Goal: Task Accomplishment & Management: Manage account settings

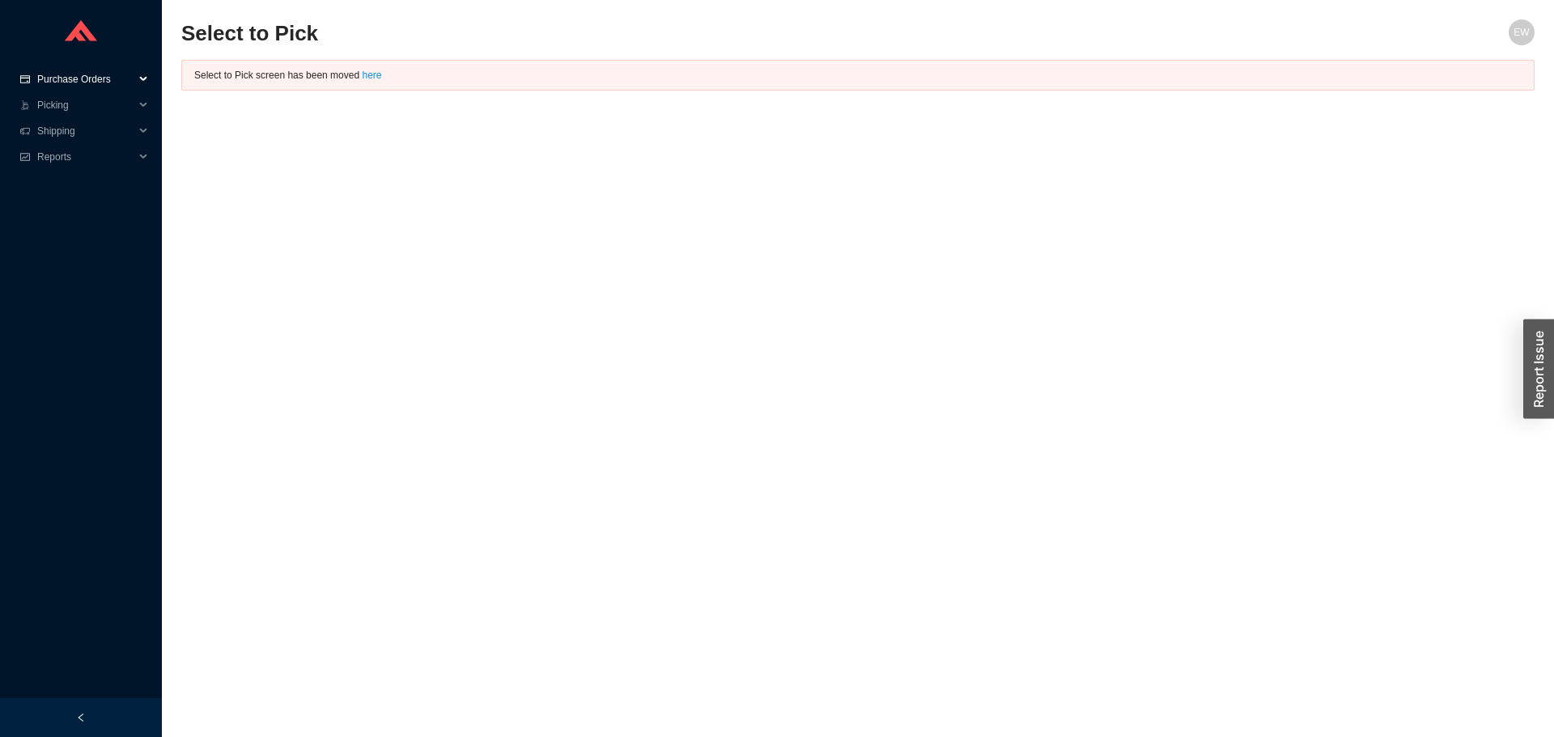
click at [95, 69] on span "Purchase Orders" at bounding box center [85, 79] width 97 height 26
click at [78, 128] on link "Followup" at bounding box center [58, 130] width 39 height 11
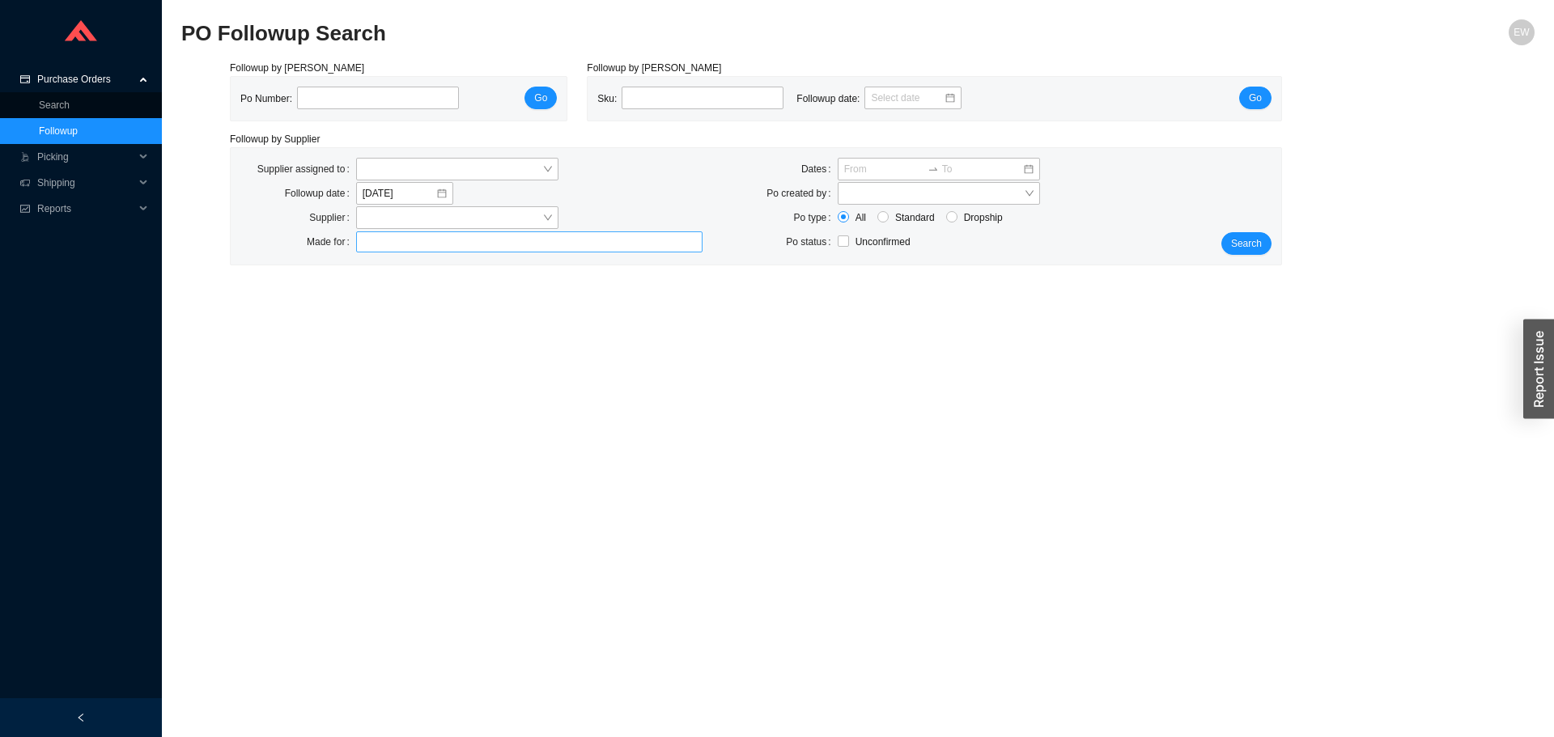
click at [385, 238] on div at bounding box center [522, 242] width 326 height 16
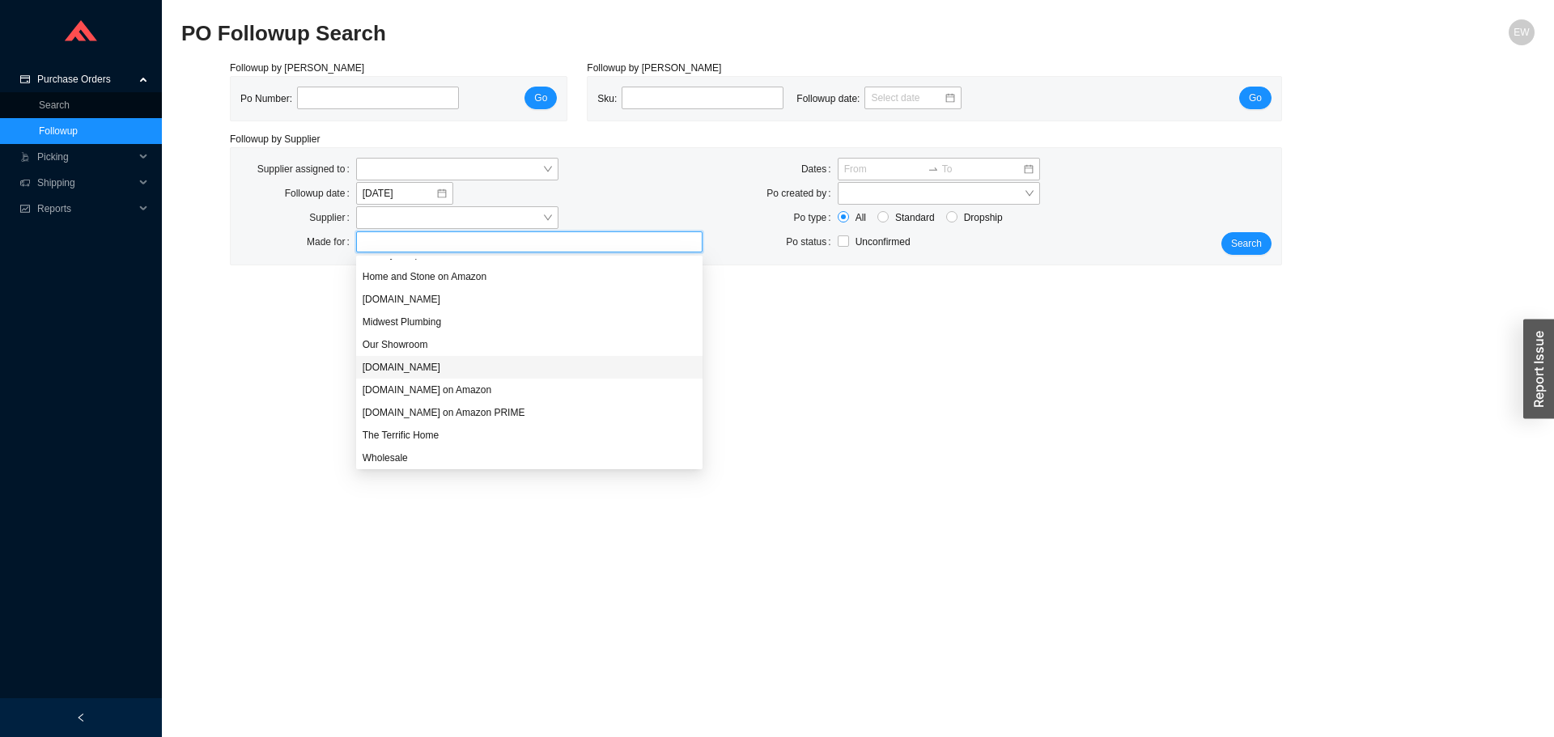
scroll to position [155, 0]
click at [441, 296] on div "[DOMAIN_NAME]" at bounding box center [530, 296] width 334 height 15
click at [431, 337] on div "Our Showroom" at bounding box center [530, 341] width 334 height 15
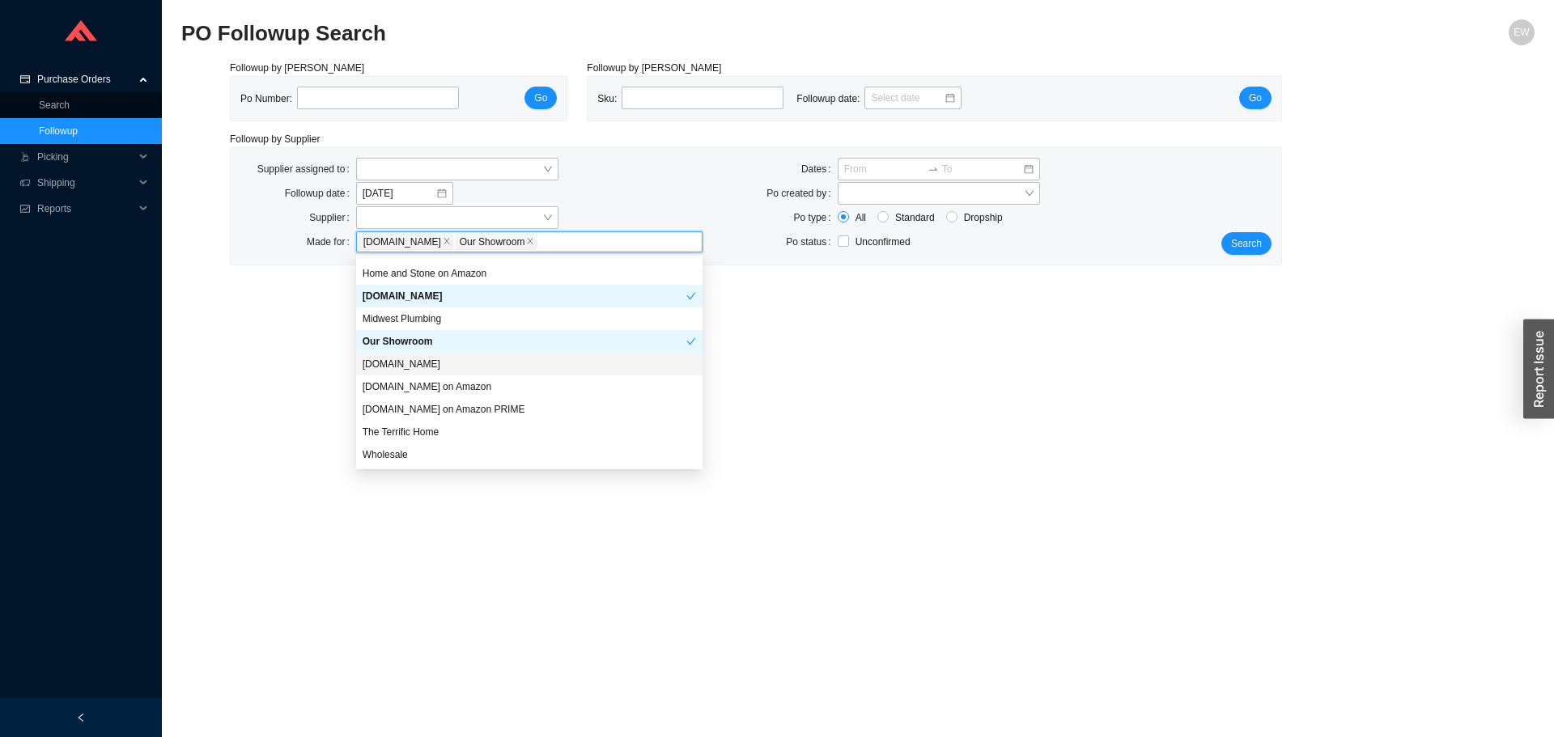
click at [427, 359] on div "[DOMAIN_NAME]" at bounding box center [530, 364] width 334 height 15
click at [436, 357] on div "[DOMAIN_NAME]" at bounding box center [525, 364] width 324 height 15
drag, startPoint x: 431, startPoint y: 456, endPoint x: 725, endPoint y: 434, distance: 295.5
click at [431, 453] on div "Wholesale" at bounding box center [530, 455] width 334 height 15
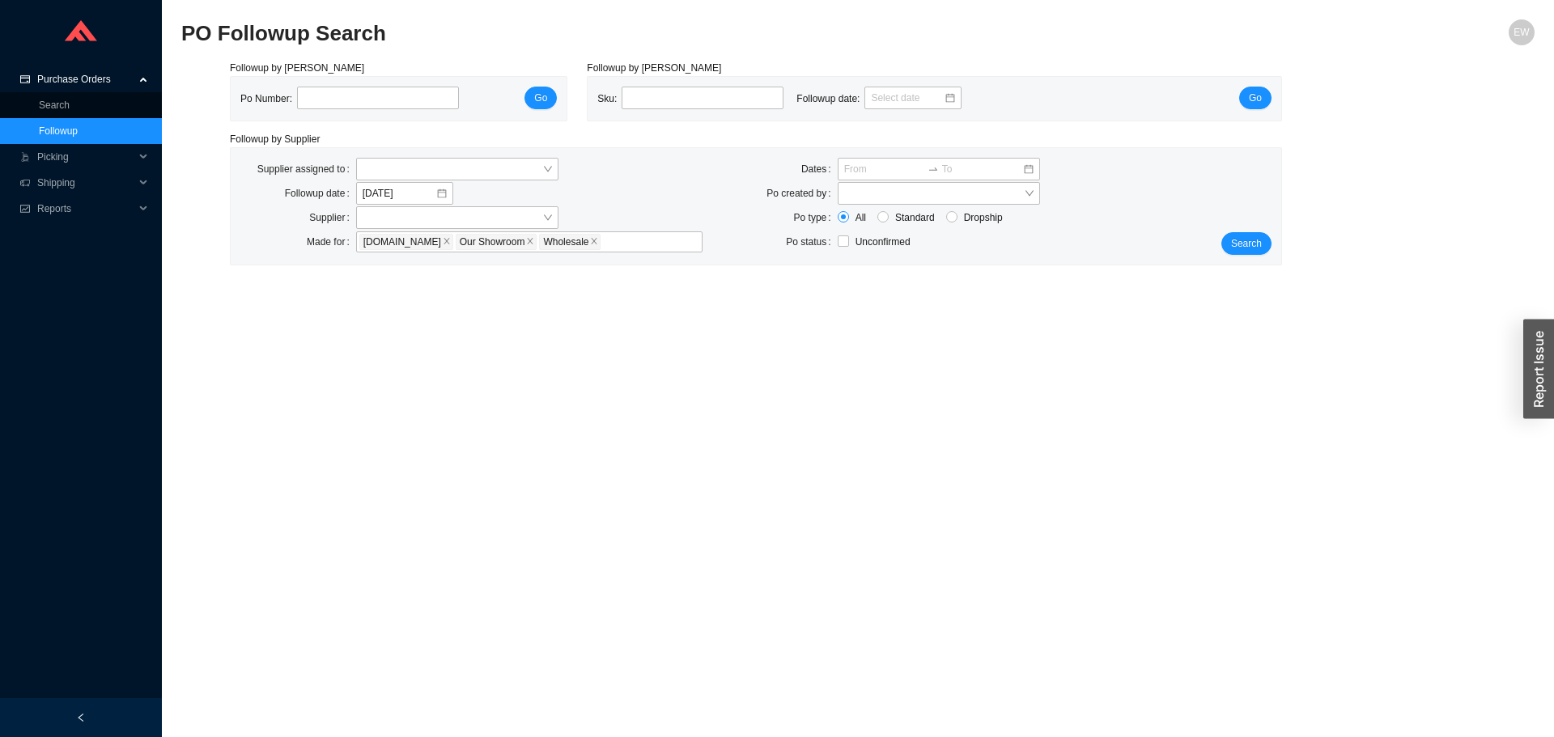
click at [1239, 257] on div "Supplier assigned to Followup date [DATE] Supplier Made for [DOMAIN_NAME] Our S…" at bounding box center [756, 206] width 1051 height 117
click at [1241, 253] on button "Search" at bounding box center [1247, 243] width 50 height 23
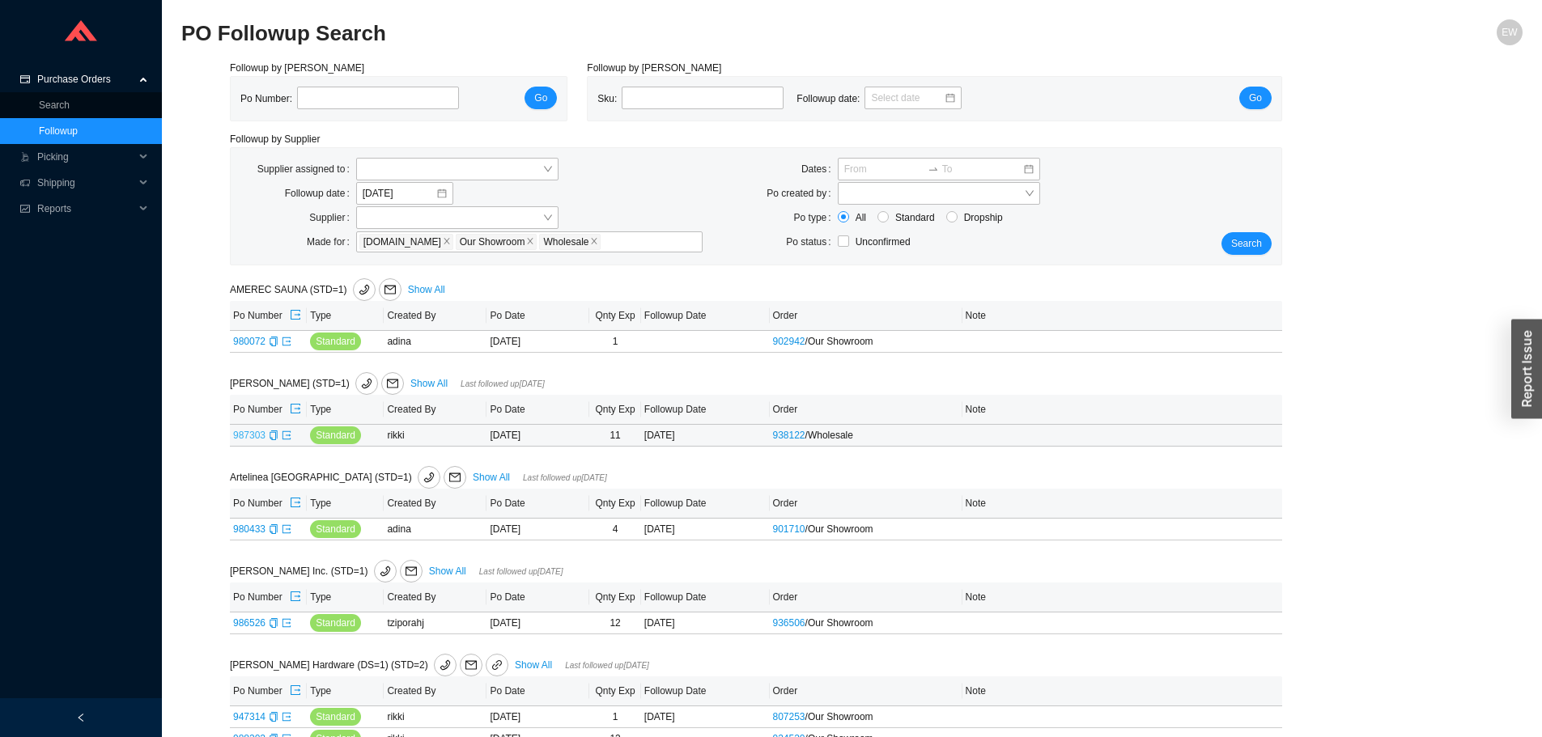
click at [240, 434] on link "987303" at bounding box center [249, 435] width 32 height 11
type input "987303"
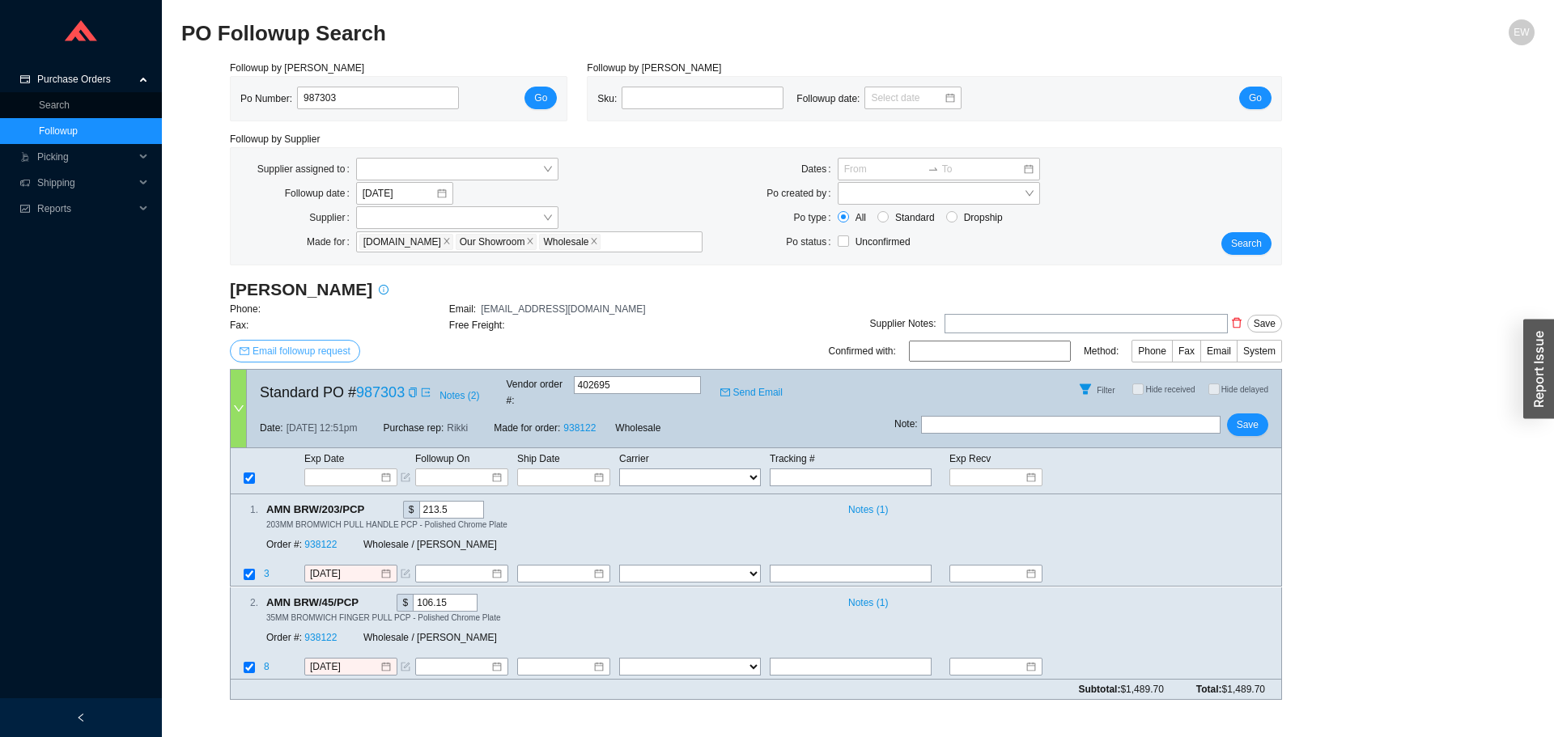
click at [317, 348] on span "Email followup request" at bounding box center [302, 351] width 98 height 16
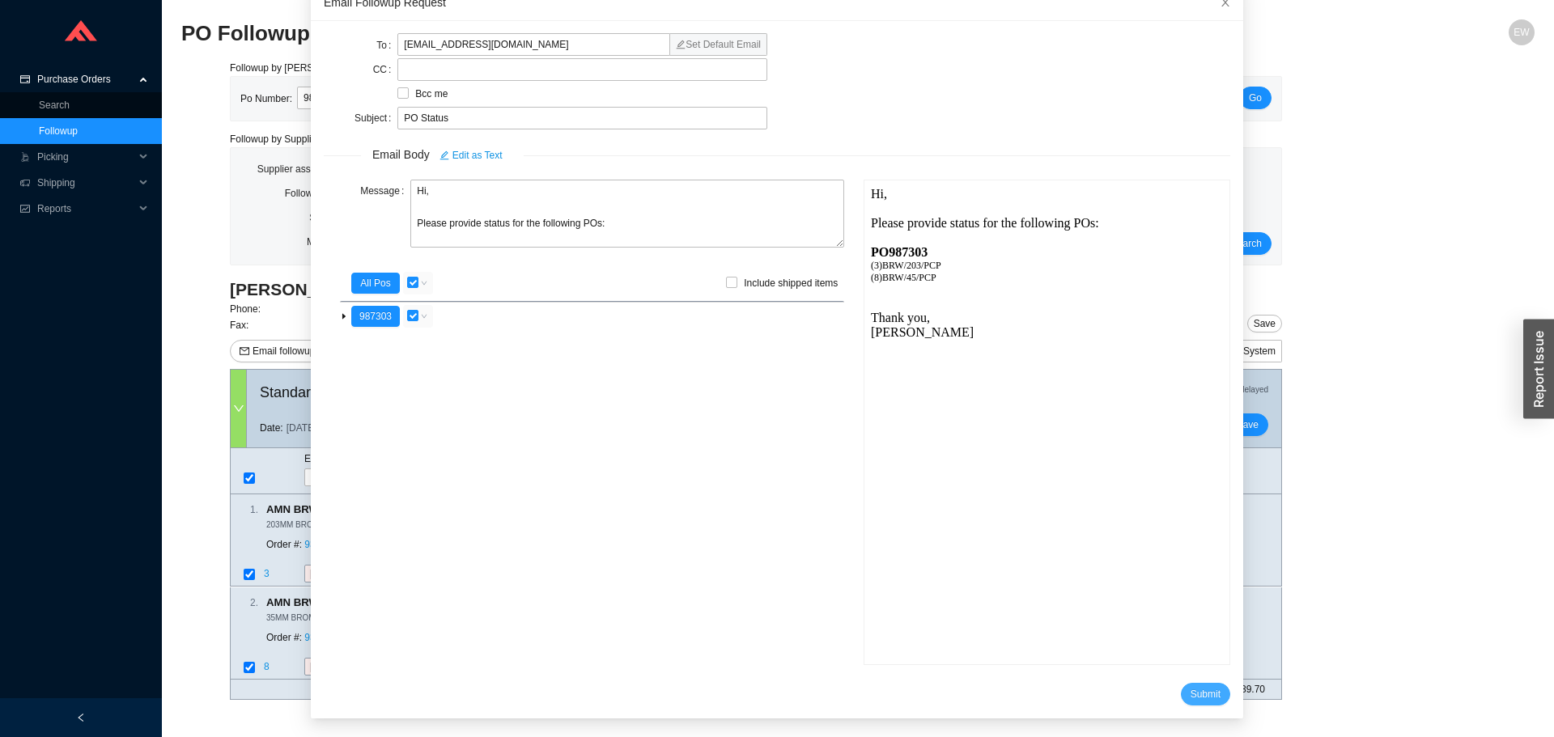
click at [1191, 699] on span "Submit" at bounding box center [1206, 694] width 30 height 16
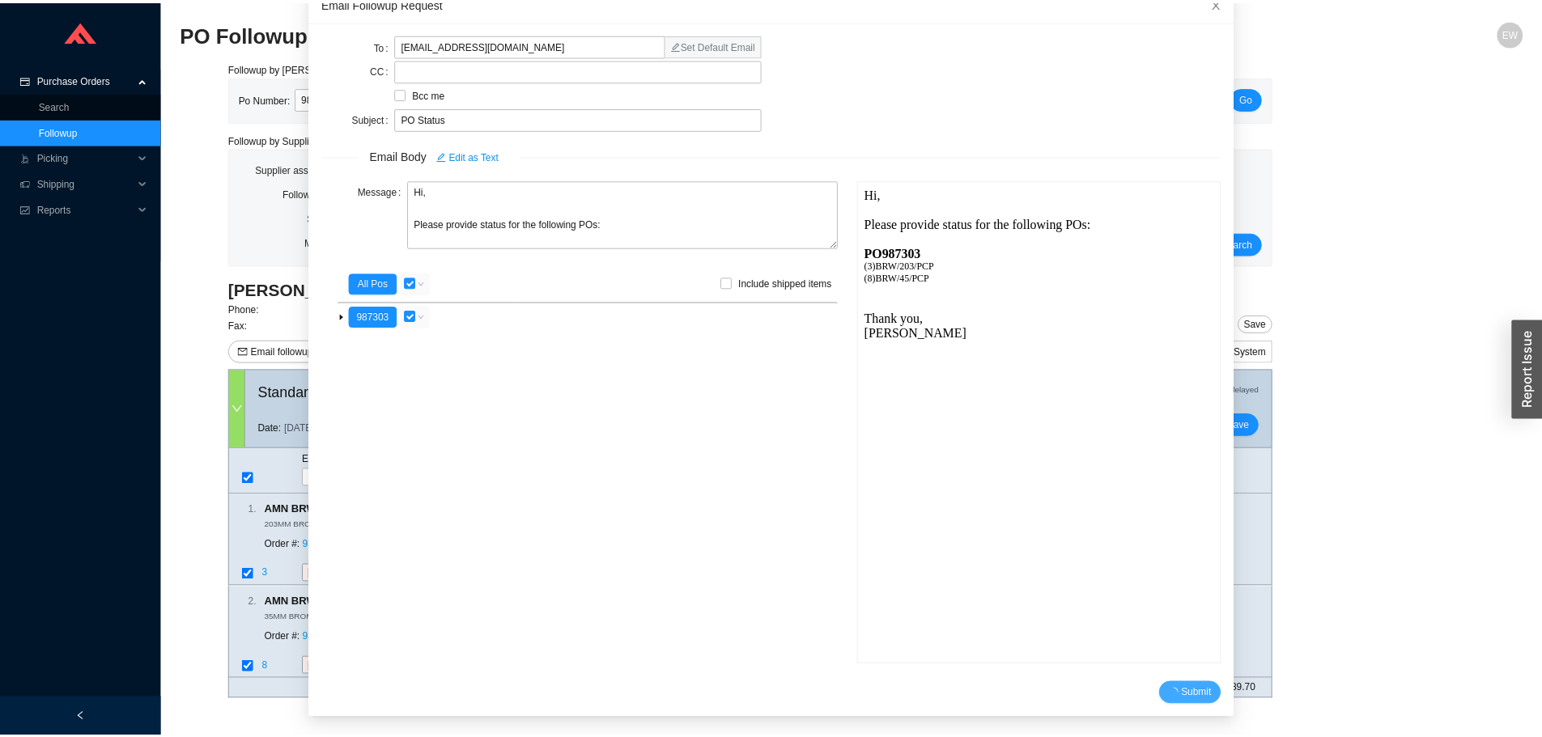
scroll to position [15, 0]
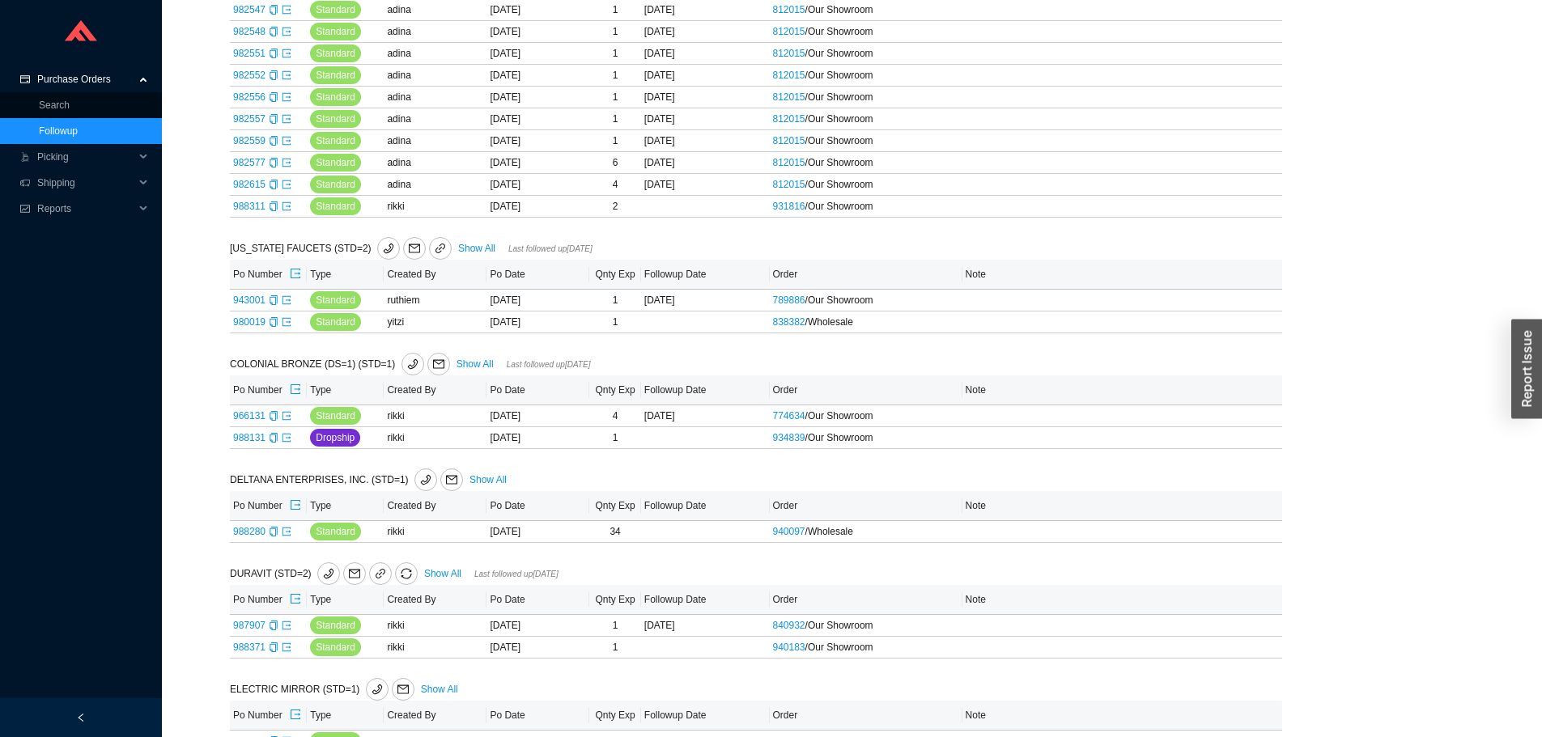
scroll to position [1052, 0]
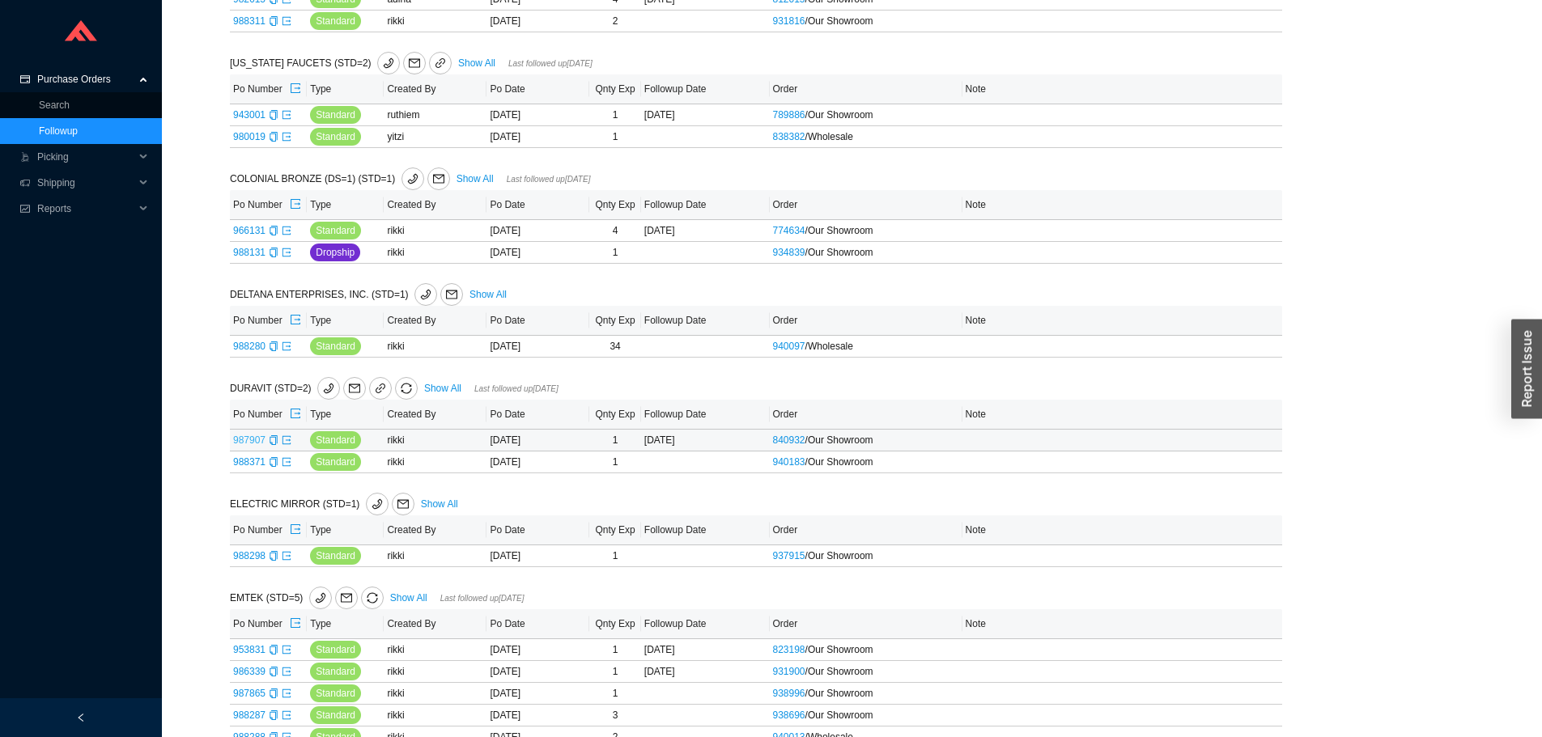
click at [251, 440] on link "987907" at bounding box center [249, 440] width 32 height 11
type input "987907"
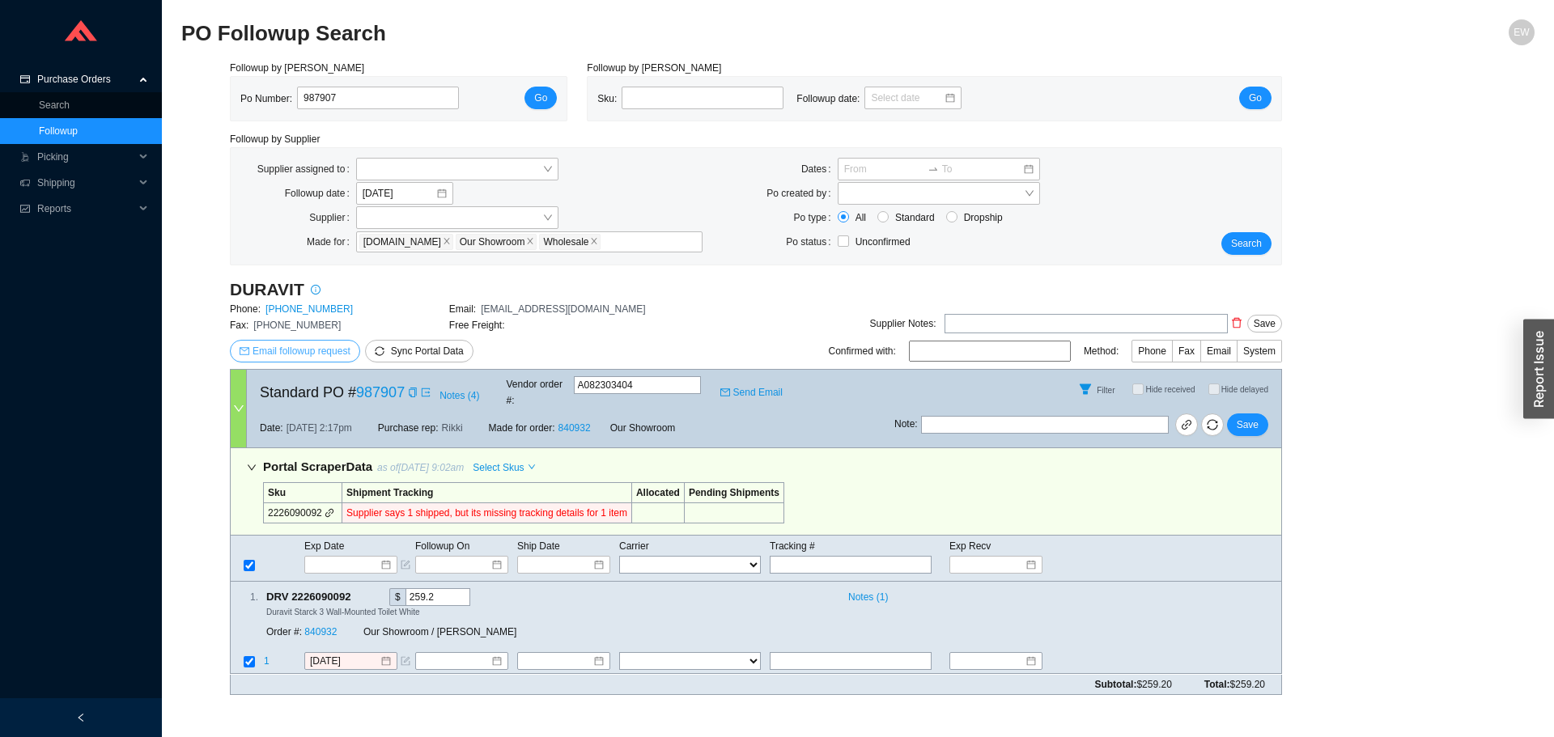
click at [287, 344] on span "Email followup request" at bounding box center [302, 351] width 98 height 16
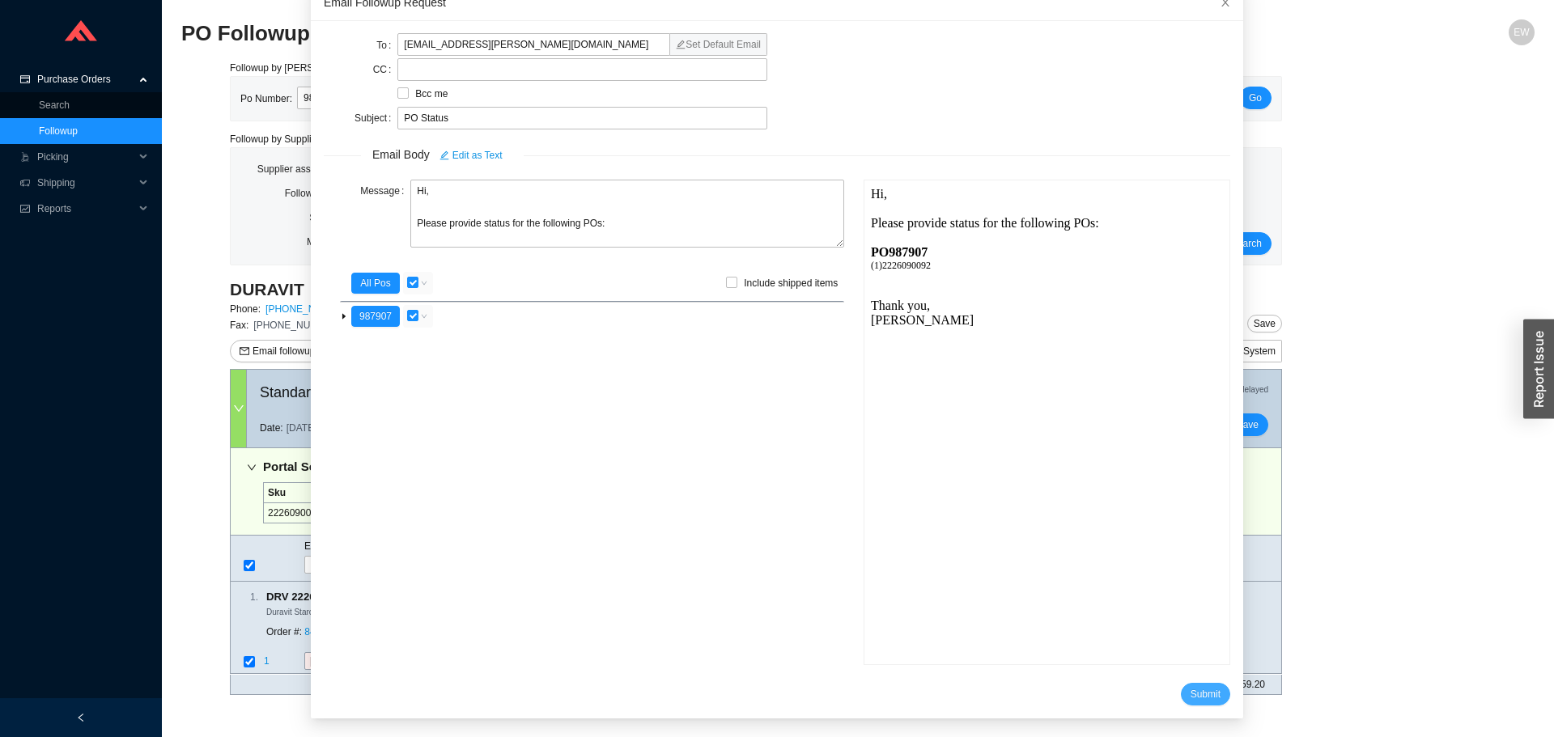
click at [1194, 700] on span "Submit" at bounding box center [1206, 694] width 30 height 16
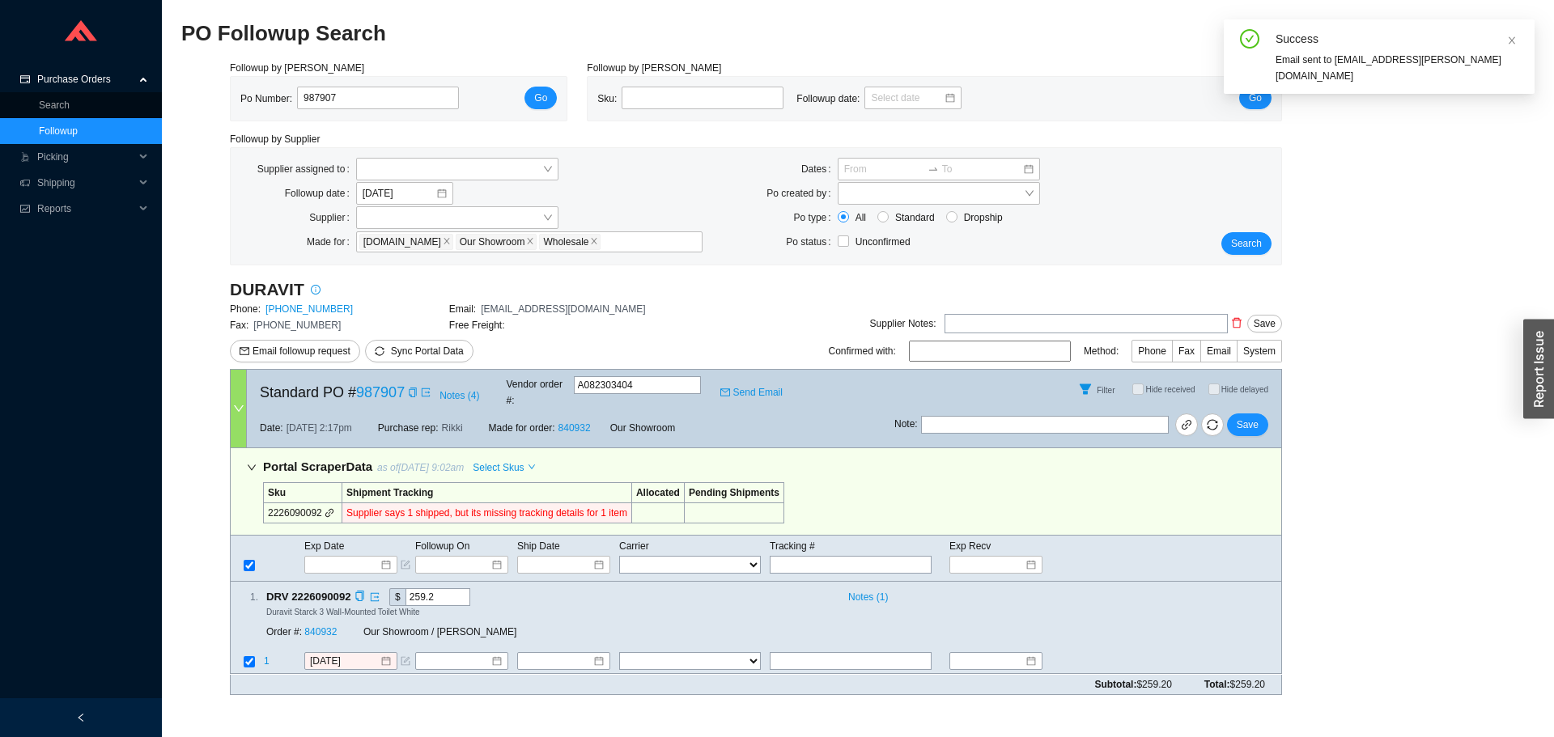
scroll to position [15, 0]
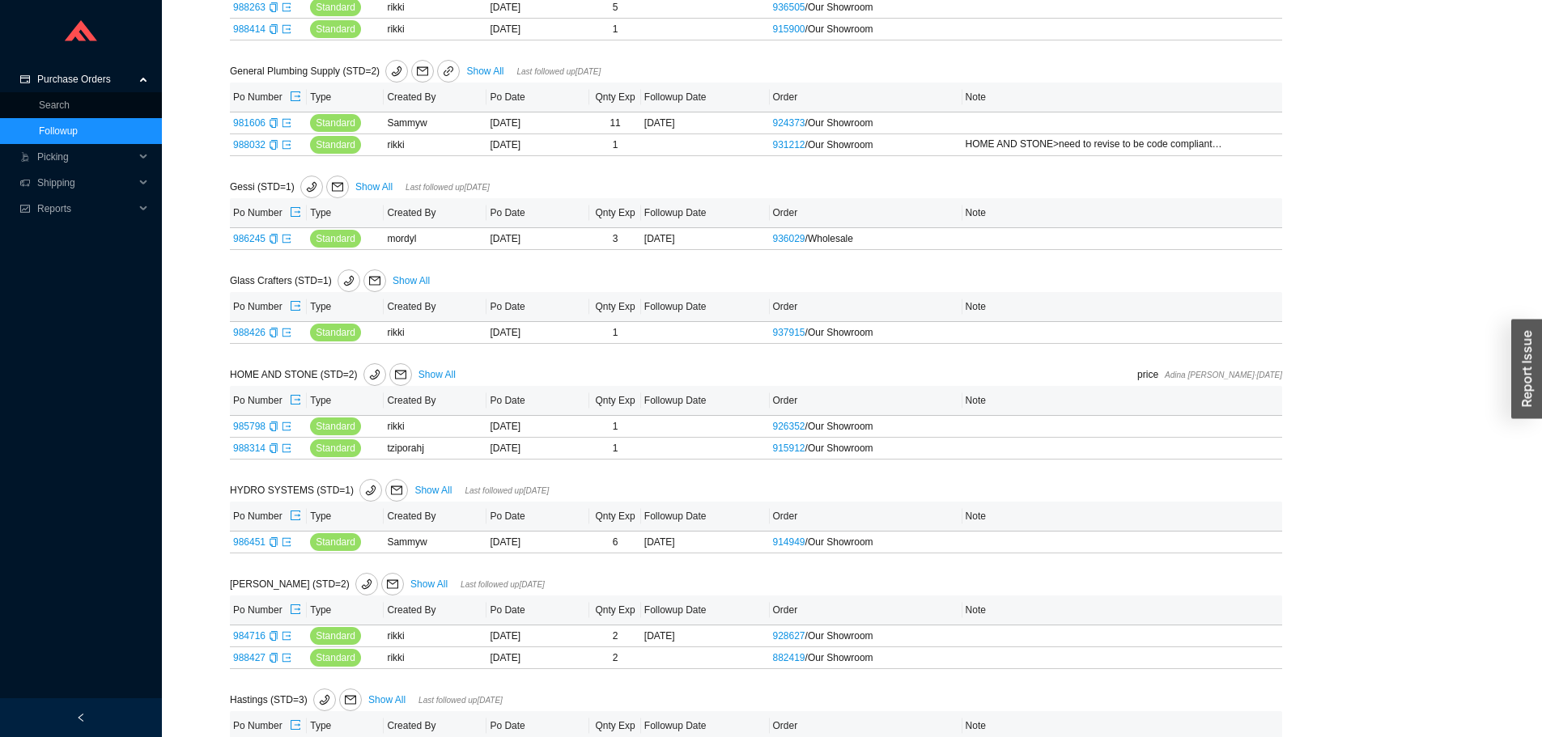
scroll to position [2590, 0]
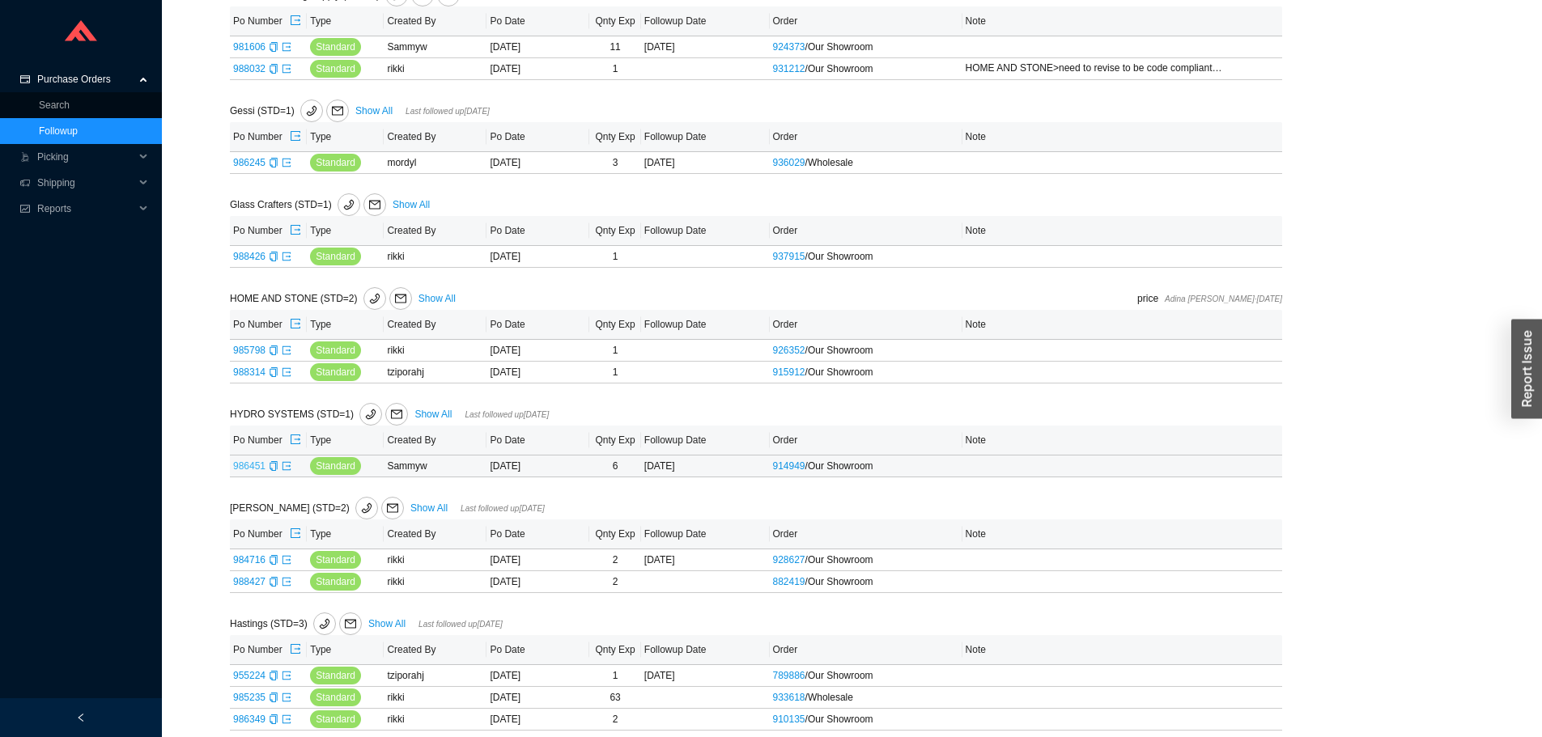
click at [244, 463] on link "986451" at bounding box center [249, 466] width 32 height 11
type input "986451"
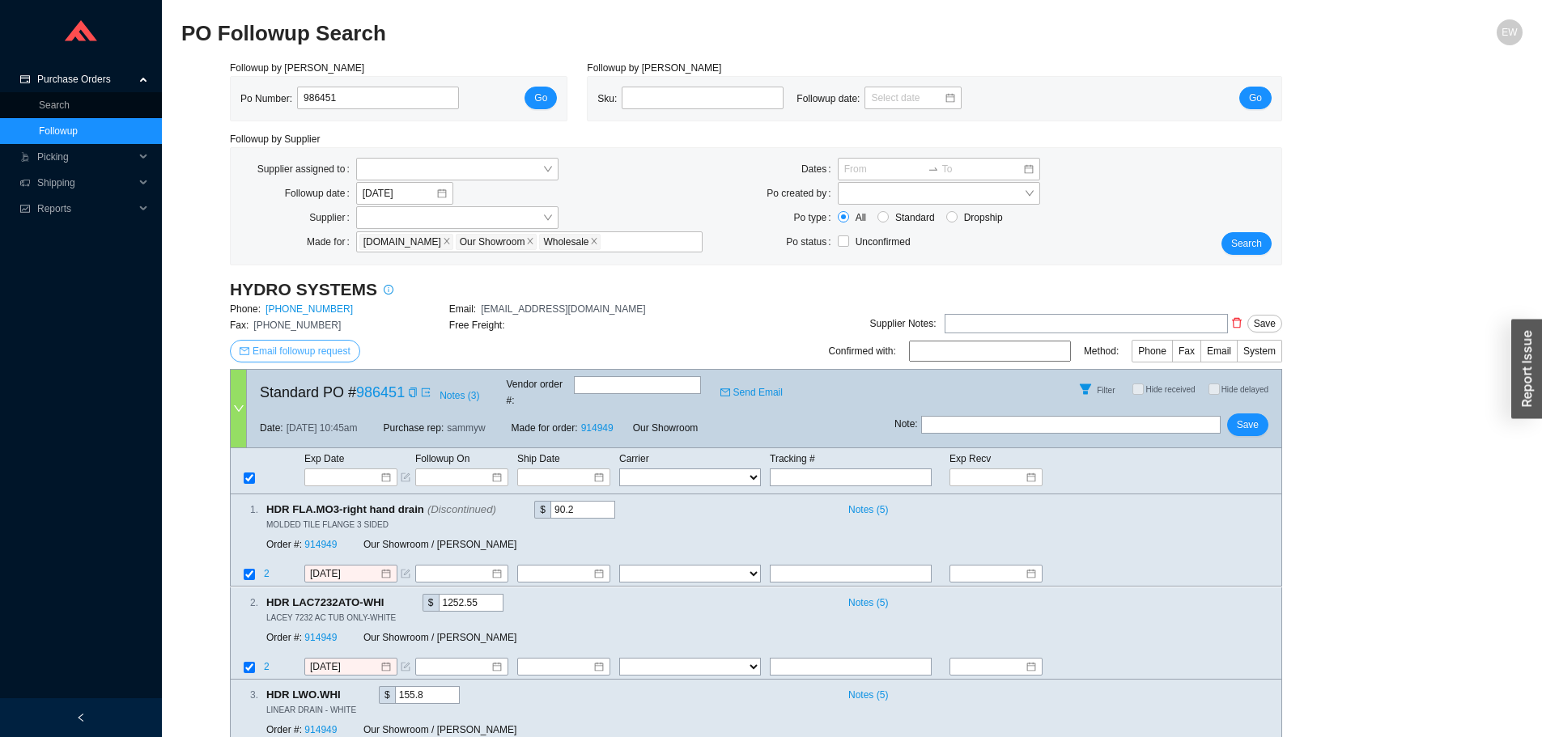
click at [316, 354] on span "Email followup request" at bounding box center [302, 351] width 98 height 16
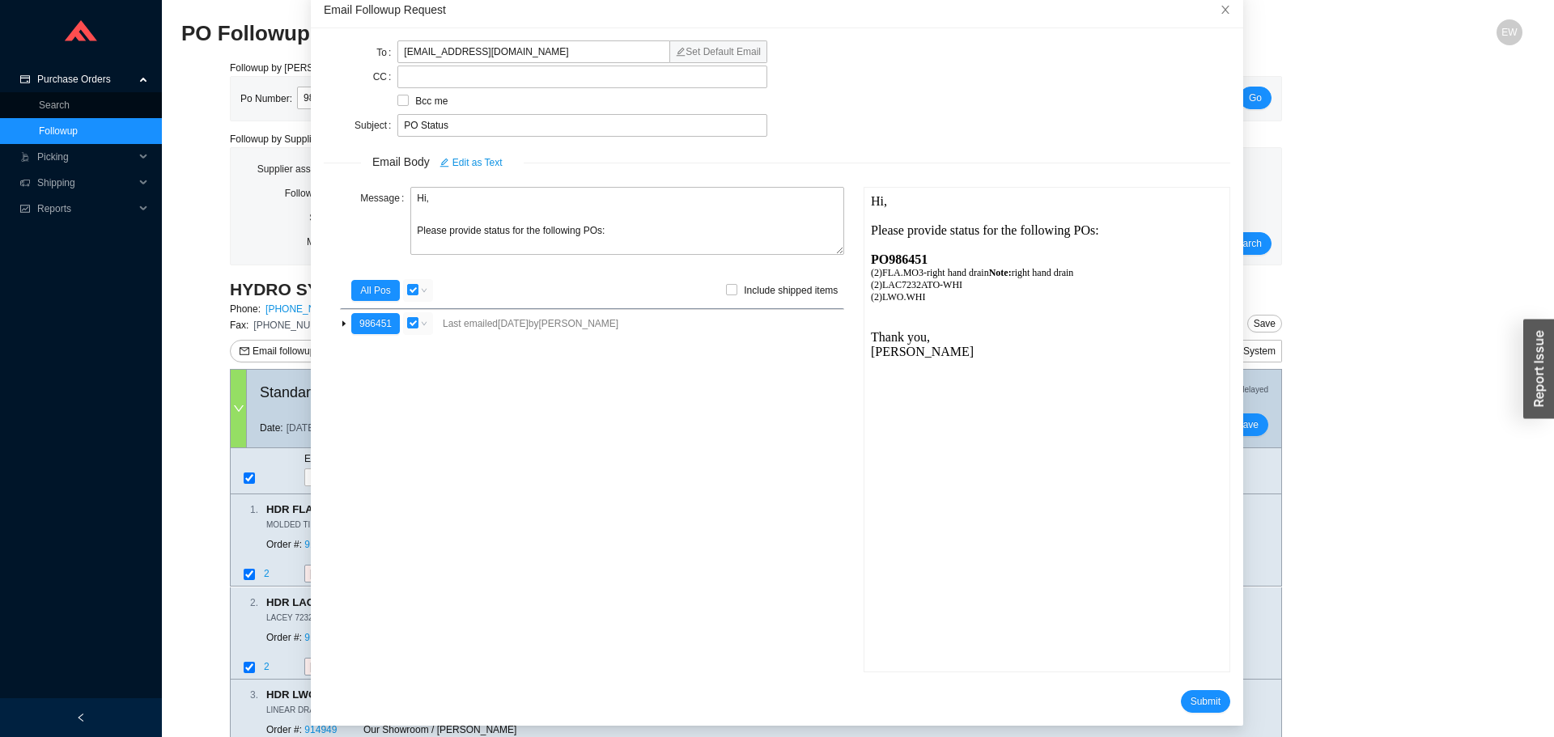
scroll to position [96, 0]
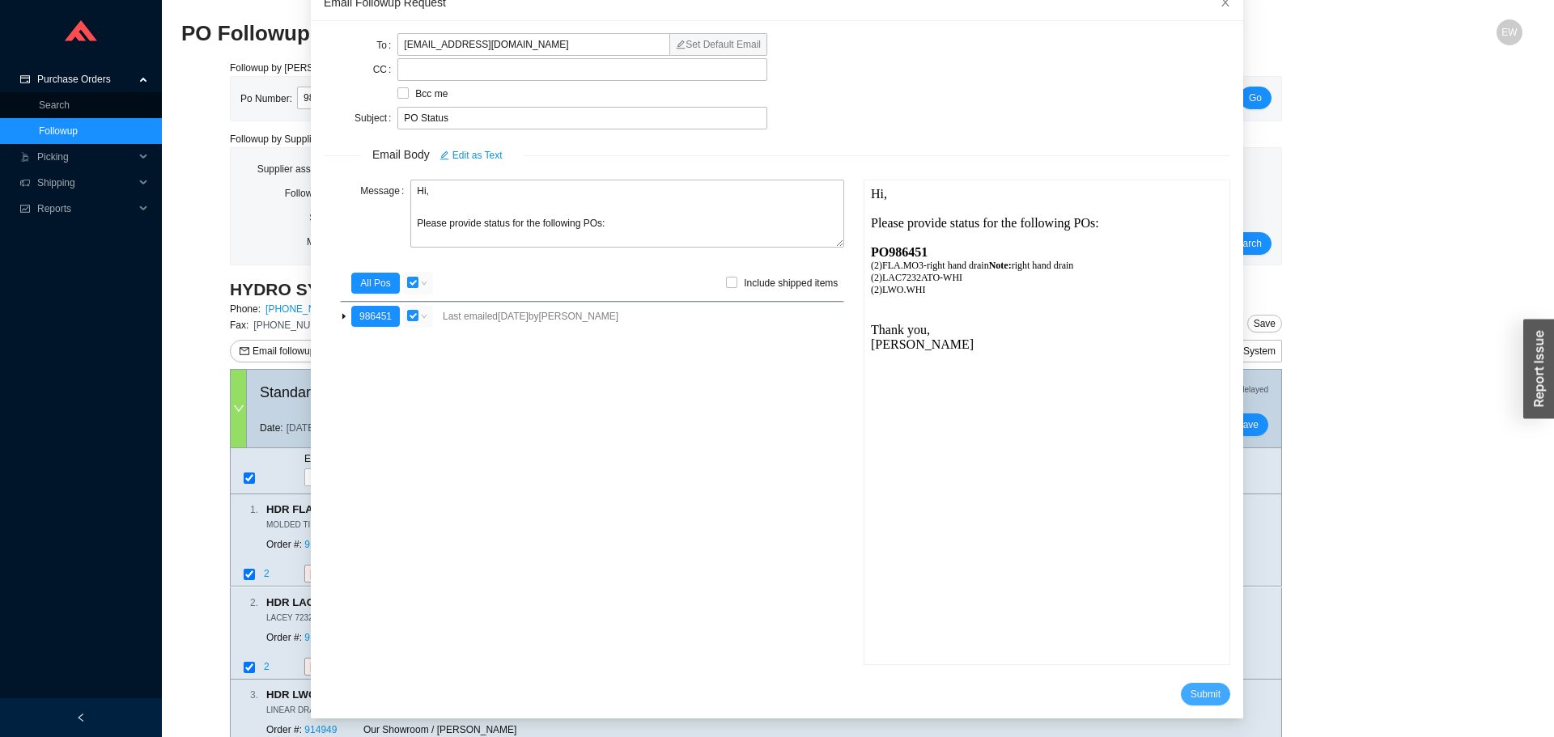
click at [1191, 688] on span "Submit" at bounding box center [1206, 694] width 30 height 16
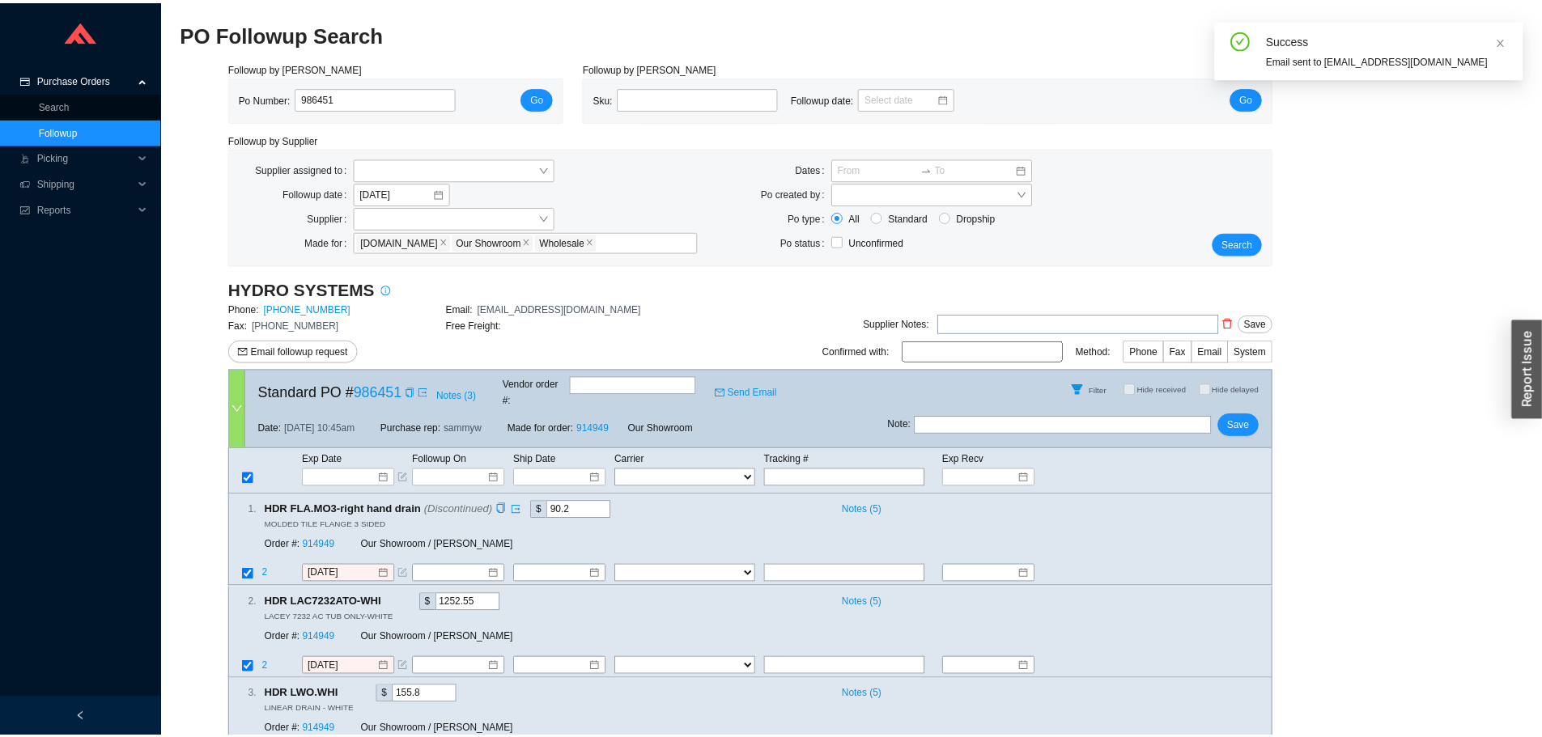
scroll to position [15, 0]
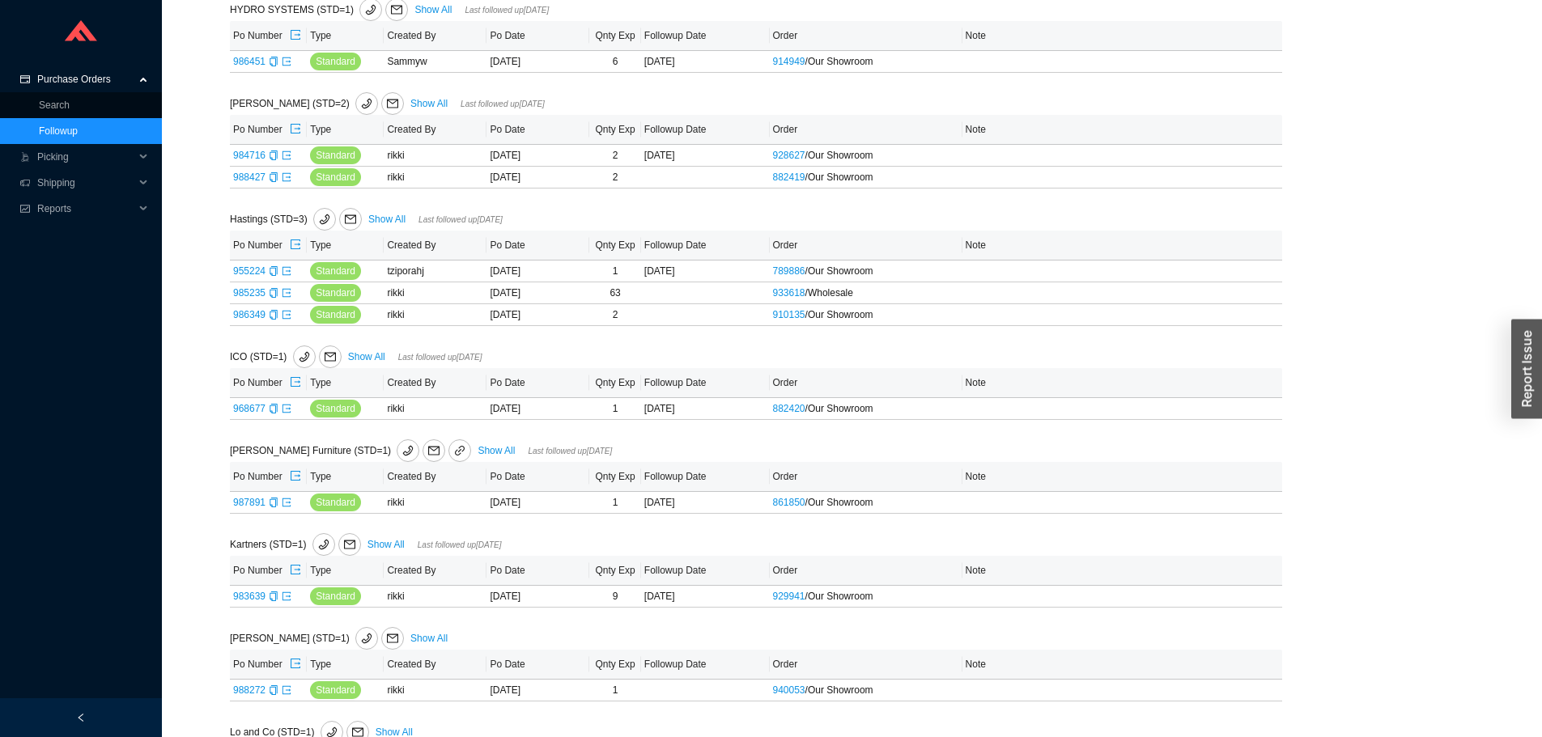
scroll to position [3076, 0]
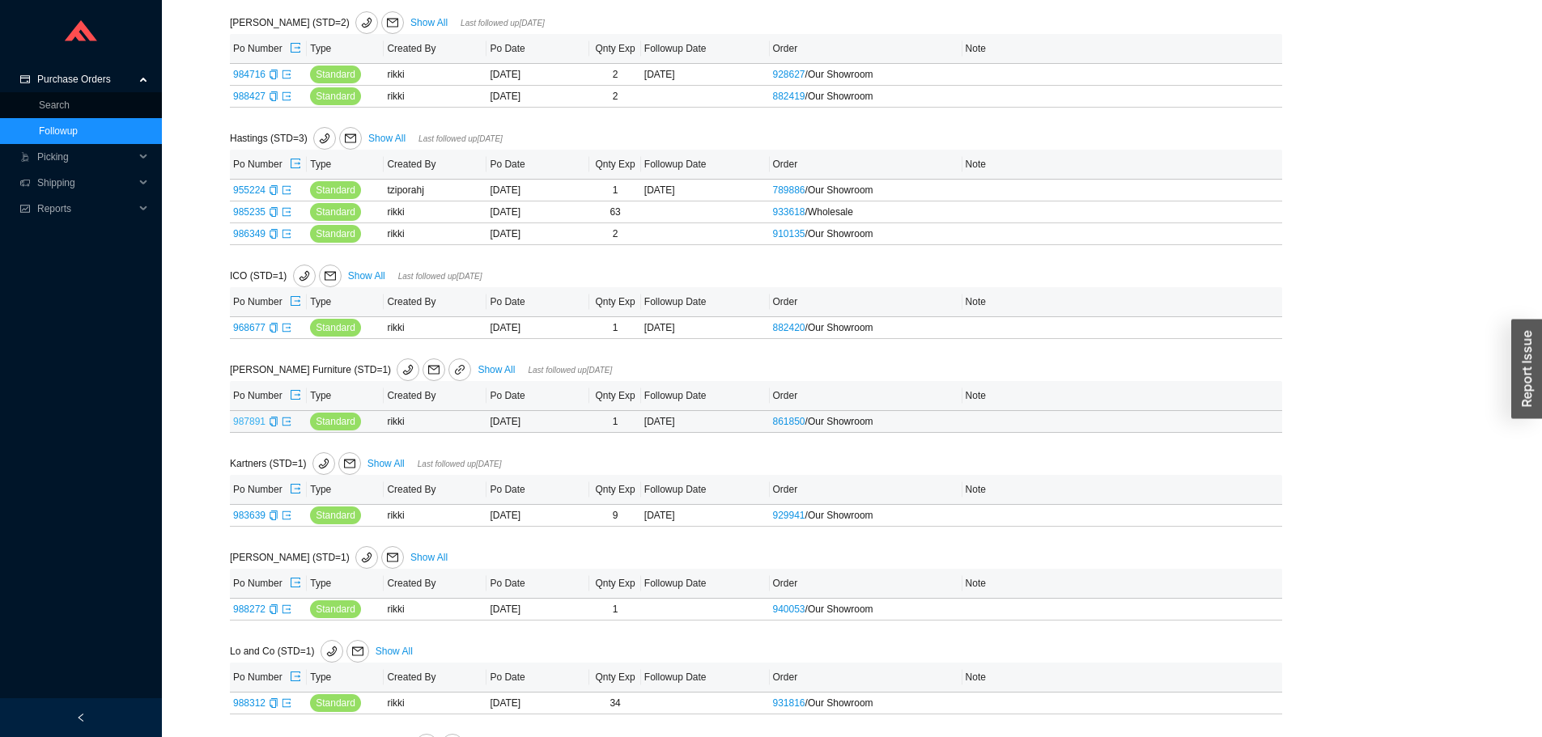
click at [243, 418] on link "987891" at bounding box center [249, 421] width 32 height 11
type input "987891"
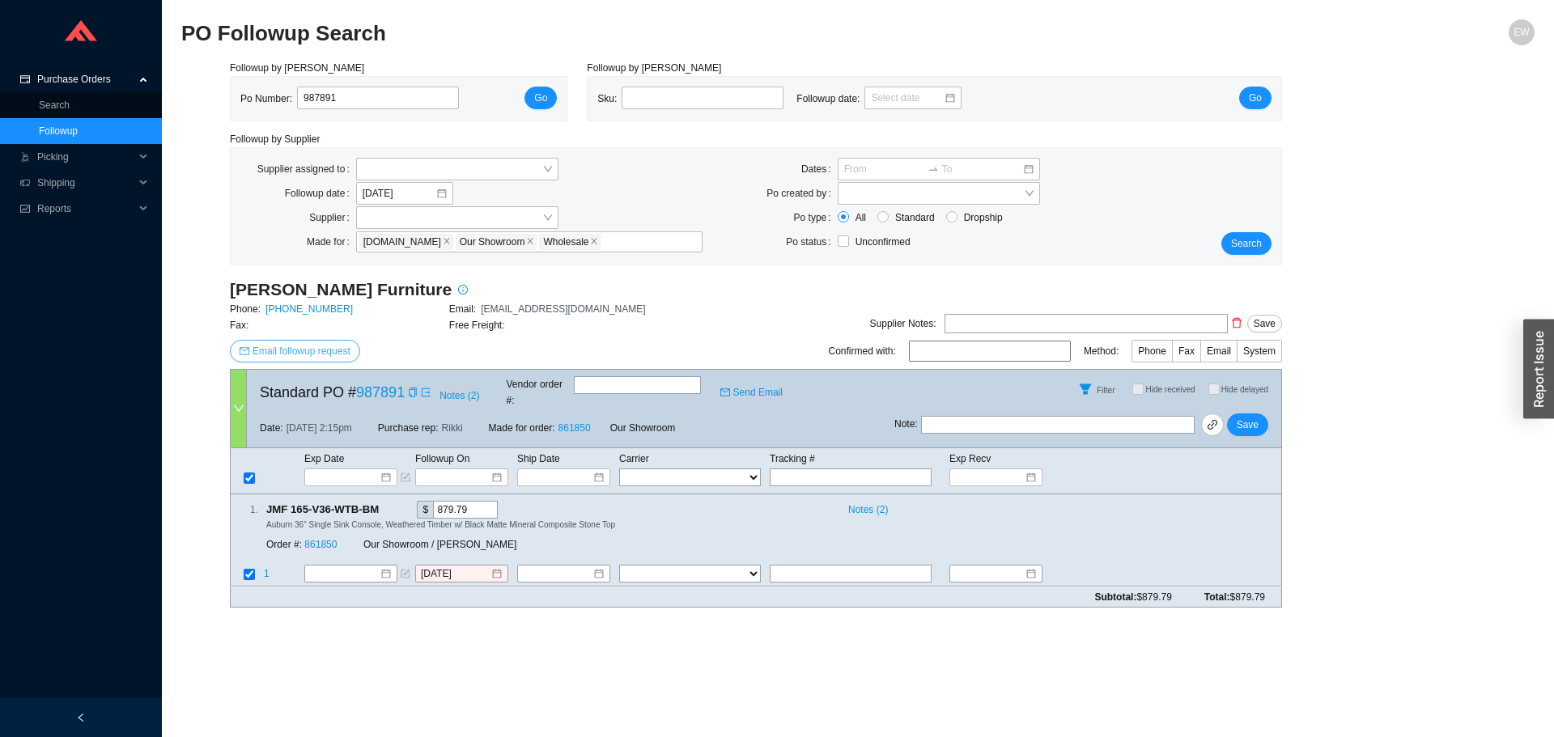
click at [279, 354] on span "Email followup request" at bounding box center [302, 351] width 98 height 16
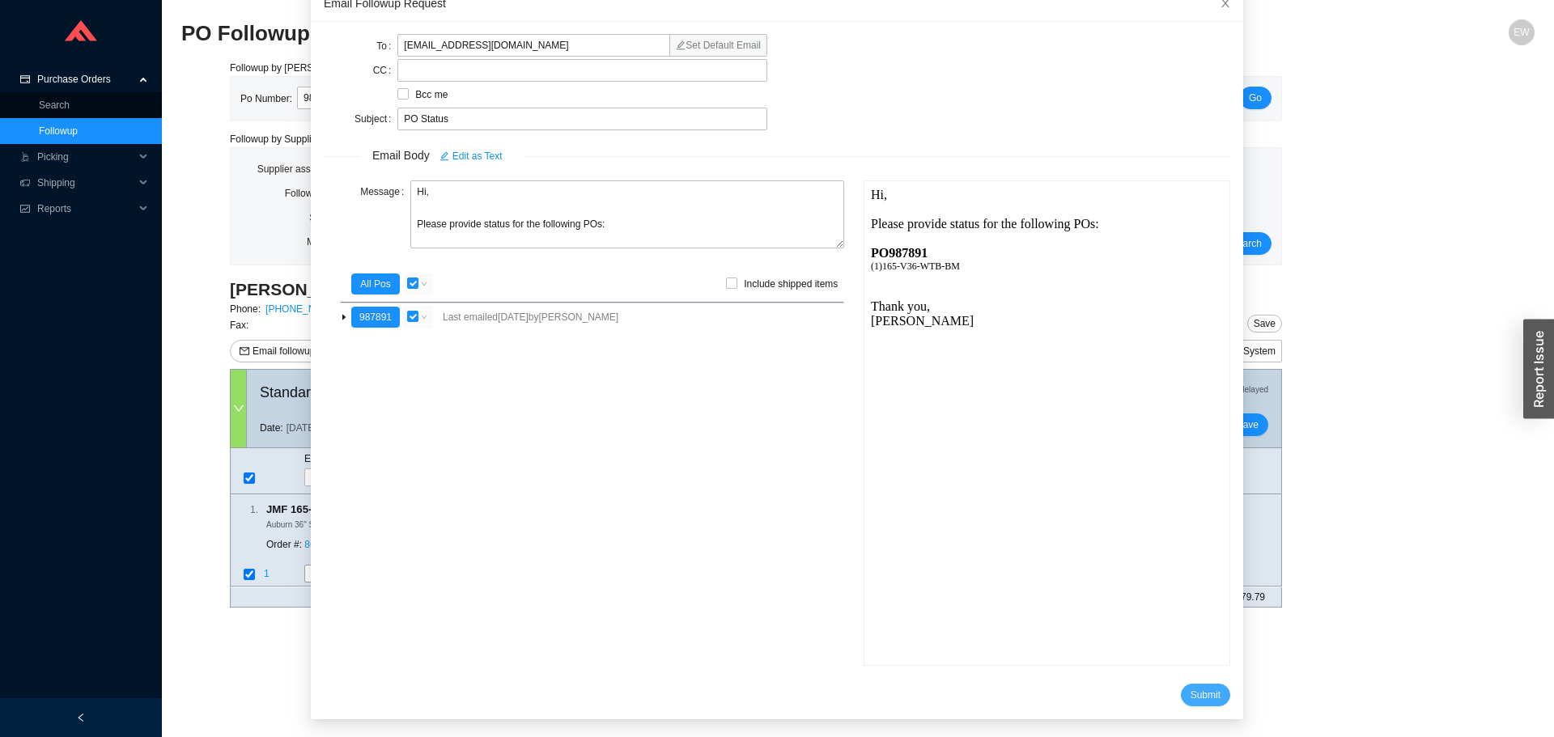
drag, startPoint x: 1186, startPoint y: 693, endPoint x: 1161, endPoint y: 683, distance: 26.9
click at [1191, 693] on span "Submit" at bounding box center [1206, 695] width 30 height 16
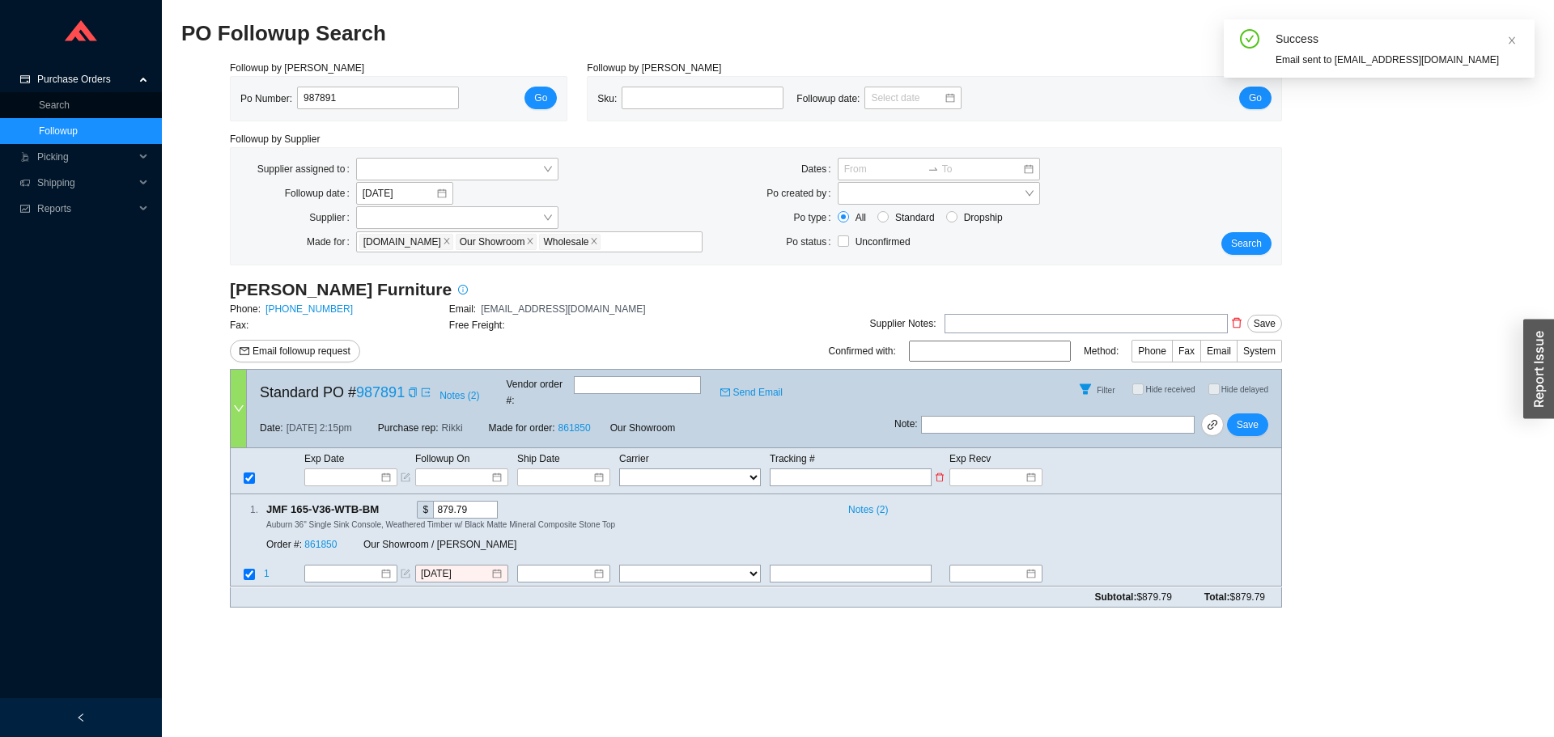
scroll to position [15, 0]
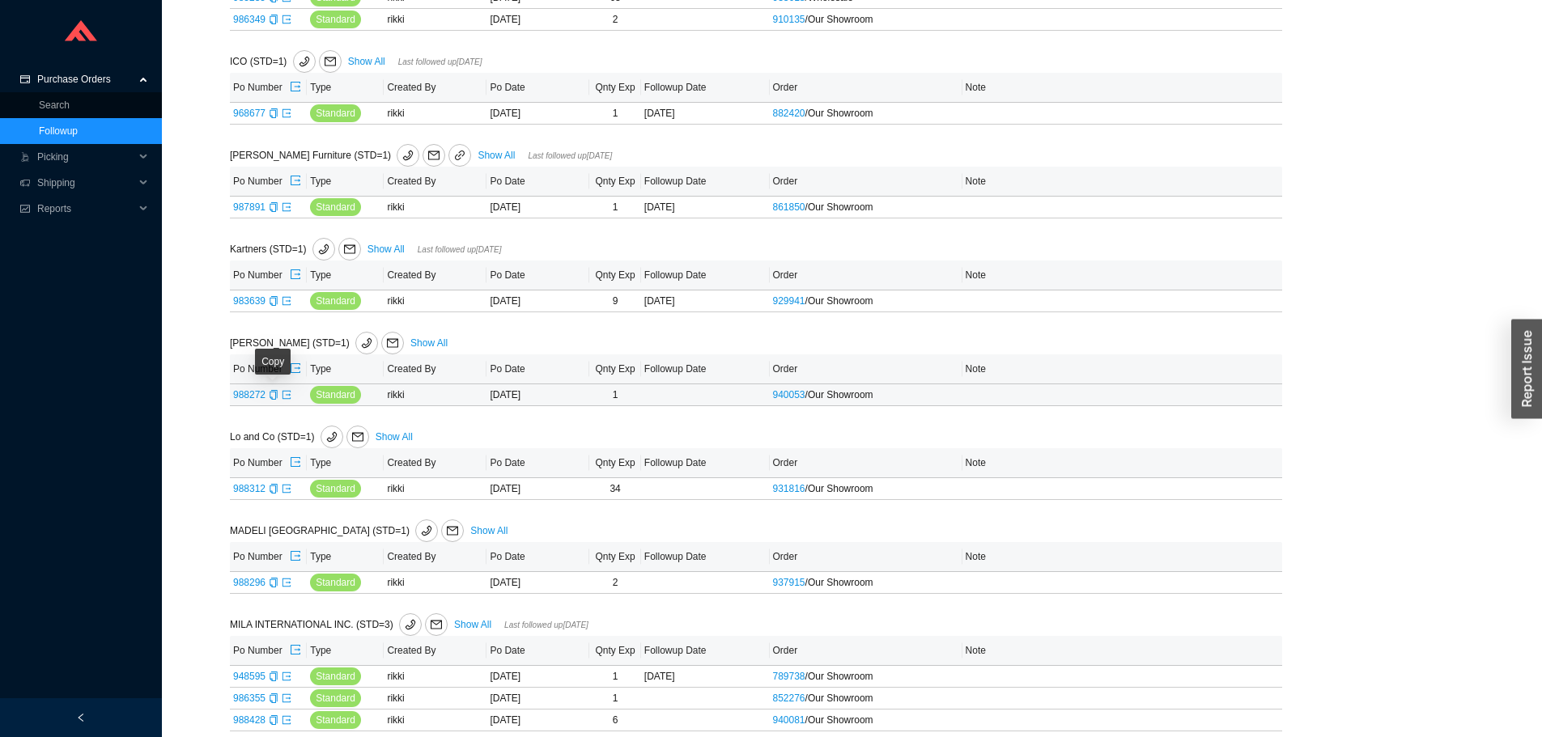
scroll to position [3319, 0]
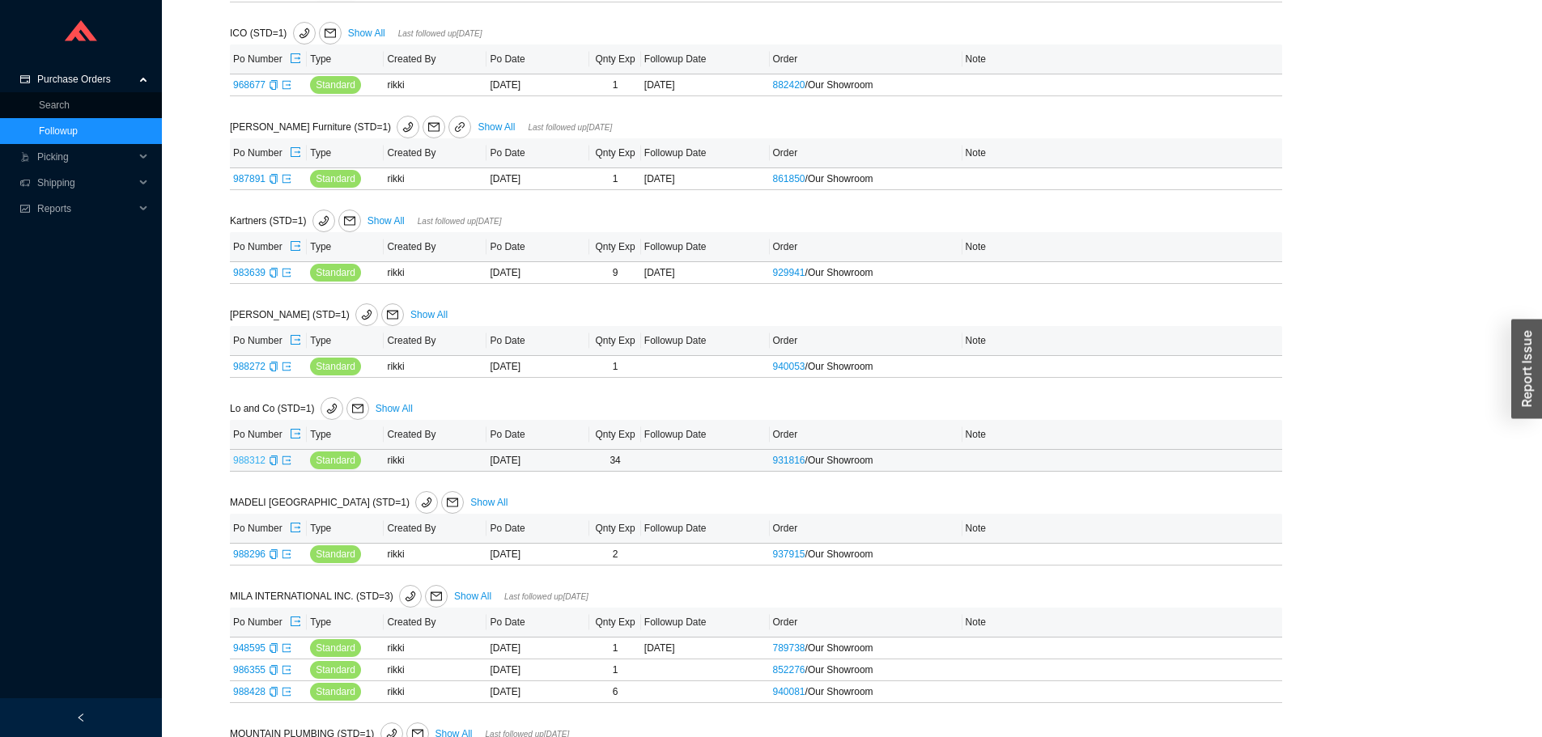
click at [237, 459] on link "988312" at bounding box center [249, 460] width 32 height 11
type input "988312"
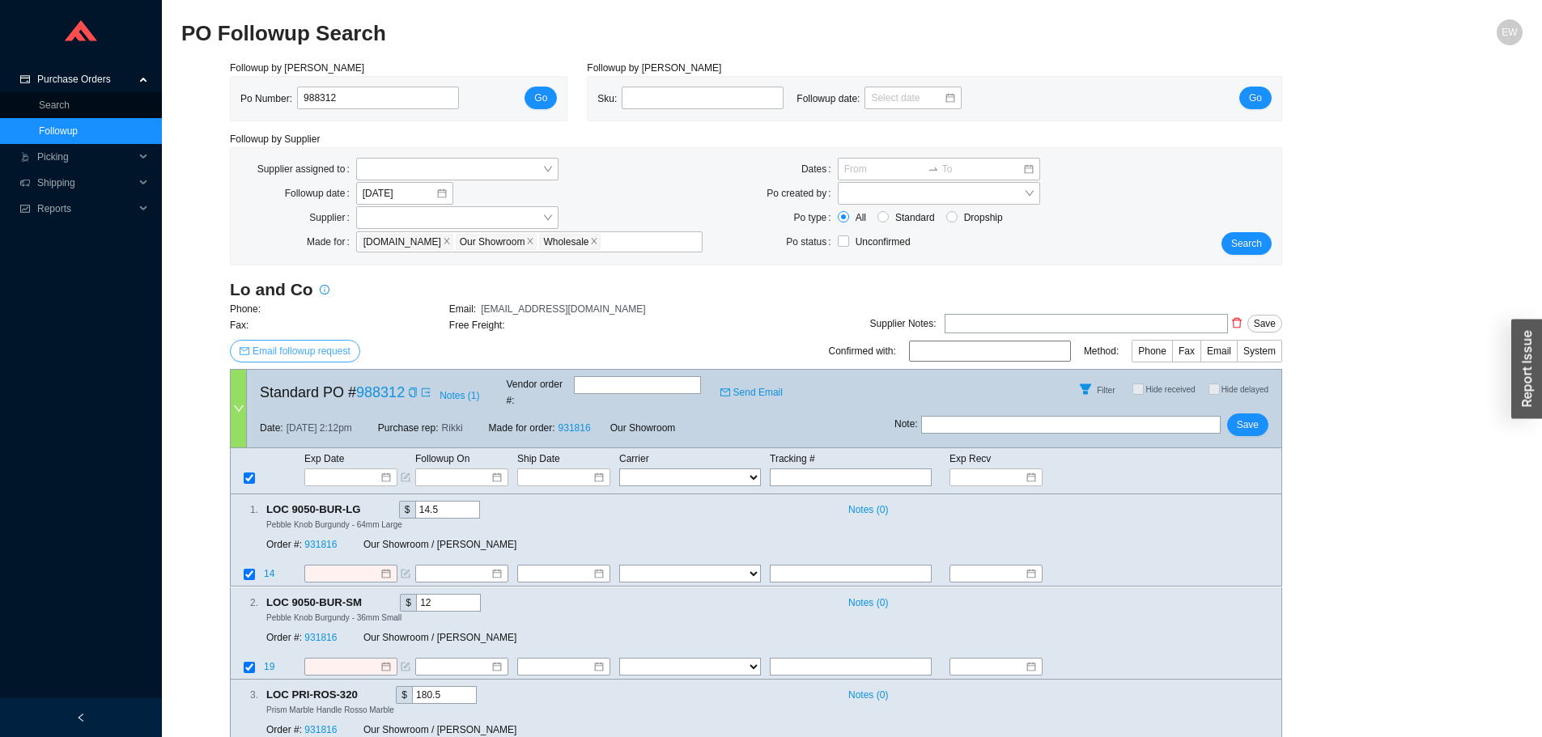
click at [287, 355] on span "Email followup request" at bounding box center [302, 351] width 98 height 16
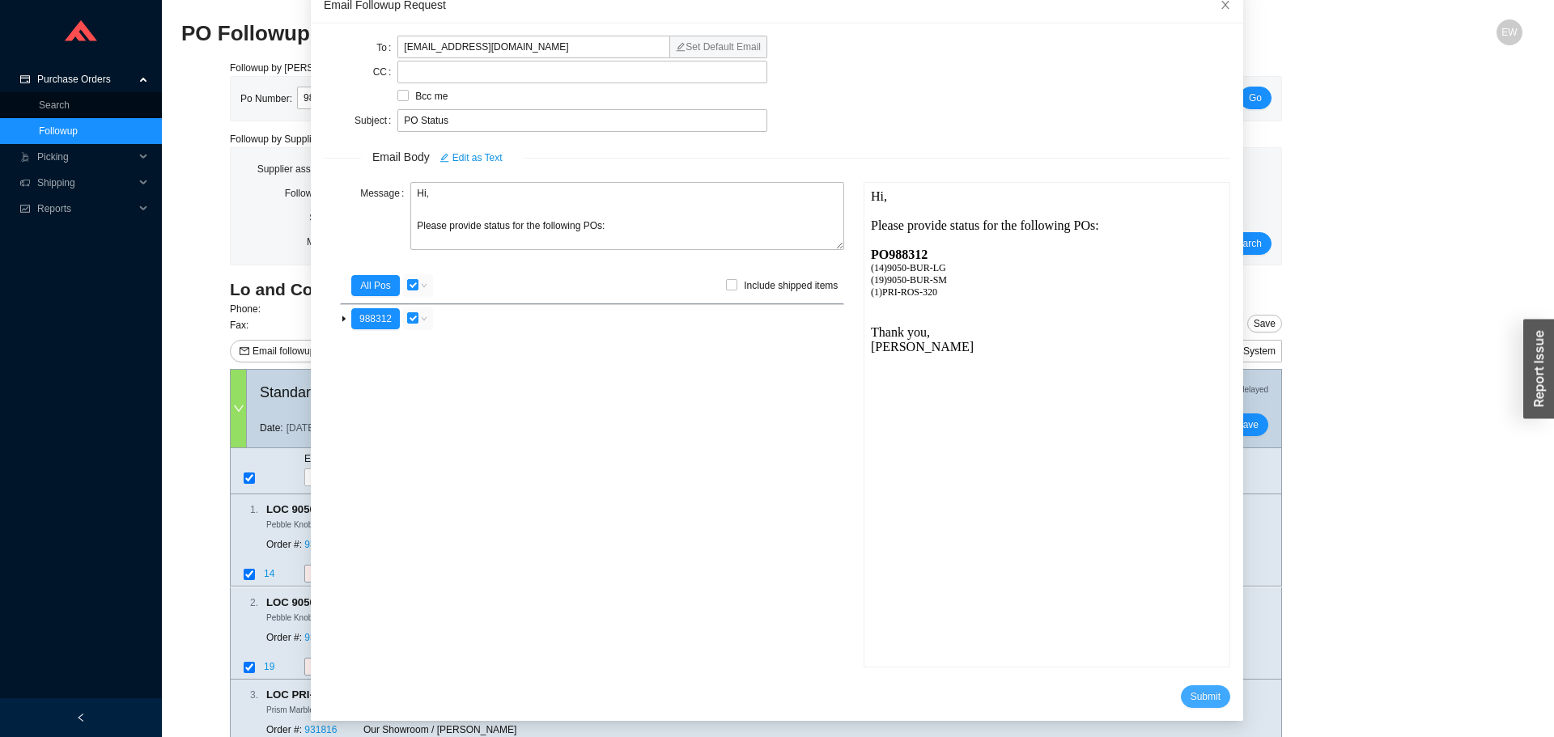
click at [1192, 700] on span "Submit" at bounding box center [1206, 697] width 30 height 16
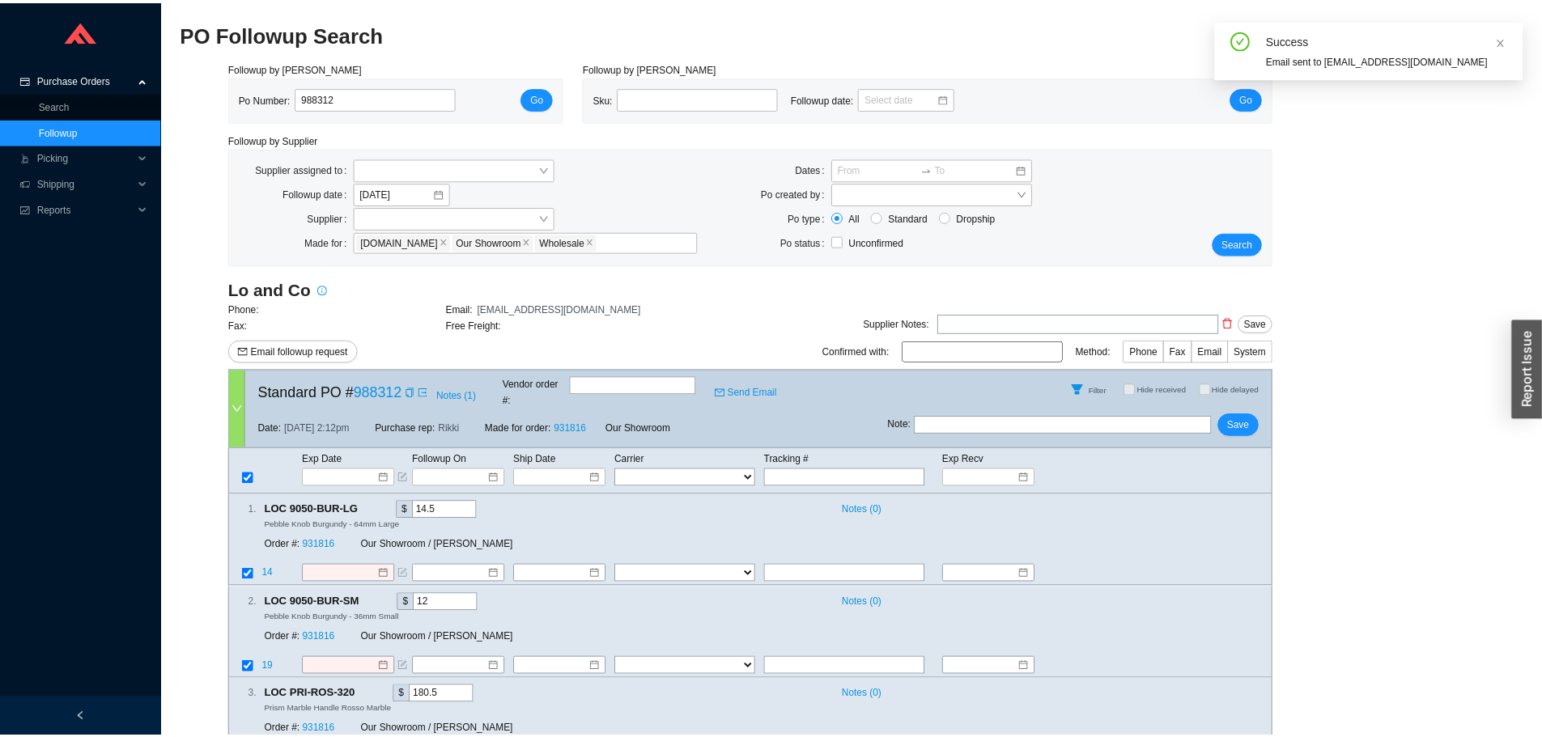
scroll to position [15, 0]
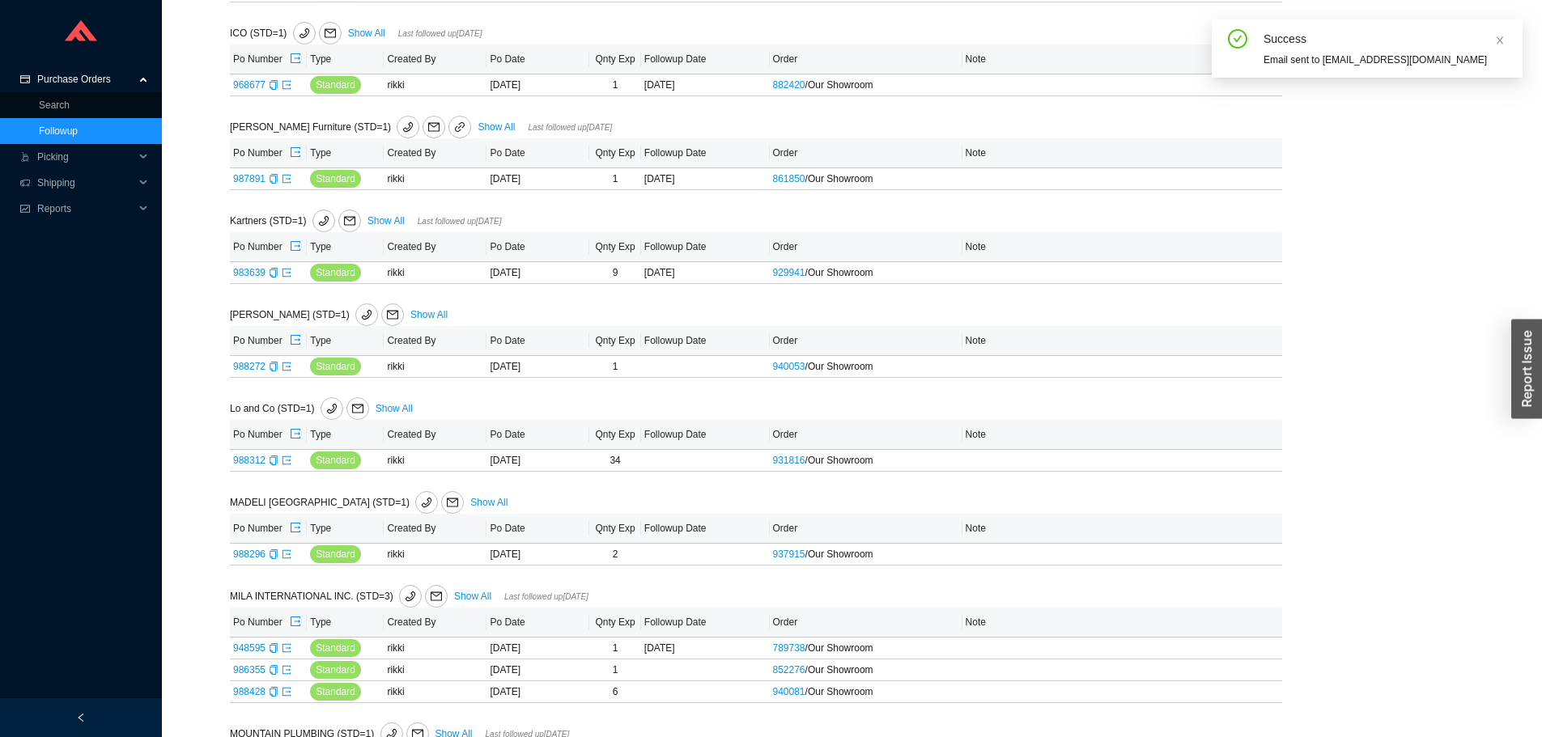
scroll to position [3400, 0]
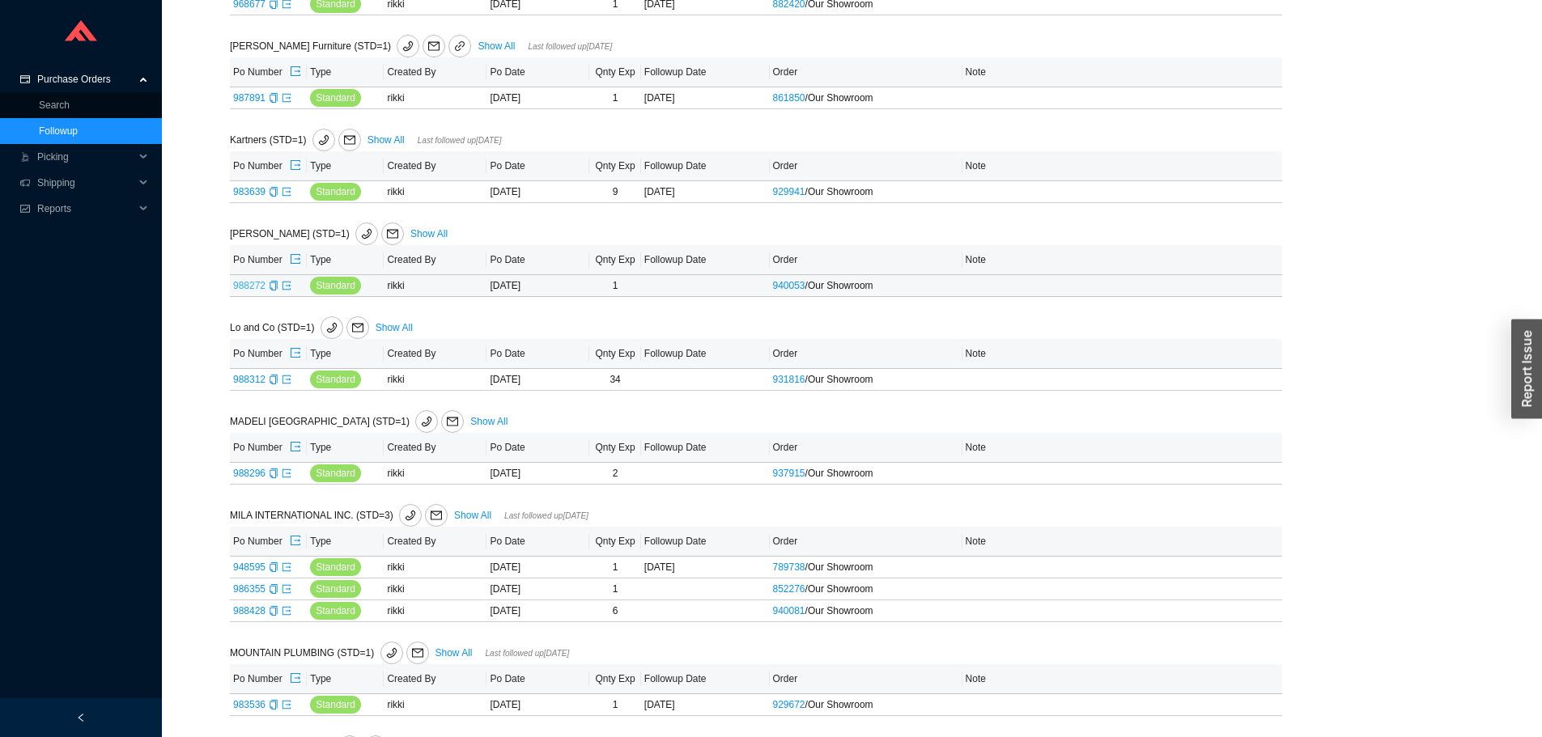
click at [261, 291] on link "988272" at bounding box center [249, 285] width 32 height 11
type input "988272"
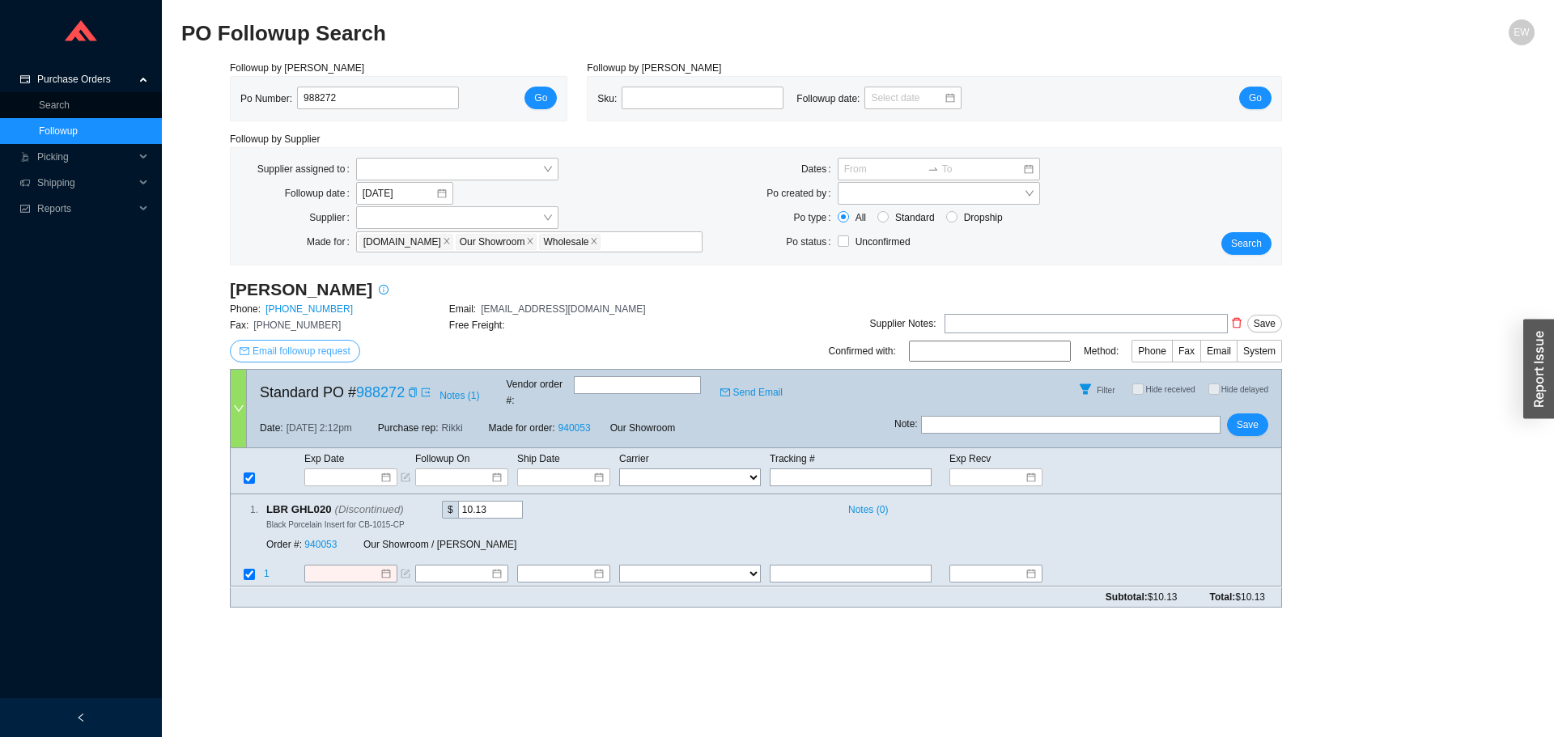
click at [300, 352] on span "Email followup request" at bounding box center [302, 351] width 98 height 16
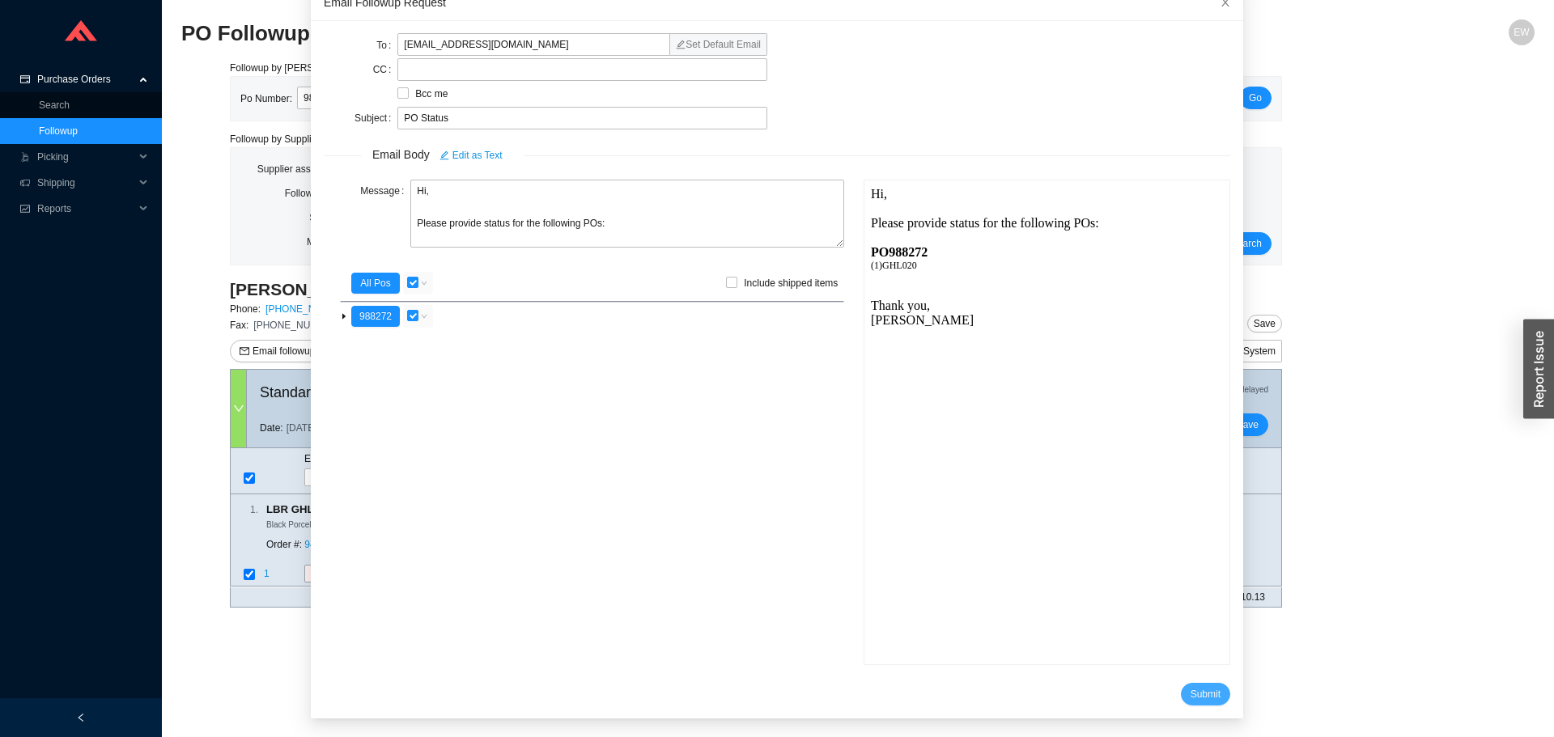
click at [1195, 698] on span "Submit" at bounding box center [1206, 694] width 30 height 16
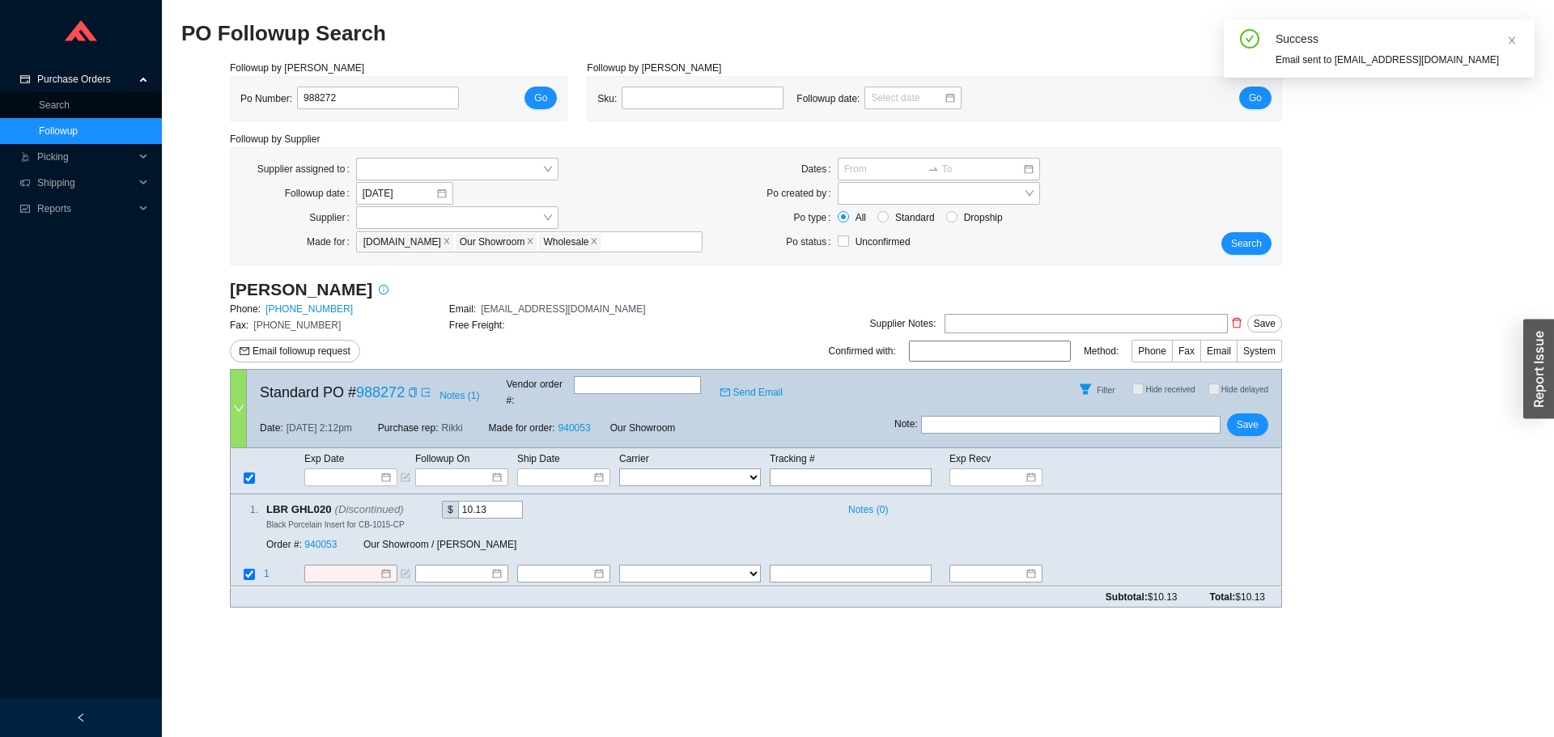
scroll to position [15, 0]
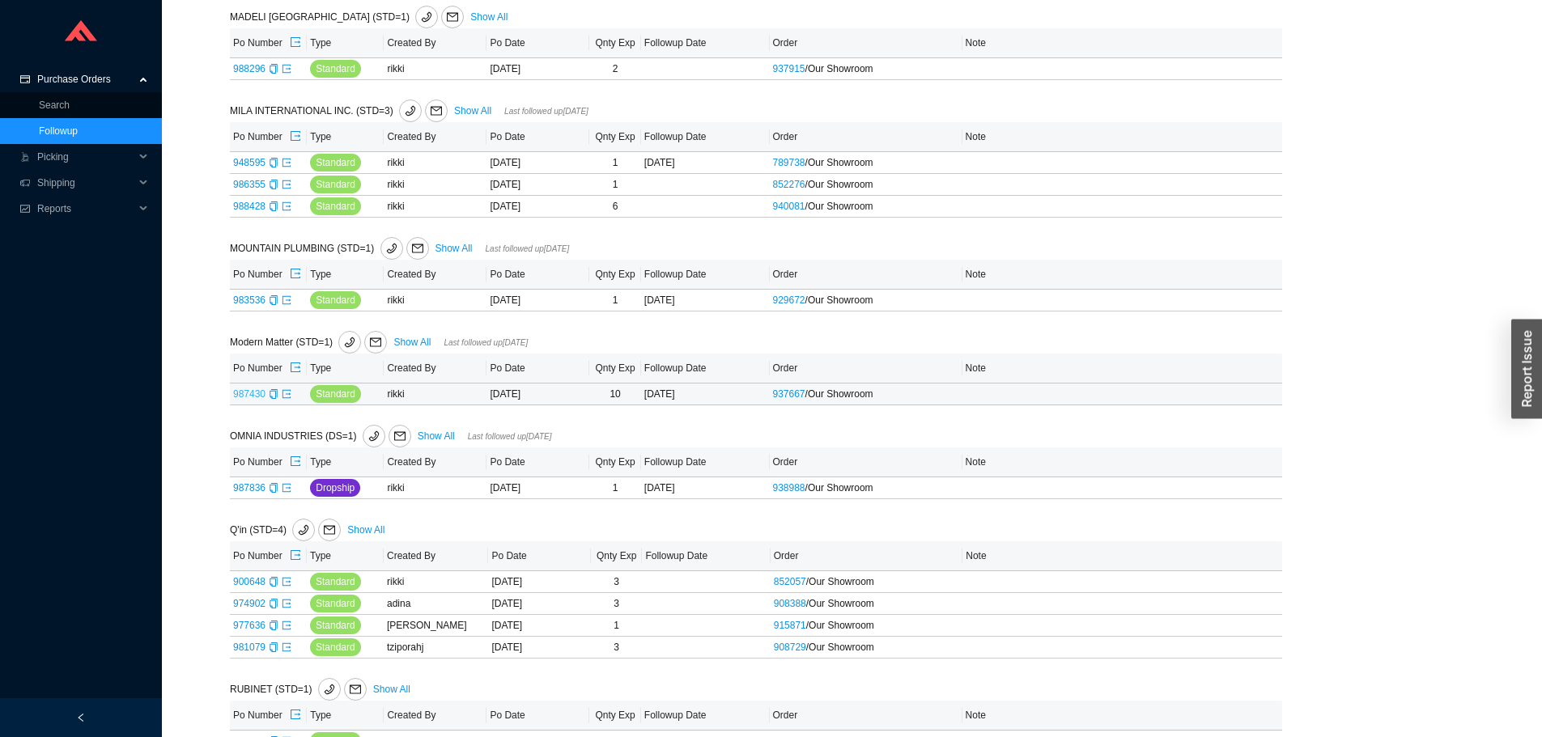
click at [249, 399] on link "987430" at bounding box center [249, 394] width 32 height 11
type input "987430"
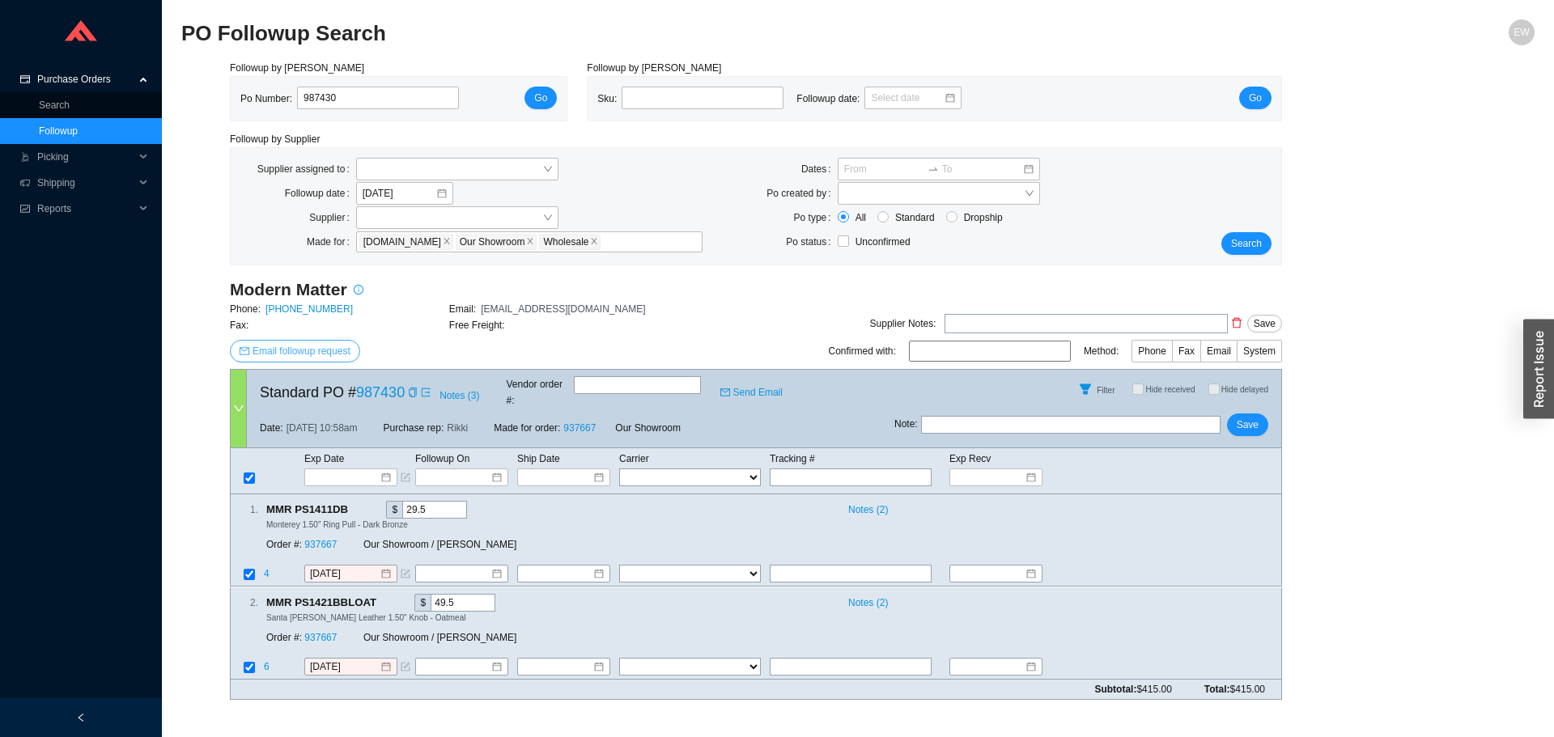
click at [294, 349] on span "Email followup request" at bounding box center [302, 351] width 98 height 16
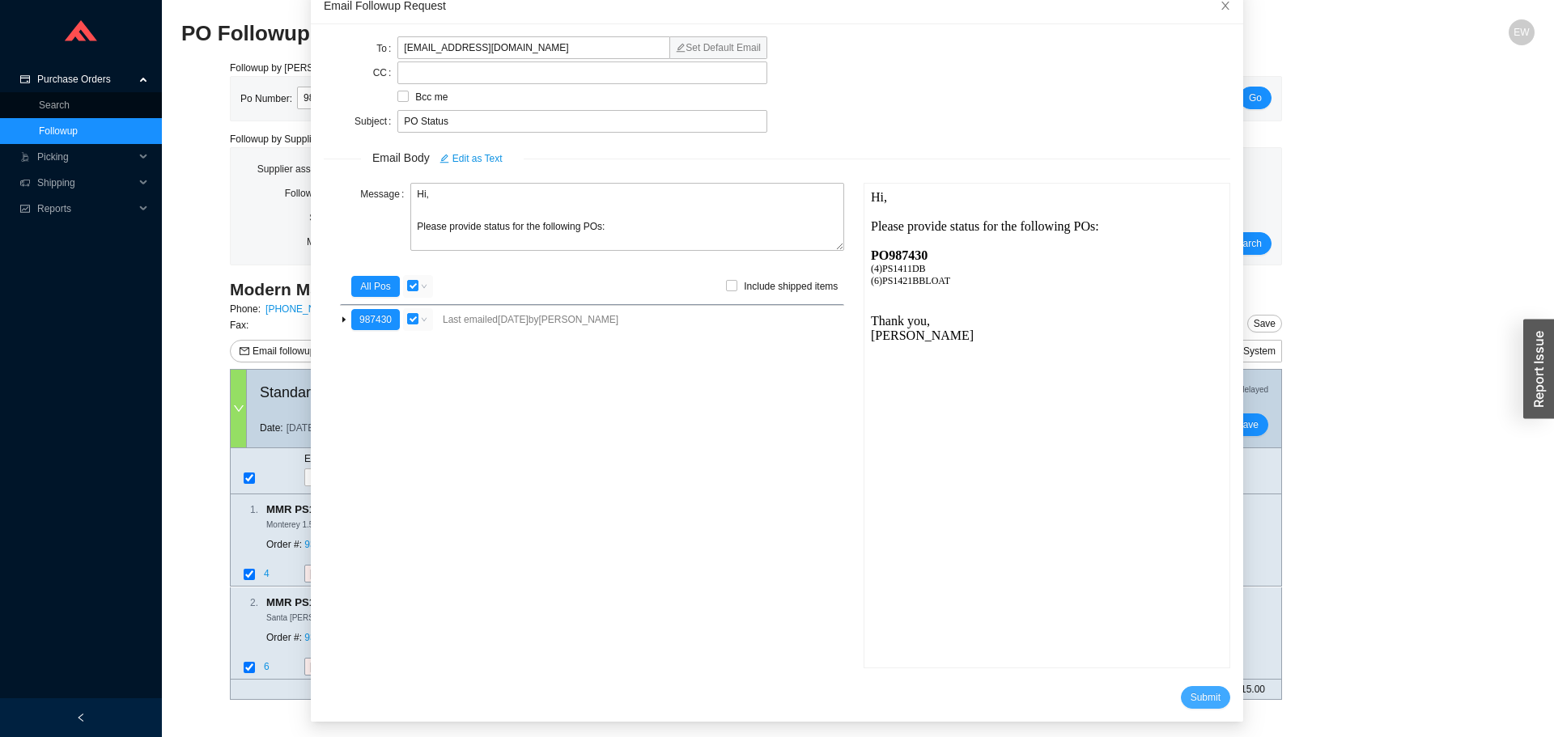
click at [1191, 703] on span "Submit" at bounding box center [1206, 698] width 30 height 16
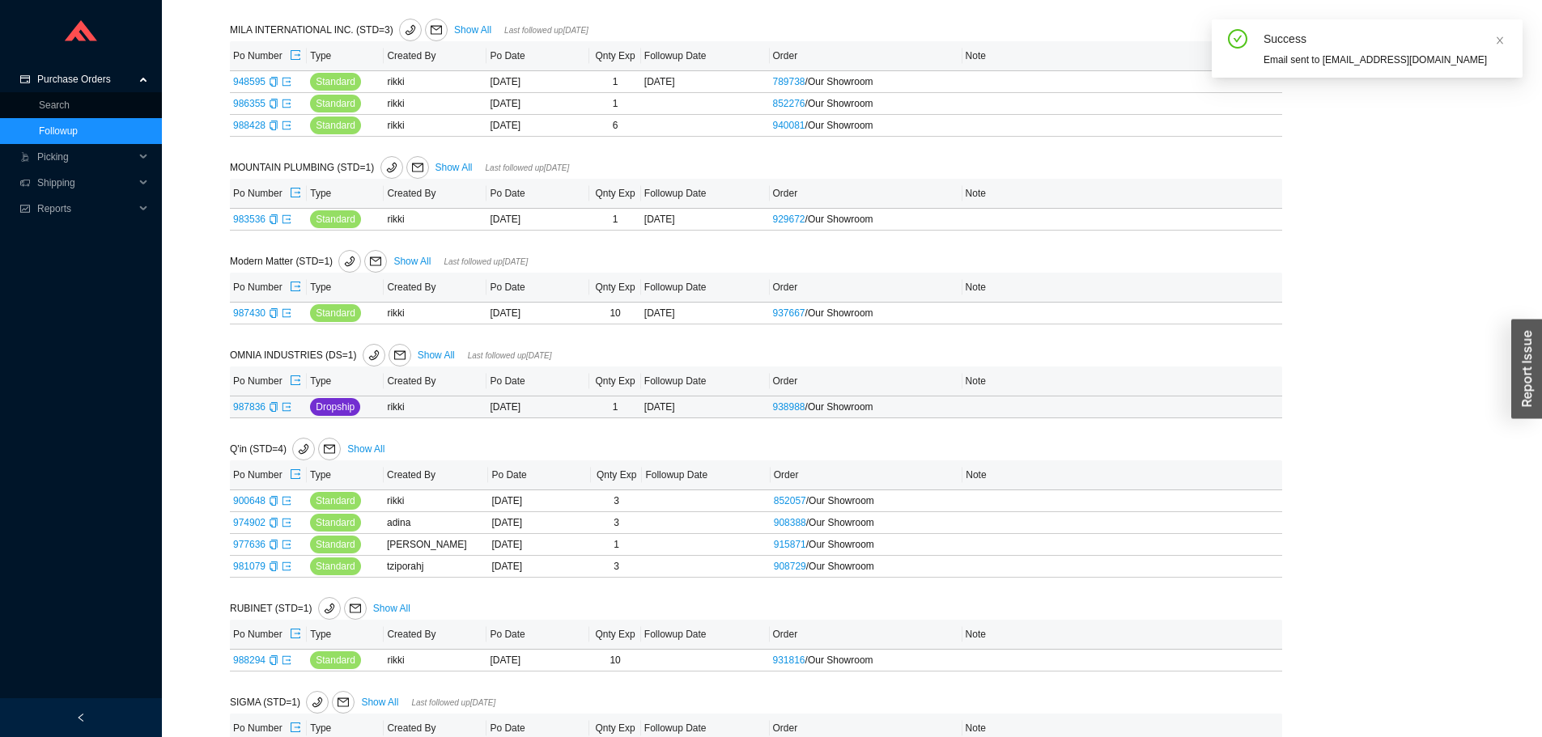
click at [266, 412] on span "987836" at bounding box center [255, 407] width 45 height 11
click at [266, 407] on span "987836" at bounding box center [255, 407] width 45 height 11
click at [262, 409] on link "987836" at bounding box center [249, 407] width 32 height 11
type input "987836"
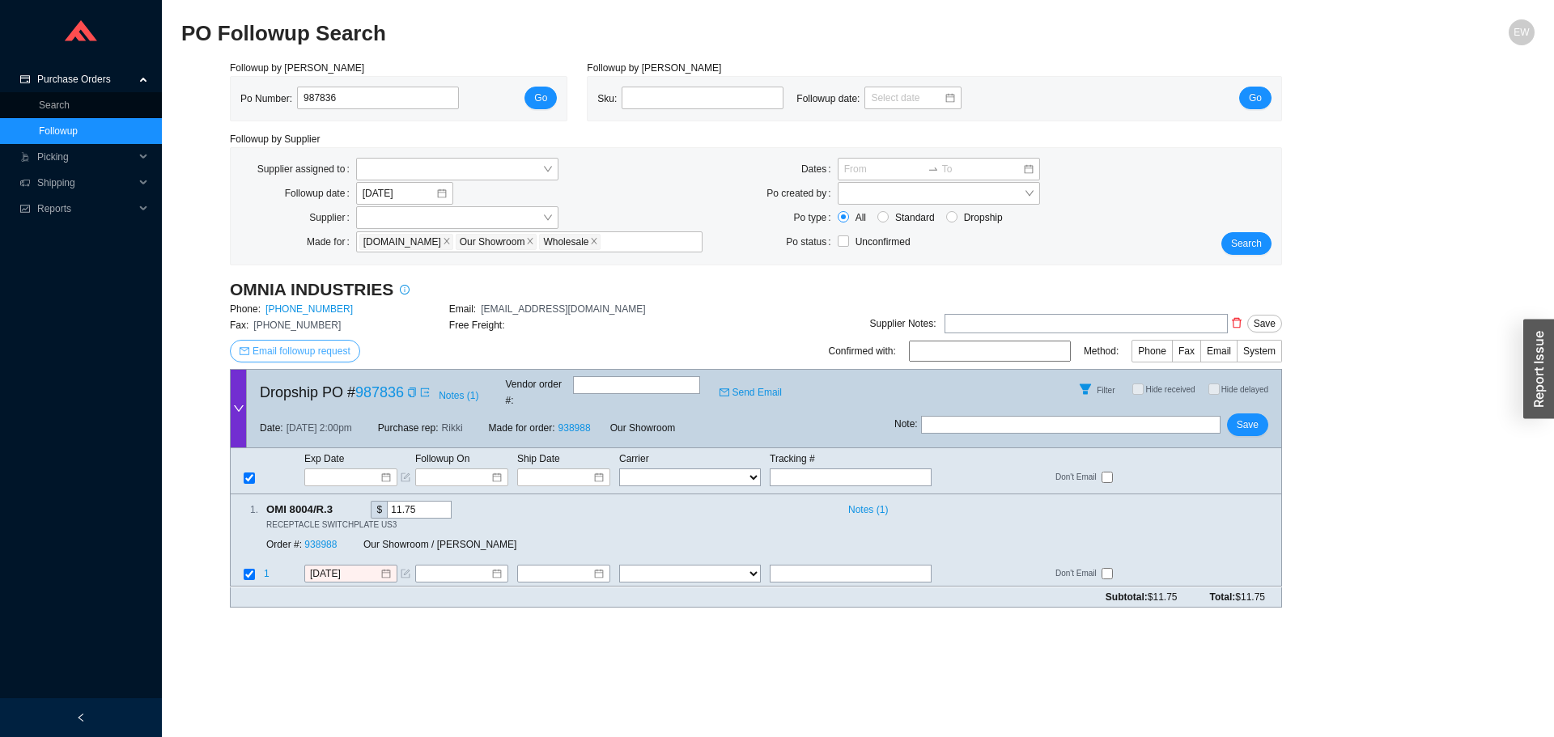
click at [306, 351] on span "Email followup request" at bounding box center [302, 351] width 98 height 16
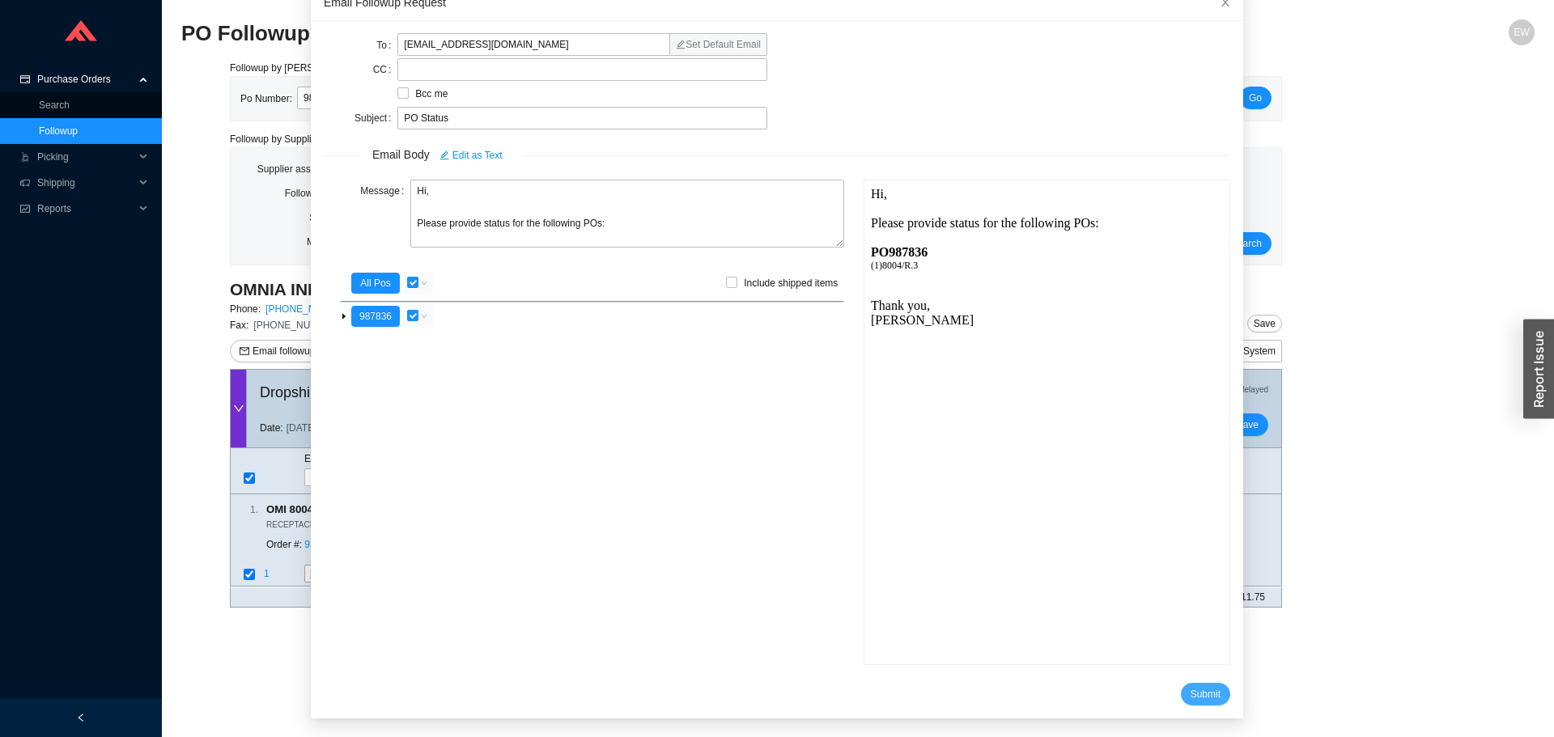
click at [1192, 686] on span "Submit" at bounding box center [1206, 694] width 30 height 16
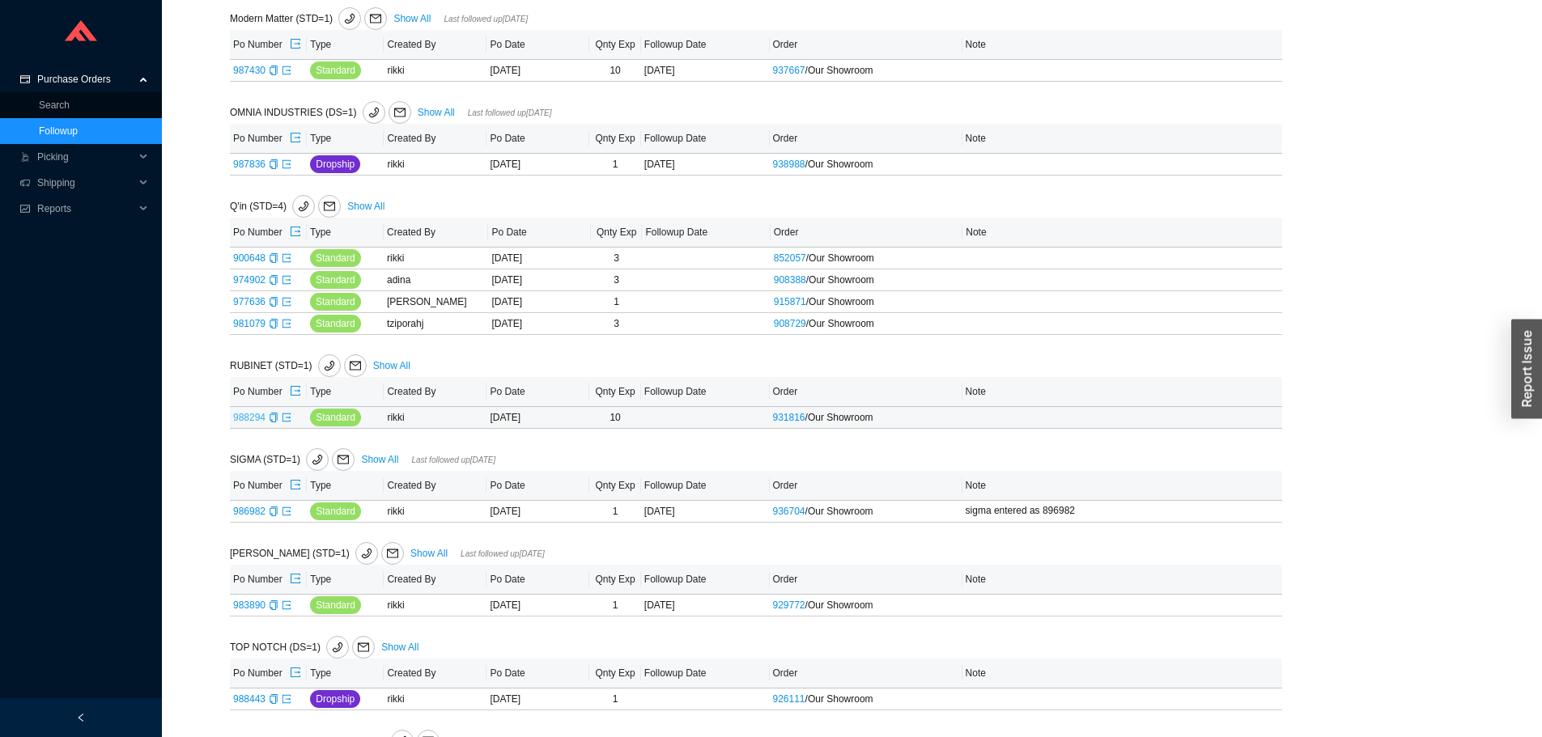
click at [248, 414] on link "988294" at bounding box center [249, 417] width 32 height 11
type input "988294"
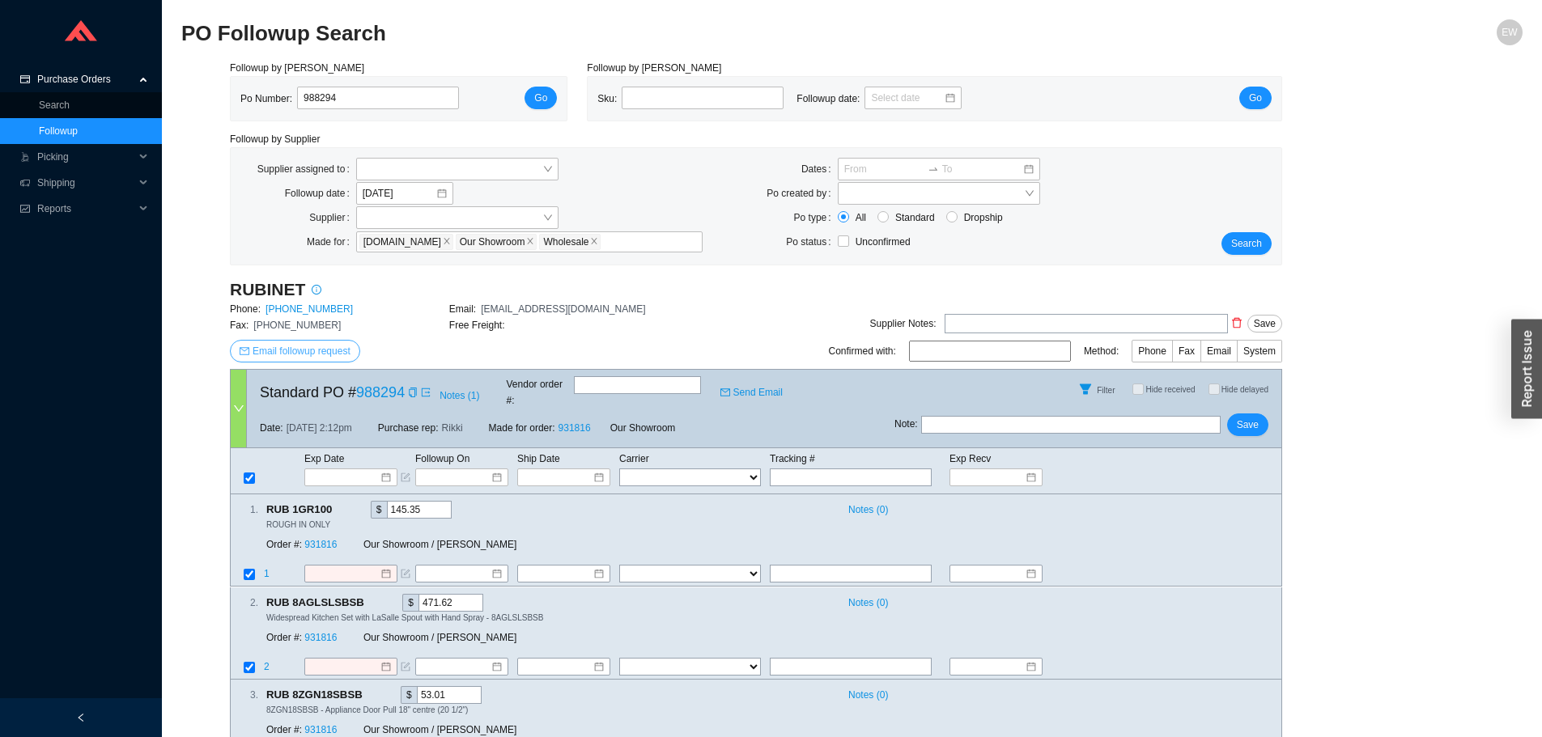
click at [304, 357] on span "Email followup request" at bounding box center [302, 351] width 98 height 16
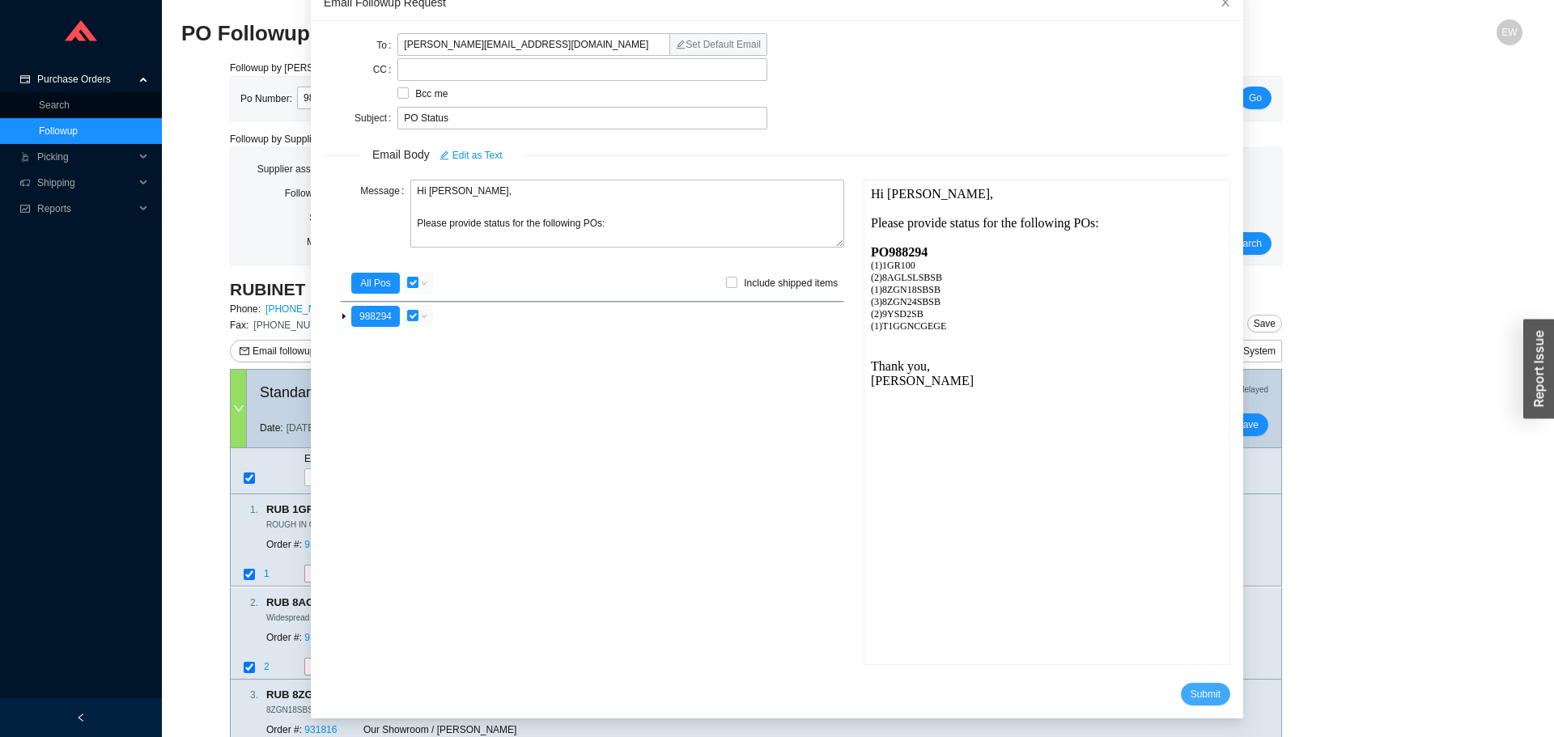
click at [1196, 695] on span "Submit" at bounding box center [1206, 694] width 30 height 16
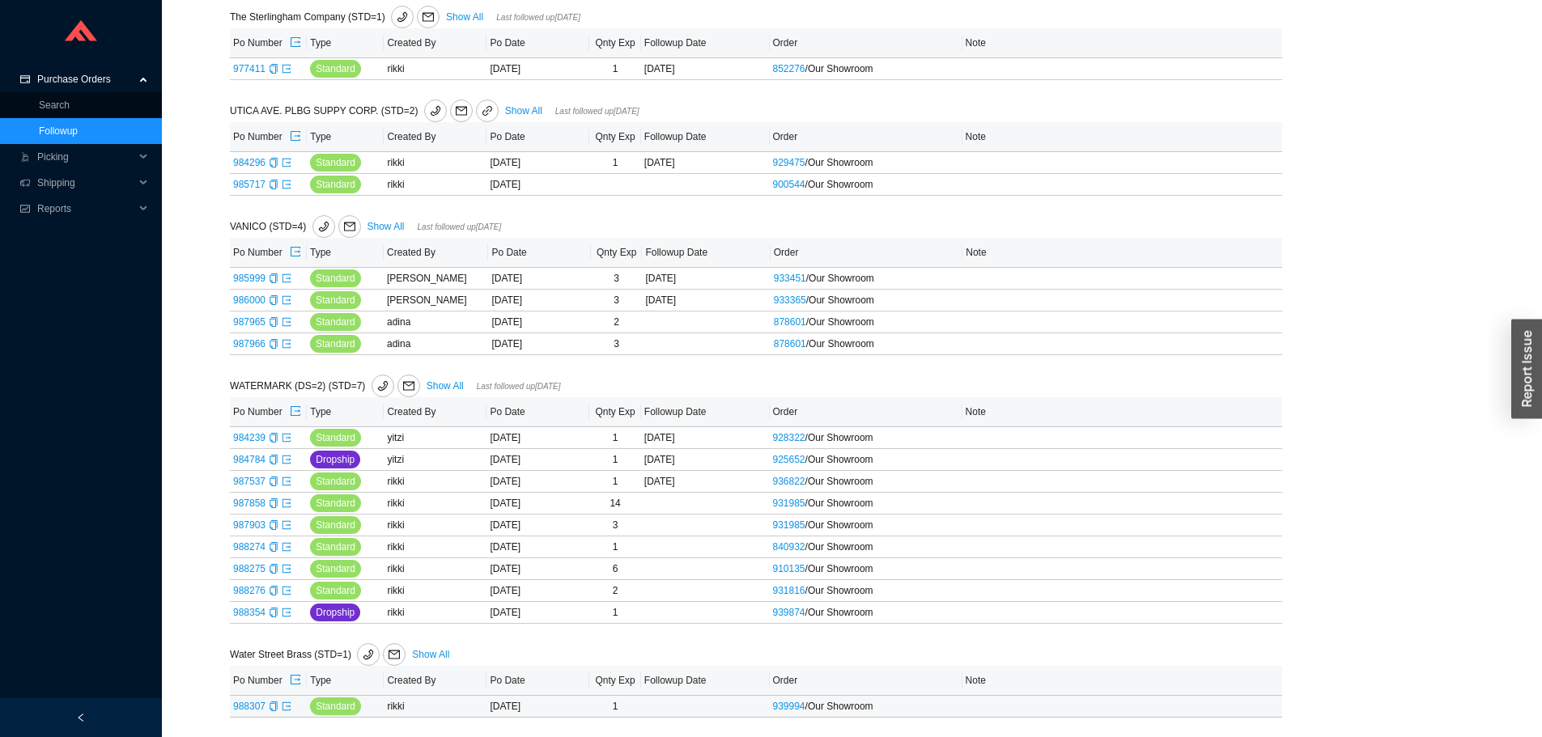
click at [265, 703] on span "988307" at bounding box center [255, 706] width 45 height 11
click at [257, 703] on link "988307" at bounding box center [249, 706] width 32 height 11
type input "988307"
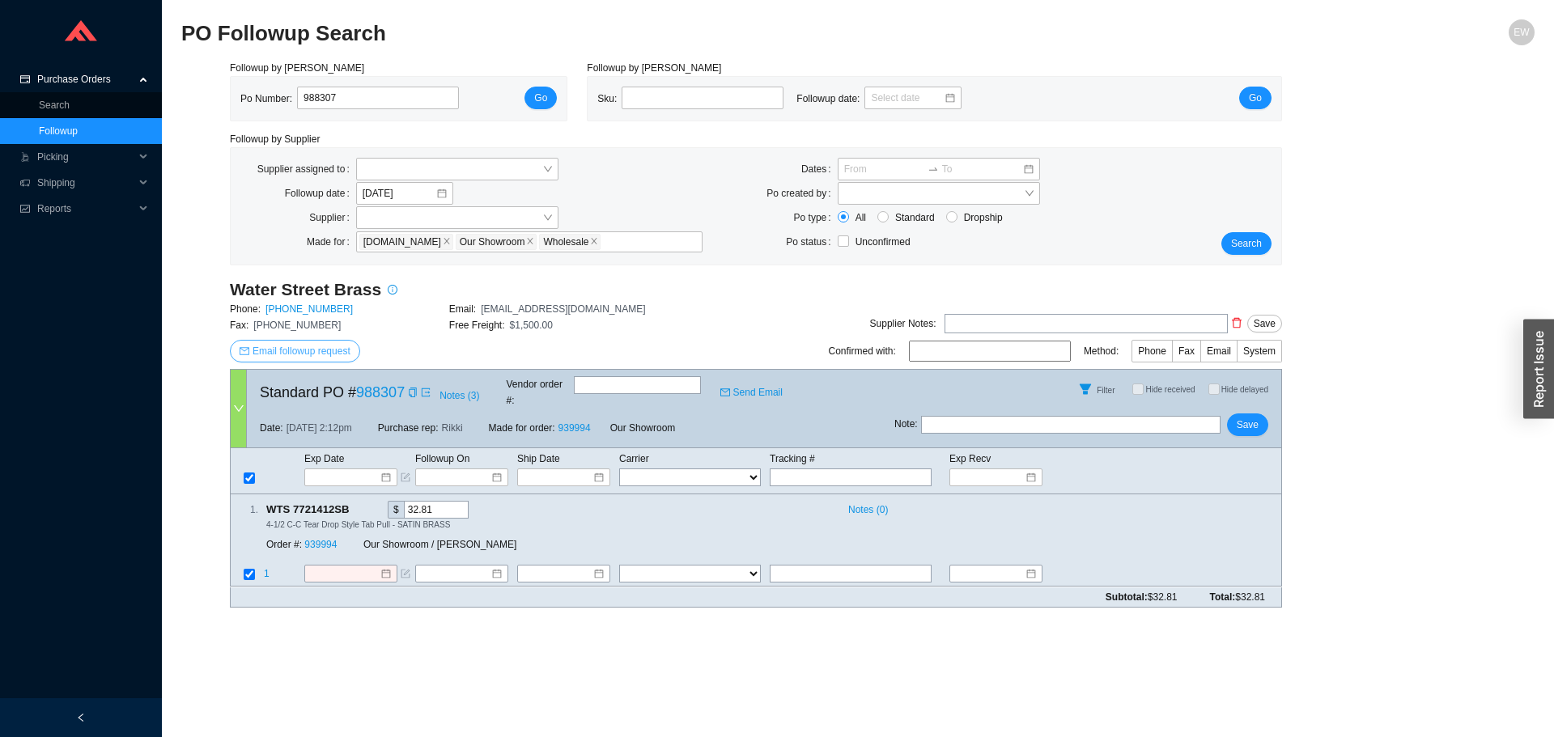
click at [310, 355] on span "Email followup request" at bounding box center [302, 351] width 98 height 16
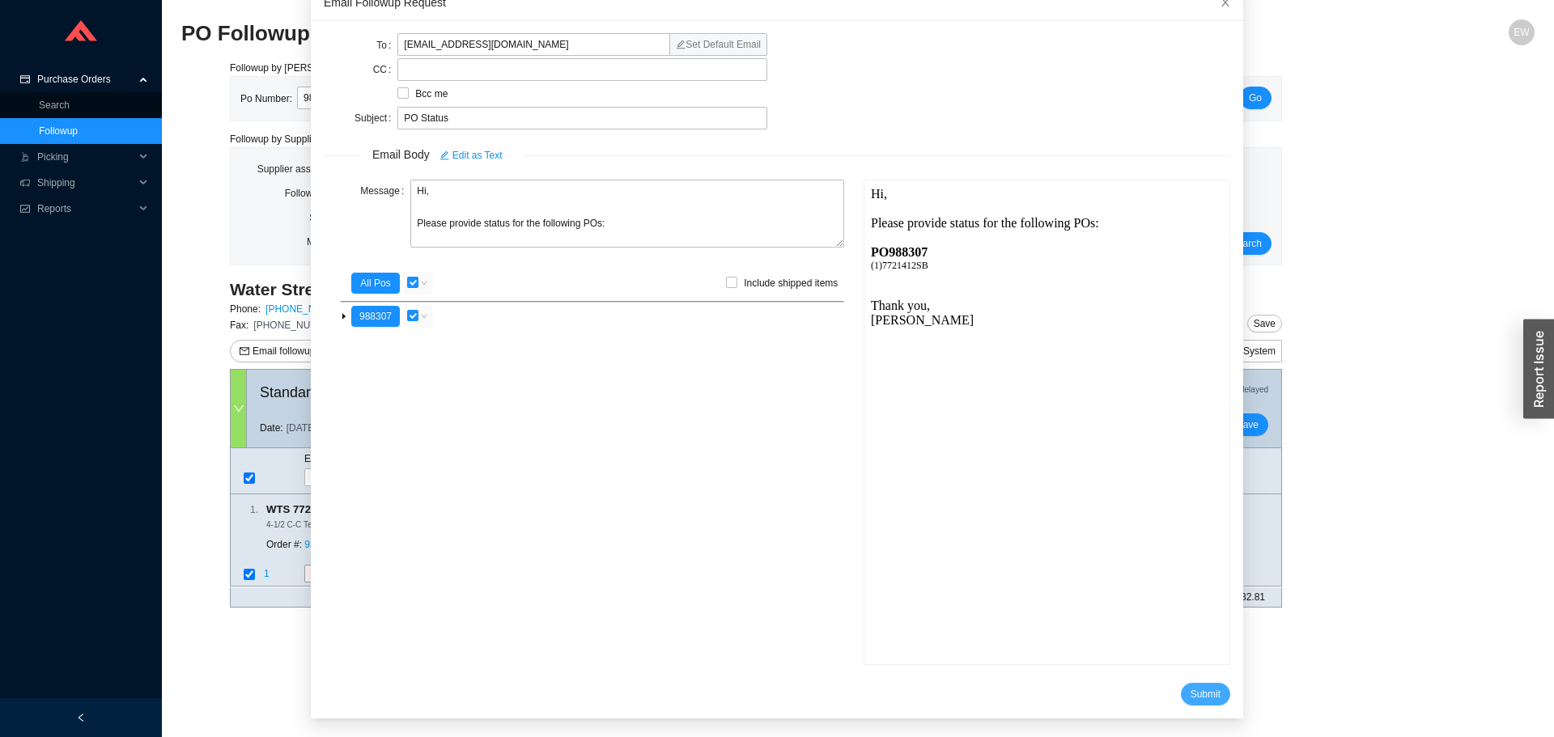
click at [1191, 689] on span "Submit" at bounding box center [1206, 694] width 30 height 16
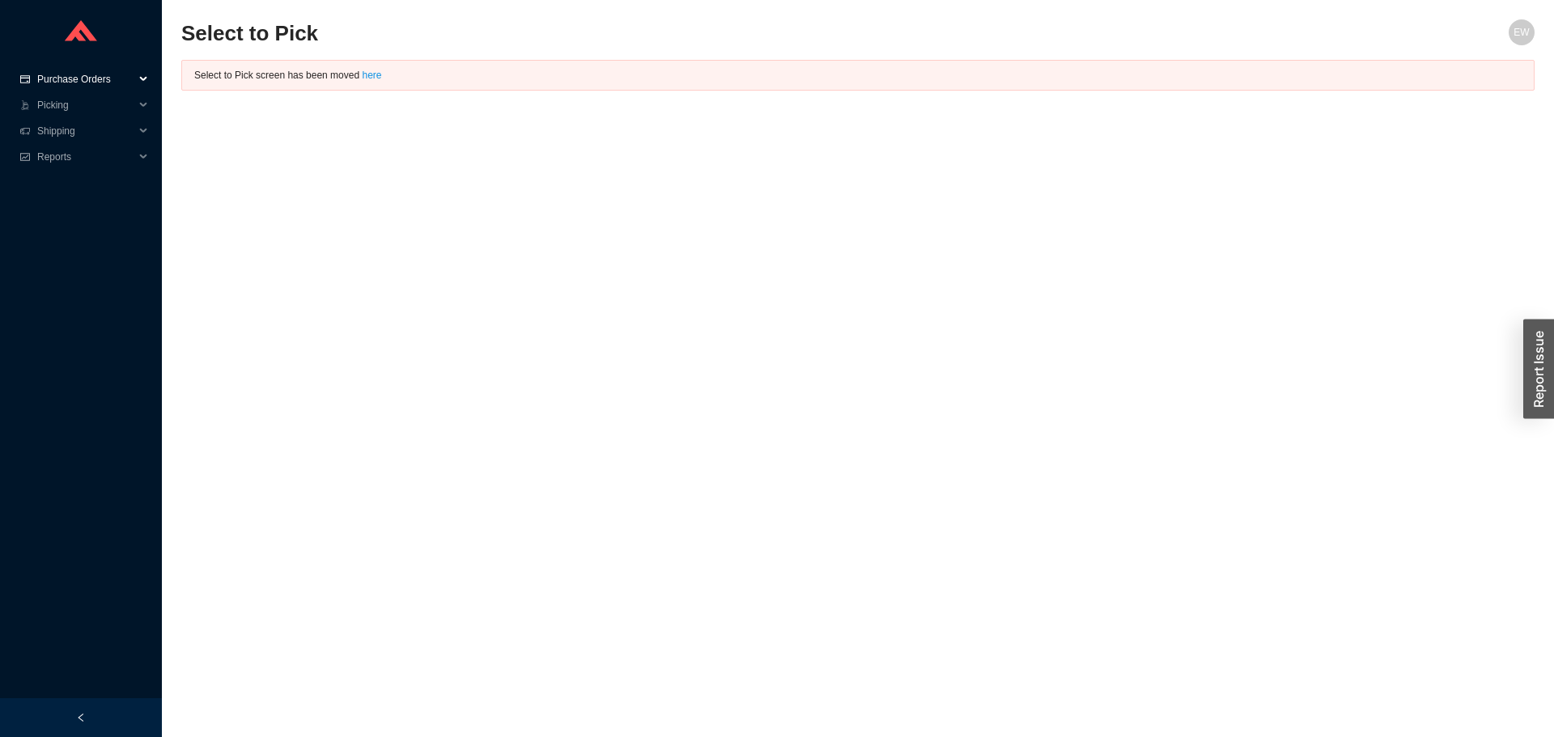
click at [111, 77] on span "Purchase Orders" at bounding box center [85, 79] width 97 height 26
click at [78, 125] on link "Followup" at bounding box center [58, 130] width 39 height 11
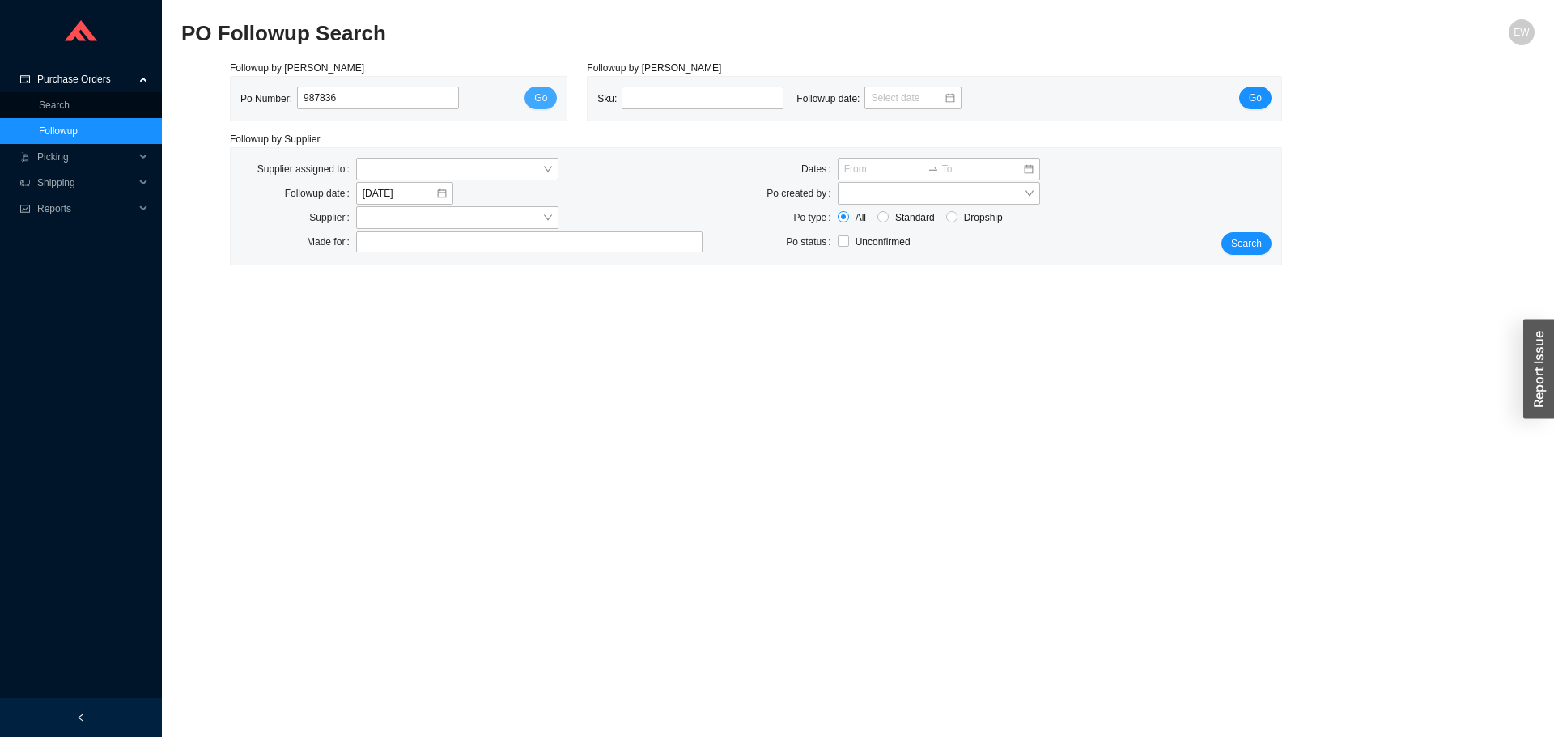
type input "987836"
click at [538, 108] on button "Go" at bounding box center [541, 98] width 32 height 23
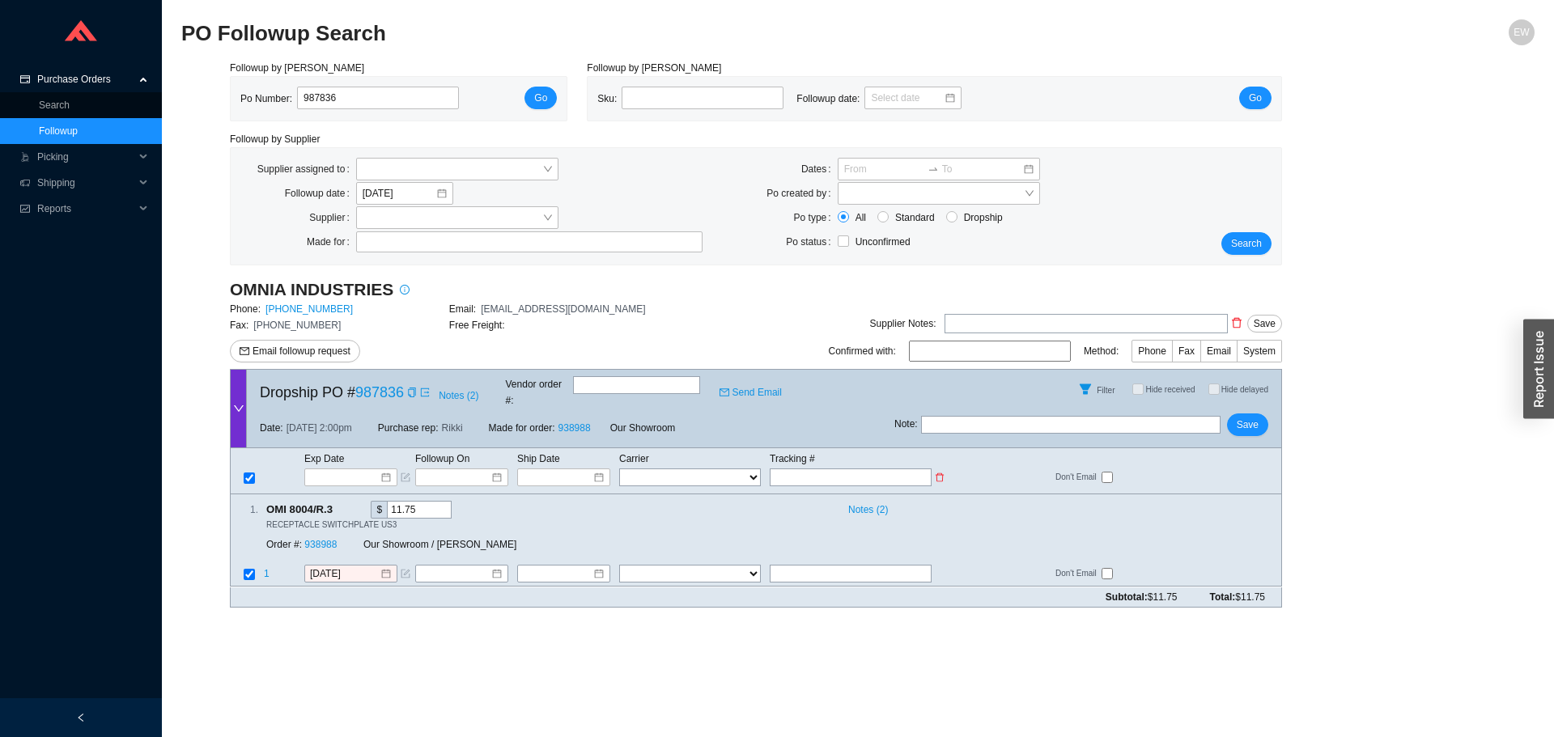
paste input "462846982409"
type input "462846982409"
click at [682, 456] on tbody "Exp Date Followup On Ship Date Carrier Tracking # FedEx UPS ---------------- 2 …" at bounding box center [756, 468] width 1051 height 37
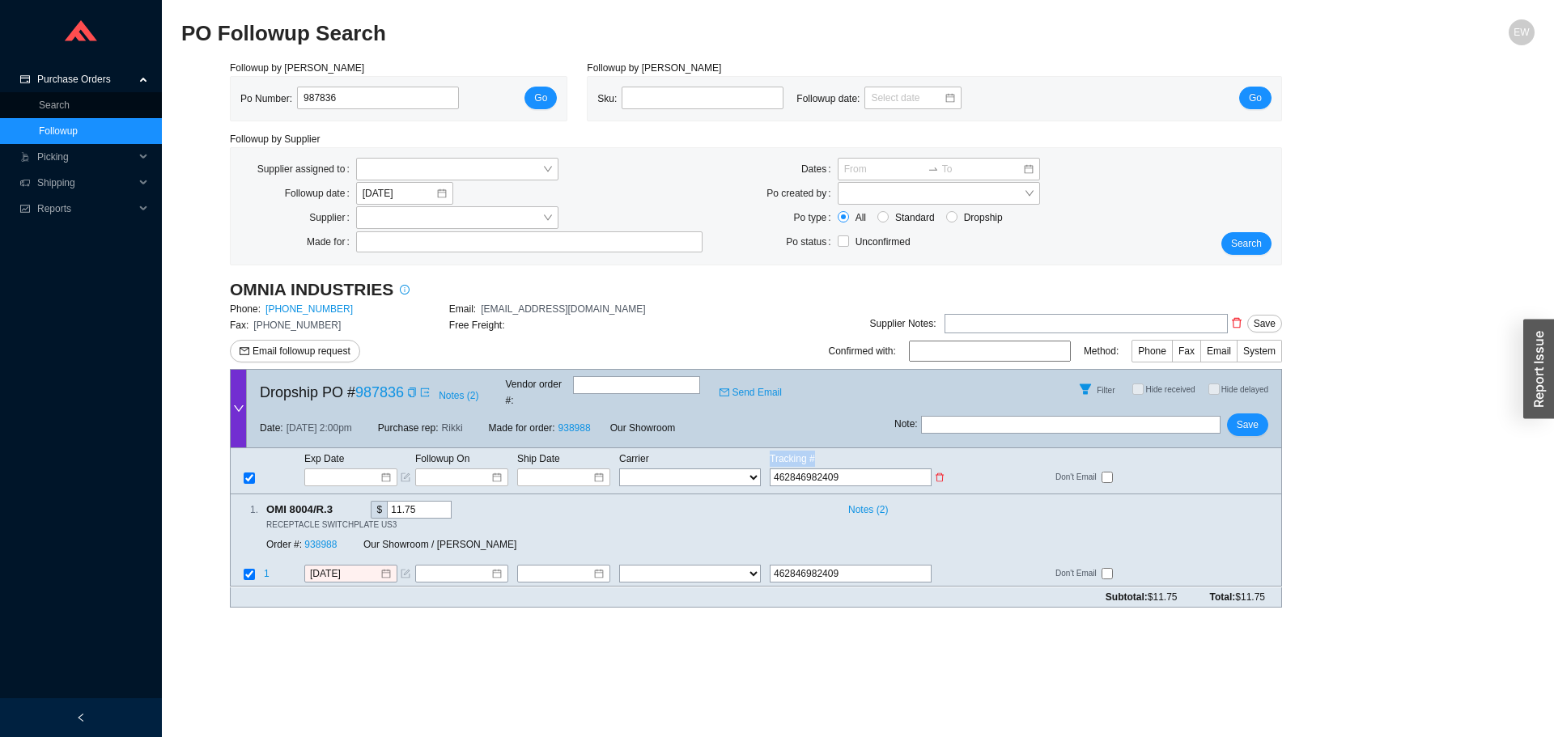
click at [671, 469] on select "FedEx UPS ---------------- 2 Day Transportation INC A&B Freight A. Duie Pyle AA…" at bounding box center [690, 478] width 142 height 18
select select "1"
click at [619, 469] on select "FedEx UPS ---------------- 2 Day Transportation INC A&B Freight A. Duie Pyle AA…" at bounding box center [690, 478] width 142 height 18
select select "1"
click at [470, 470] on input at bounding box center [456, 478] width 69 height 16
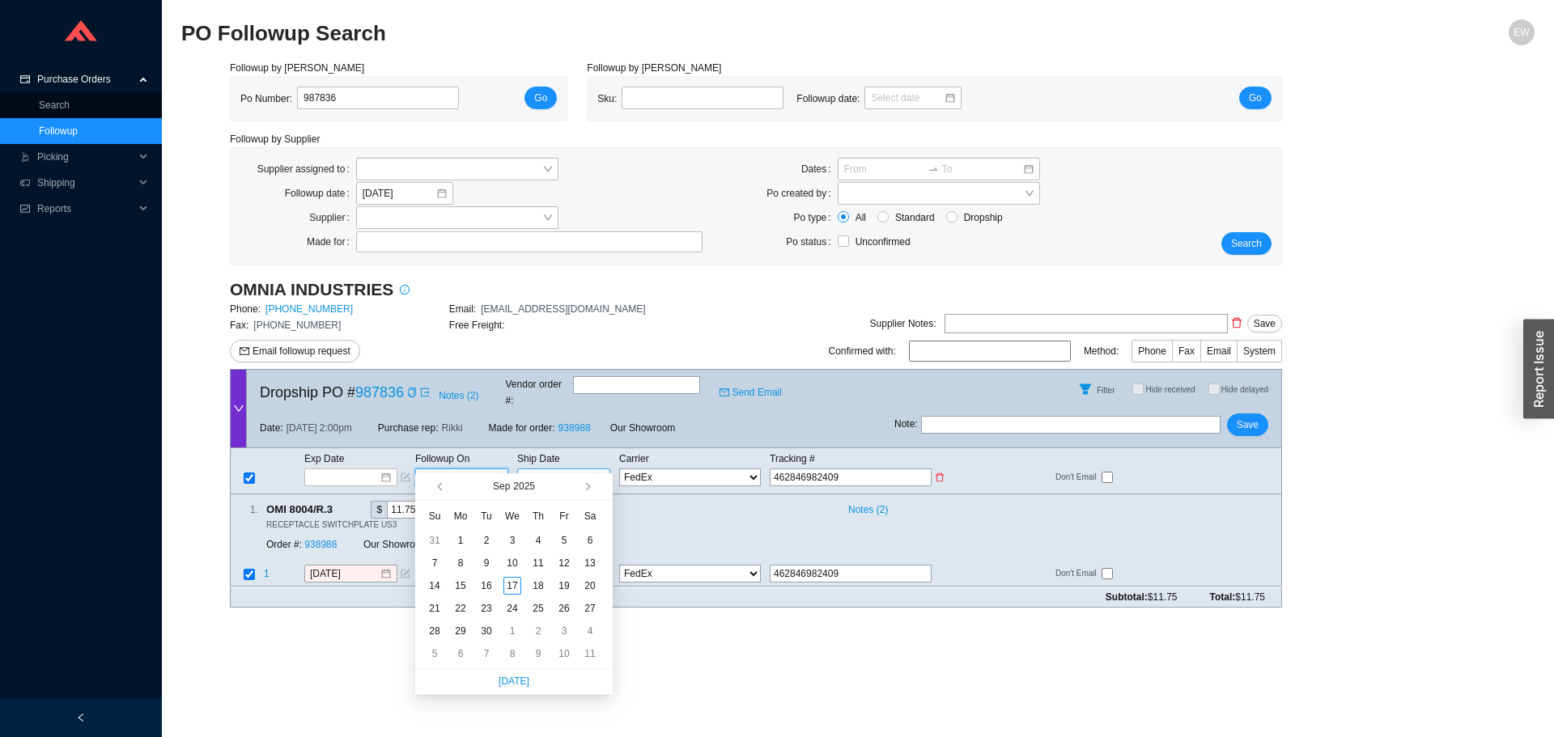
click at [575, 470] on input at bounding box center [558, 478] width 69 height 16
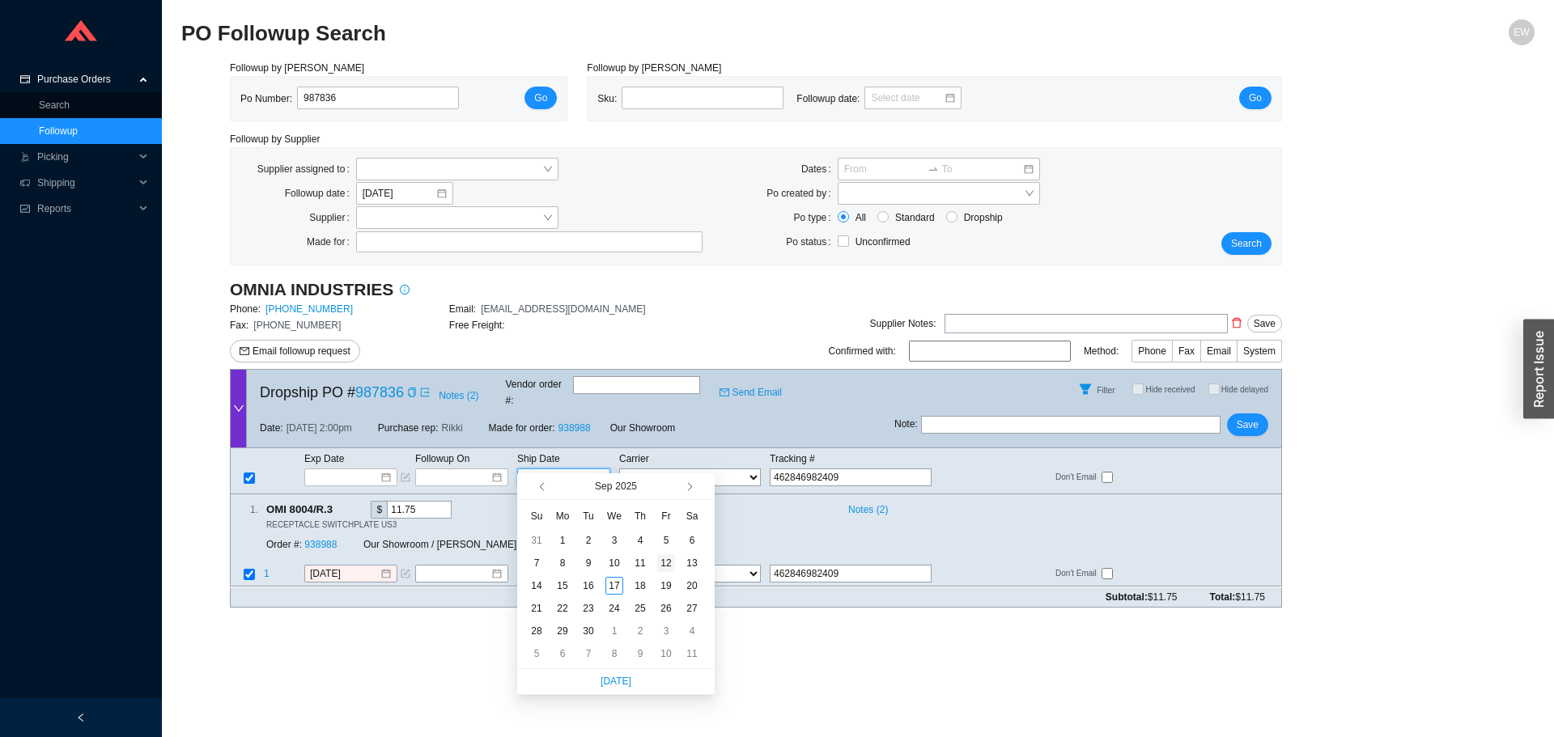
type input "9/12/2025"
click at [667, 562] on div "12" at bounding box center [666, 564] width 18 height 18
type input "9/12/2025"
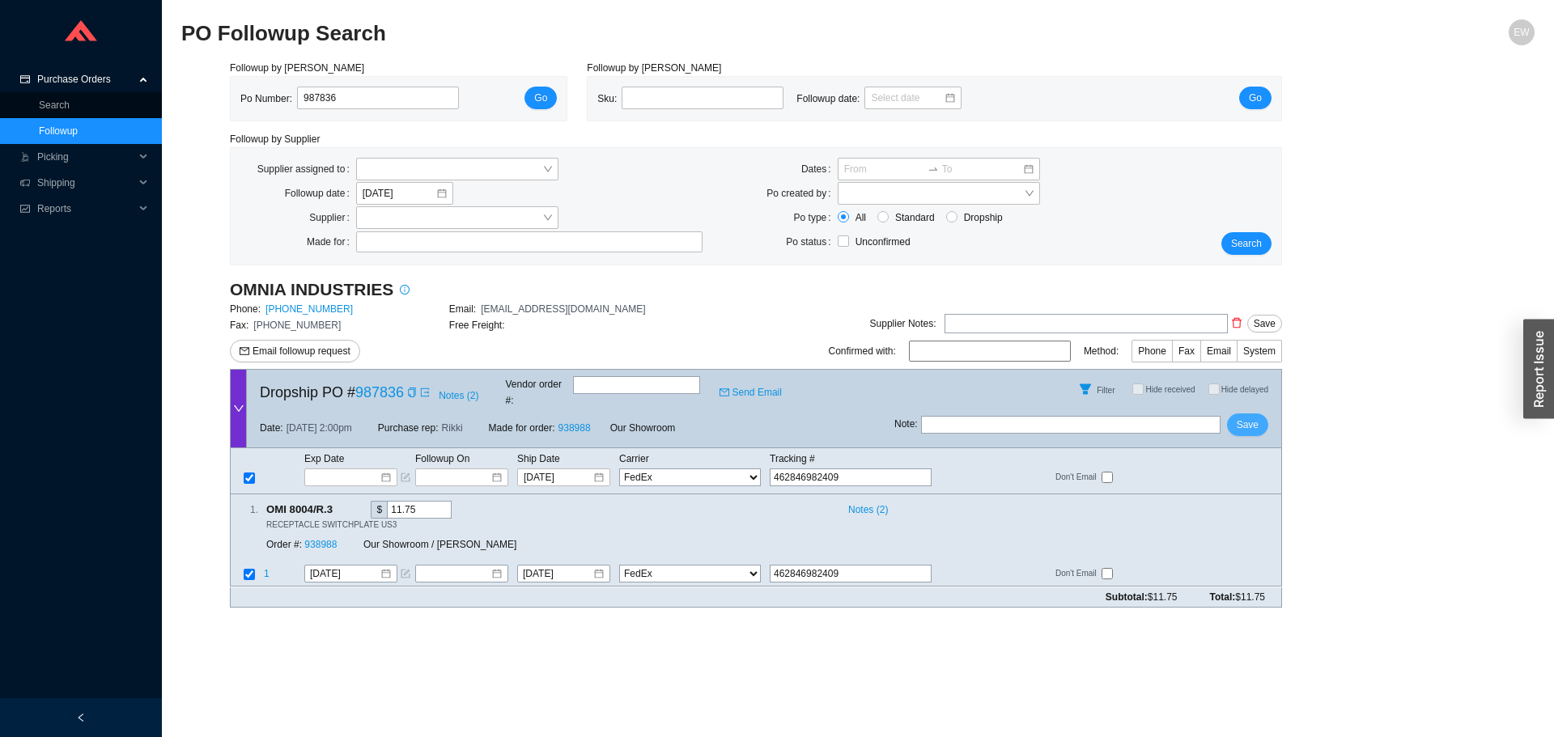
click at [1256, 423] on button "Save" at bounding box center [1247, 425] width 41 height 23
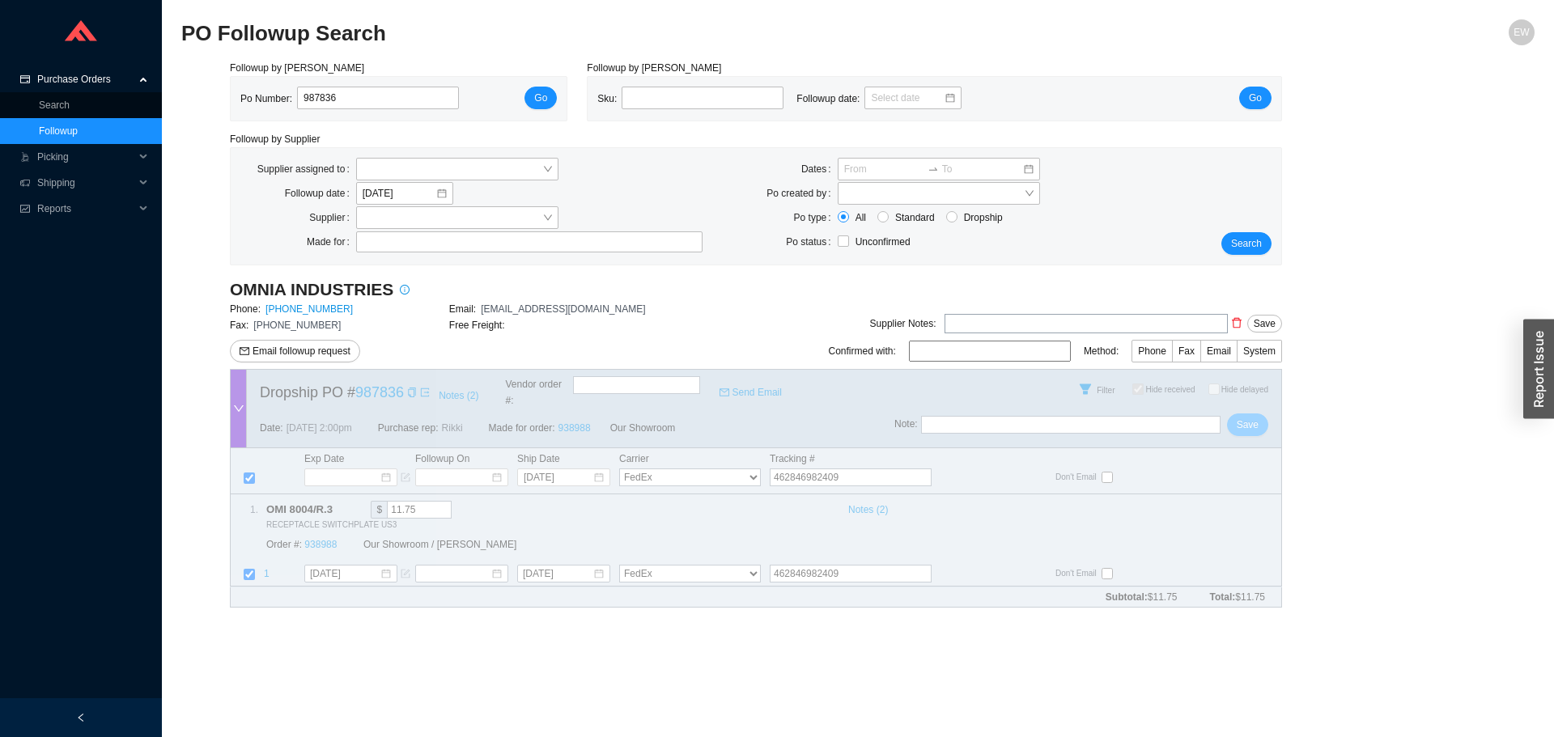
checkbox input "true"
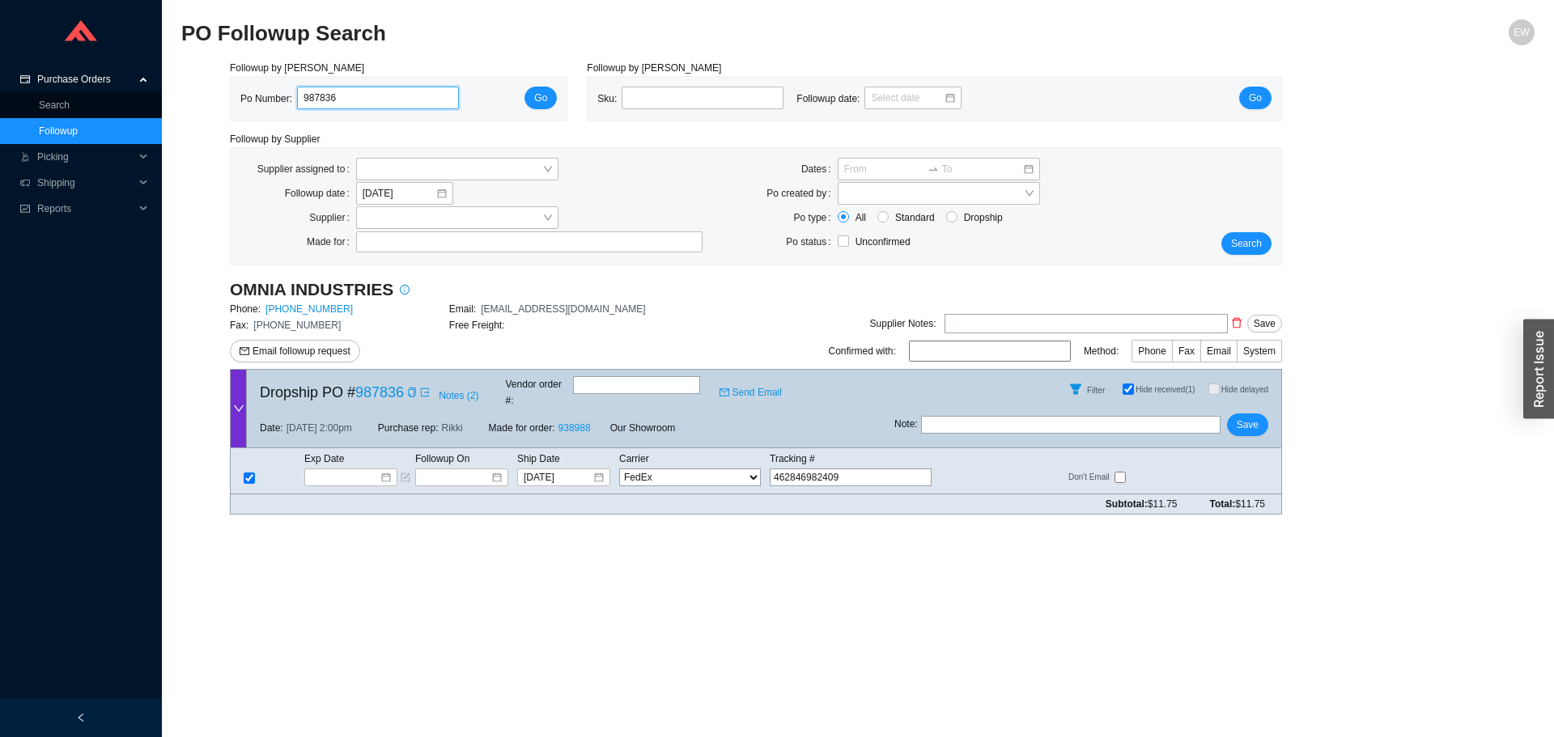
drag, startPoint x: 359, startPoint y: 100, endPoint x: 316, endPoint y: 94, distance: 43.3
click at [316, 94] on input "987836" at bounding box center [378, 98] width 162 height 23
type input "986451"
click button "Go" at bounding box center [541, 98] width 32 height 23
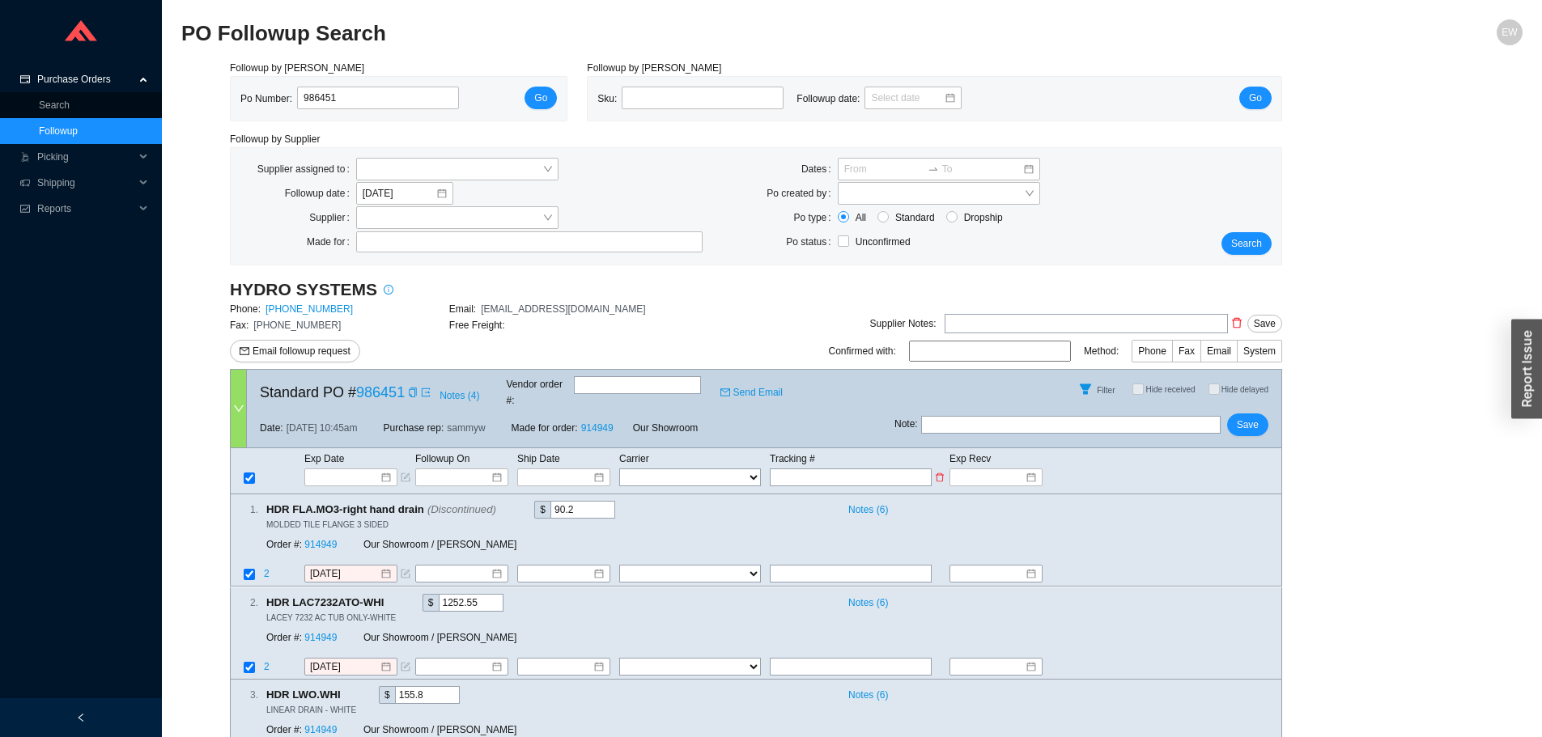
paste input "93892855"
type input "93892855"
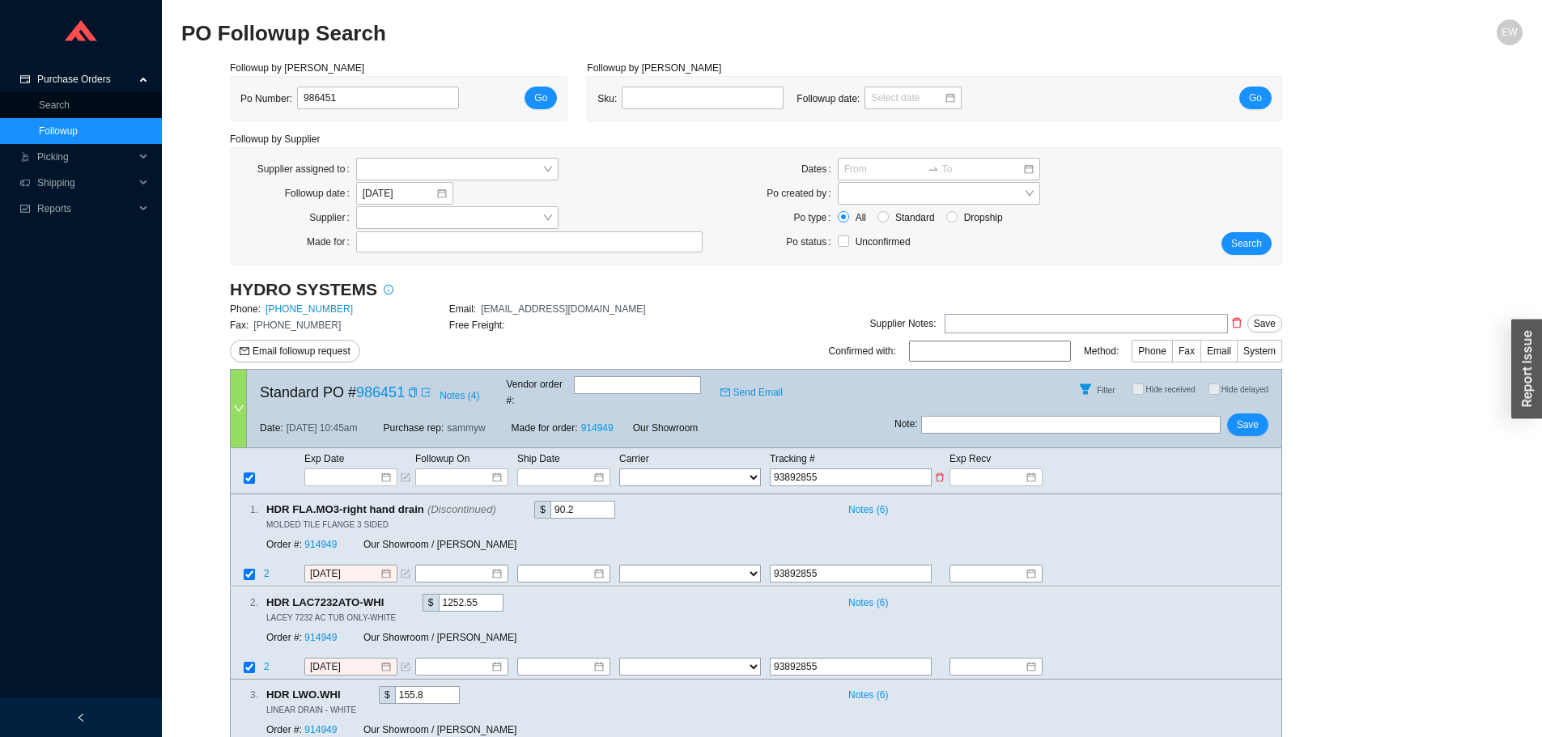
type input "93892855"
click at [708, 469] on select "FedEx UPS ---------------- 2 Day Transportation INC A&B Freight A. Duie Pyle AA…" at bounding box center [690, 478] width 142 height 18
select select "79"
click at [619, 469] on select "FedEx UPS ---------------- 2 Day Transportation INC A&B Freight A. Duie Pyle AA…" at bounding box center [690, 478] width 142 height 18
select select "79"
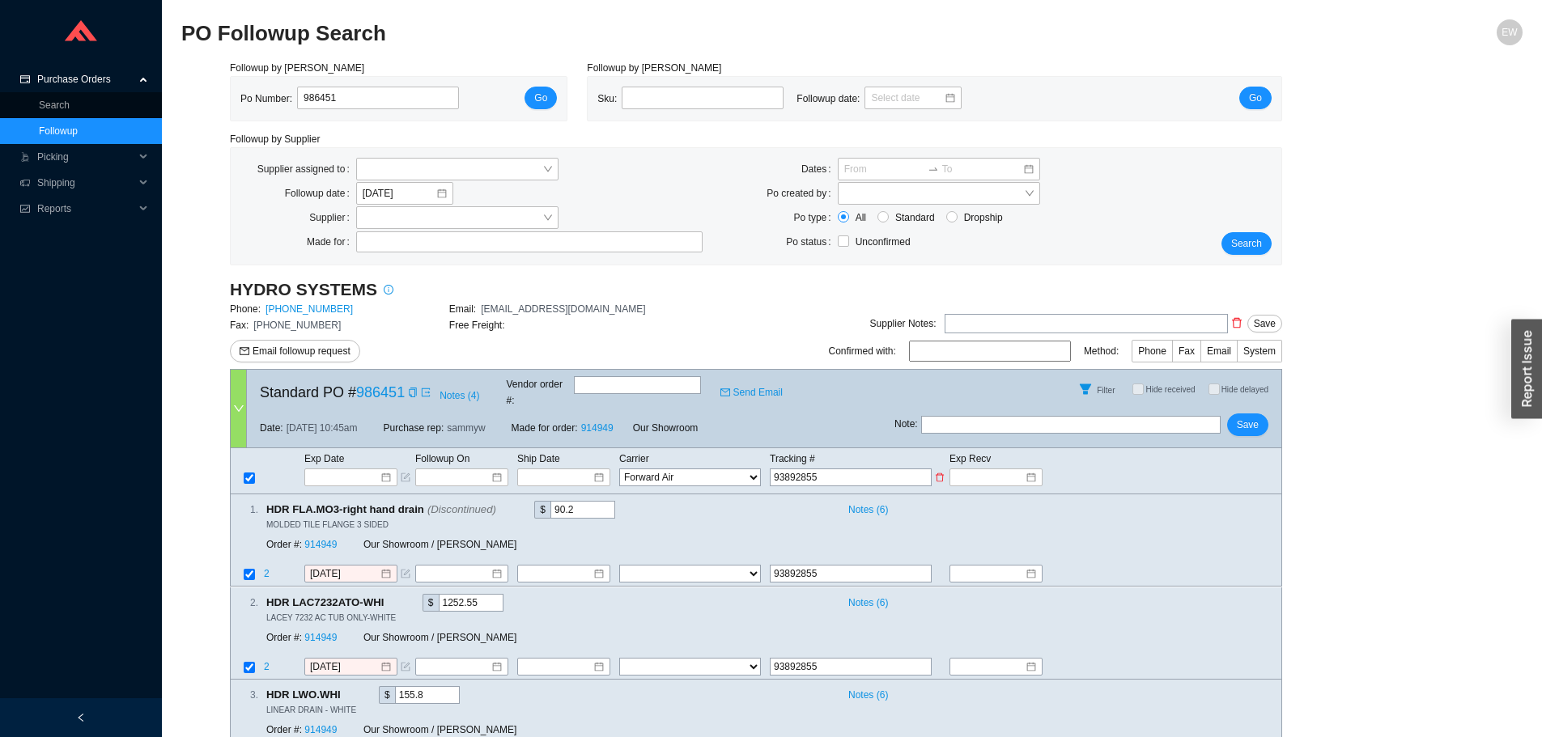
select select "79"
click at [467, 470] on input at bounding box center [456, 478] width 69 height 16
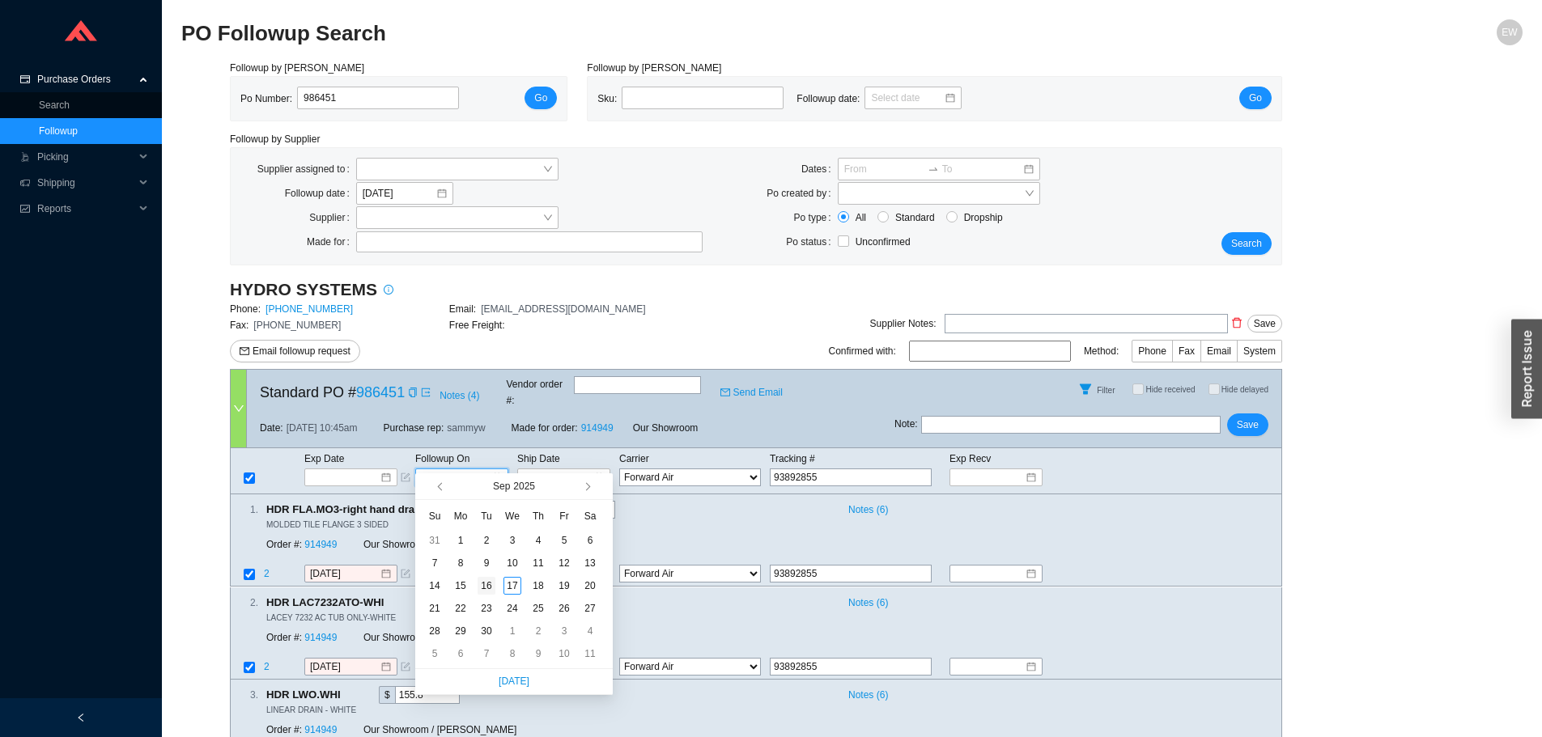
type input "[DATE]"
click at [480, 584] on div "16" at bounding box center [487, 586] width 18 height 18
type input "[DATE]"
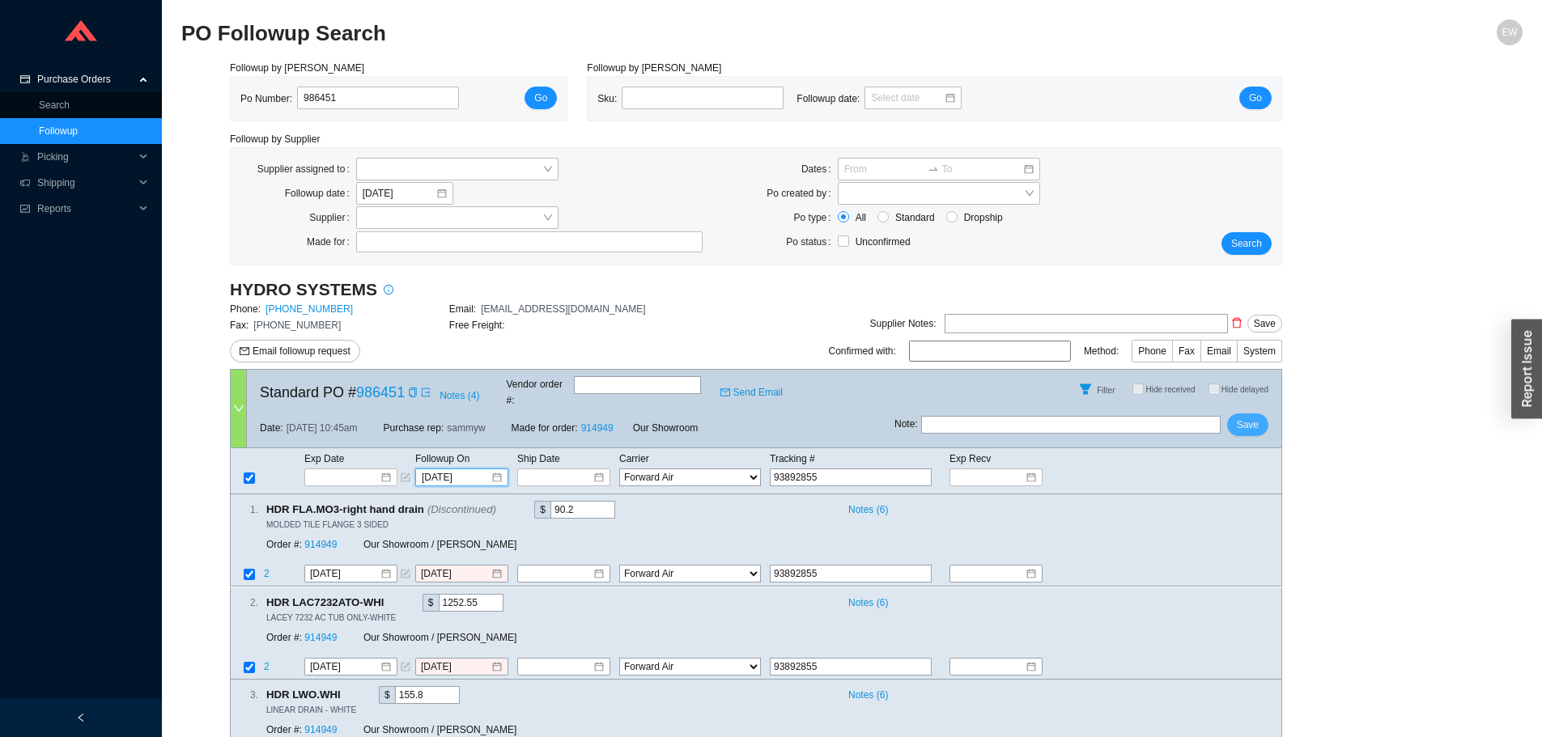
click at [1235, 414] on button "Save" at bounding box center [1247, 425] width 41 height 23
click at [596, 470] on div at bounding box center [564, 478] width 80 height 16
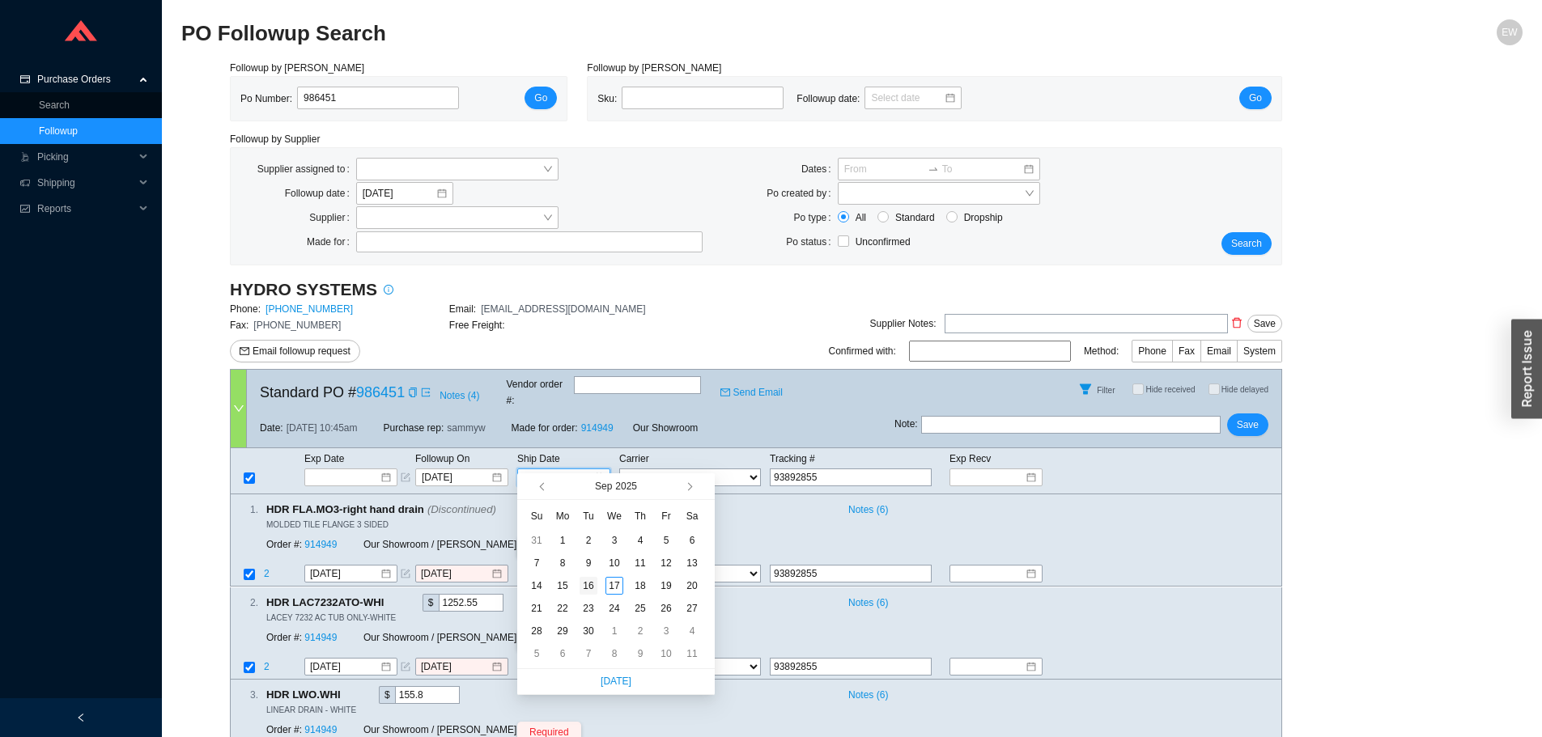
type input "[DATE]"
click at [590, 584] on div "16" at bounding box center [589, 586] width 18 height 18
type input "[DATE]"
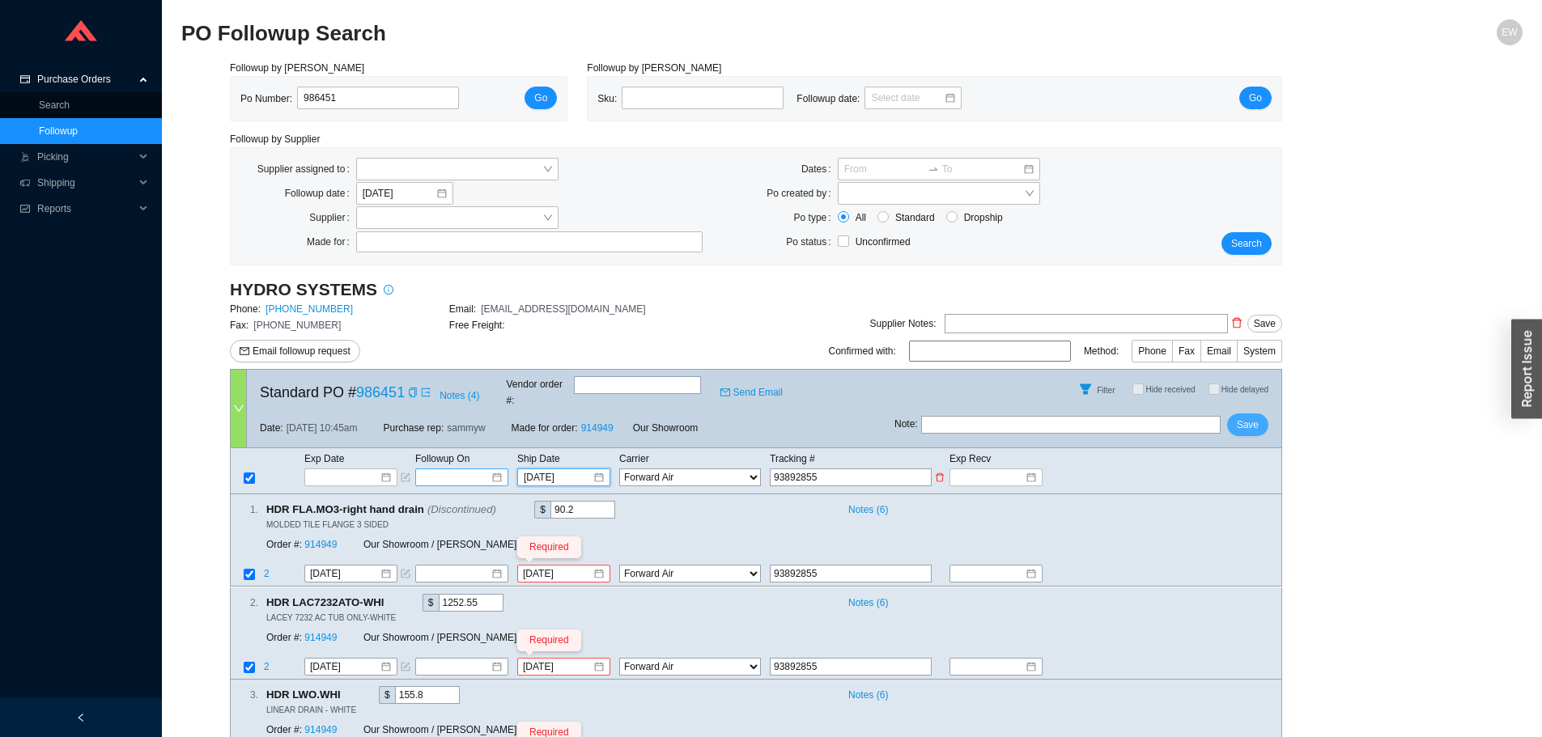
click at [1263, 414] on button "Save" at bounding box center [1247, 425] width 41 height 23
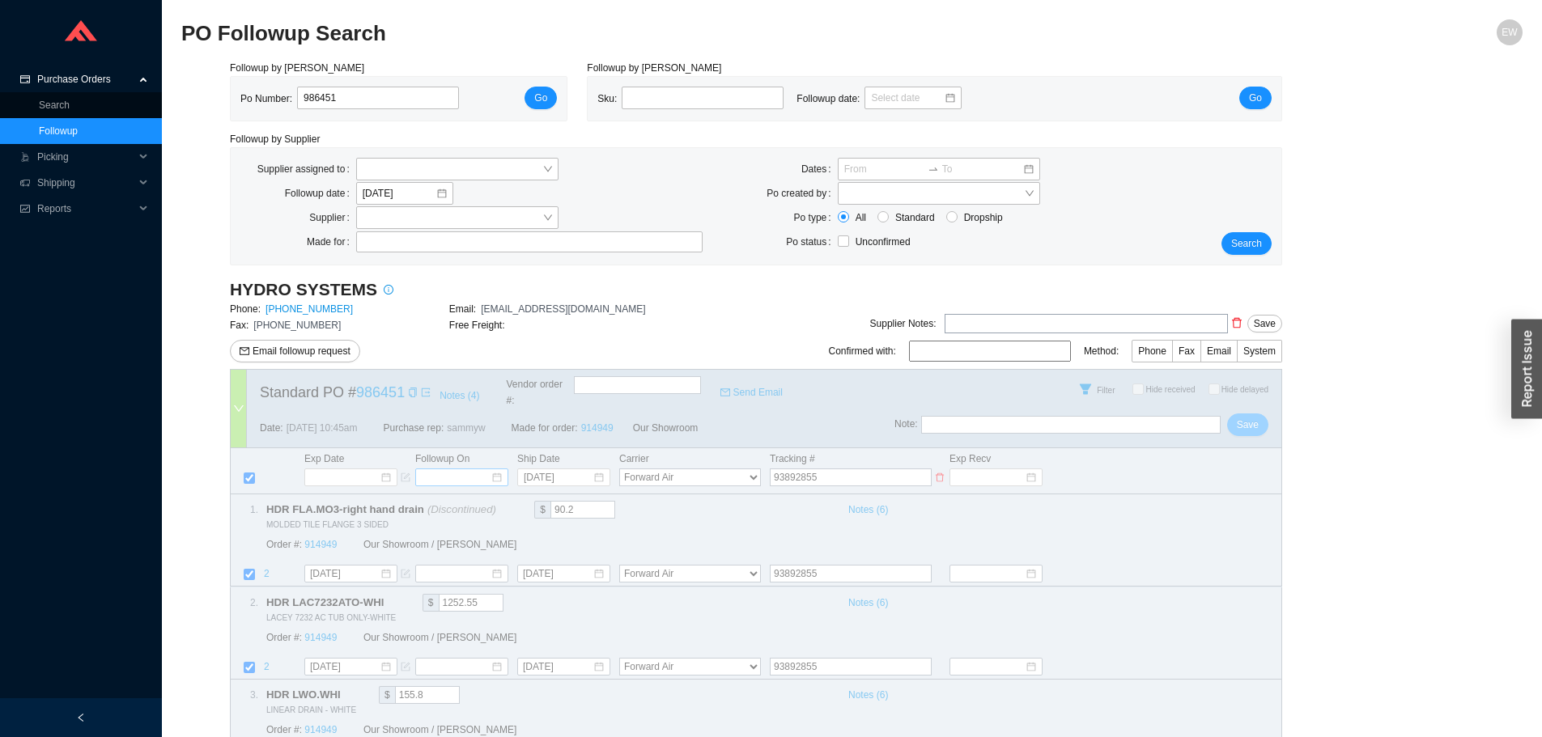
select select "79"
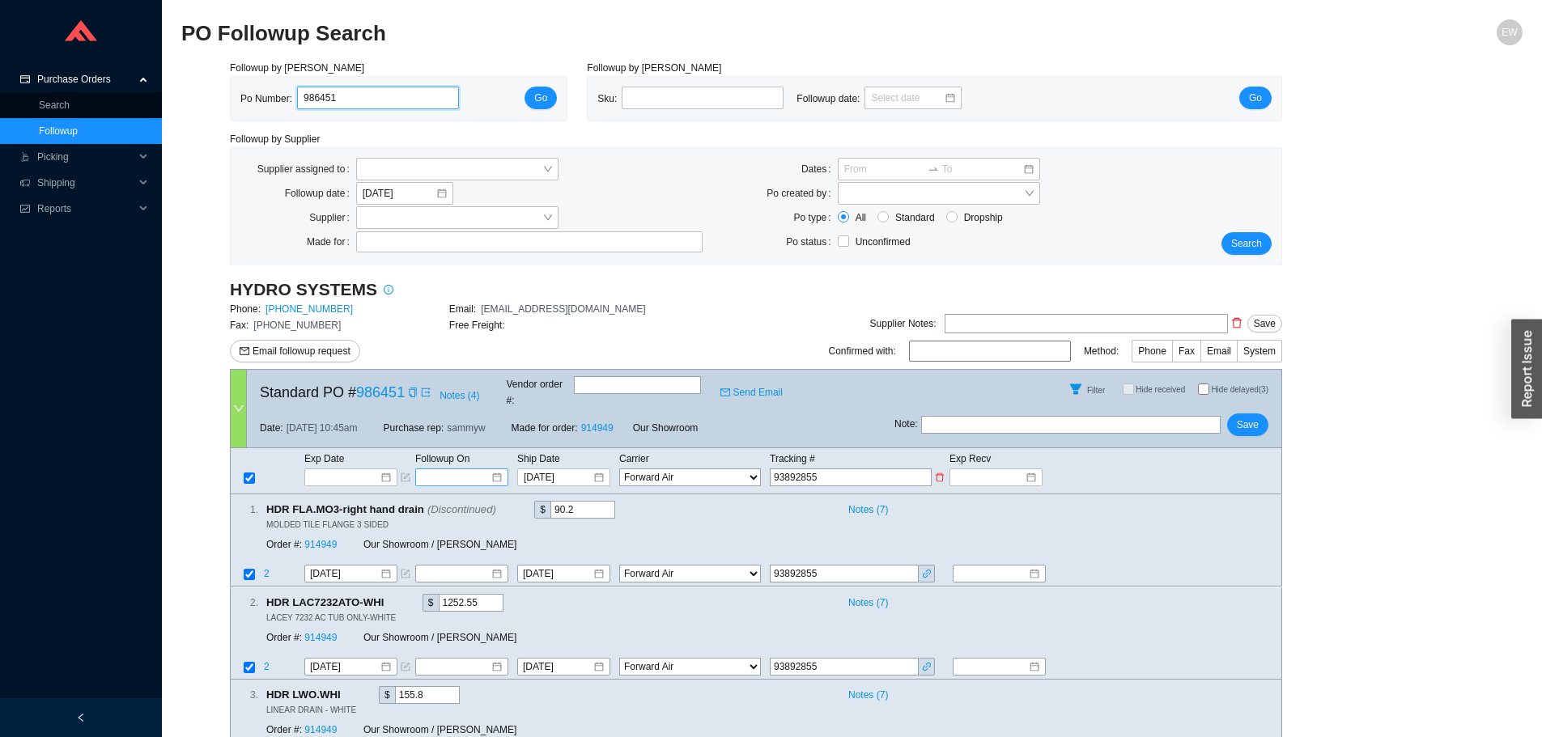
drag, startPoint x: 384, startPoint y: 103, endPoint x: 209, endPoint y: 101, distance: 174.9
click at [209, 101] on div "Followup by PO Po Number: 986451 Go Followup by Sku Sku: Followup date: Go Foll…" at bounding box center [851, 433] width 1341 height 746
paste input "988307"
type input "988307"
click button "Go" at bounding box center [541, 98] width 32 height 23
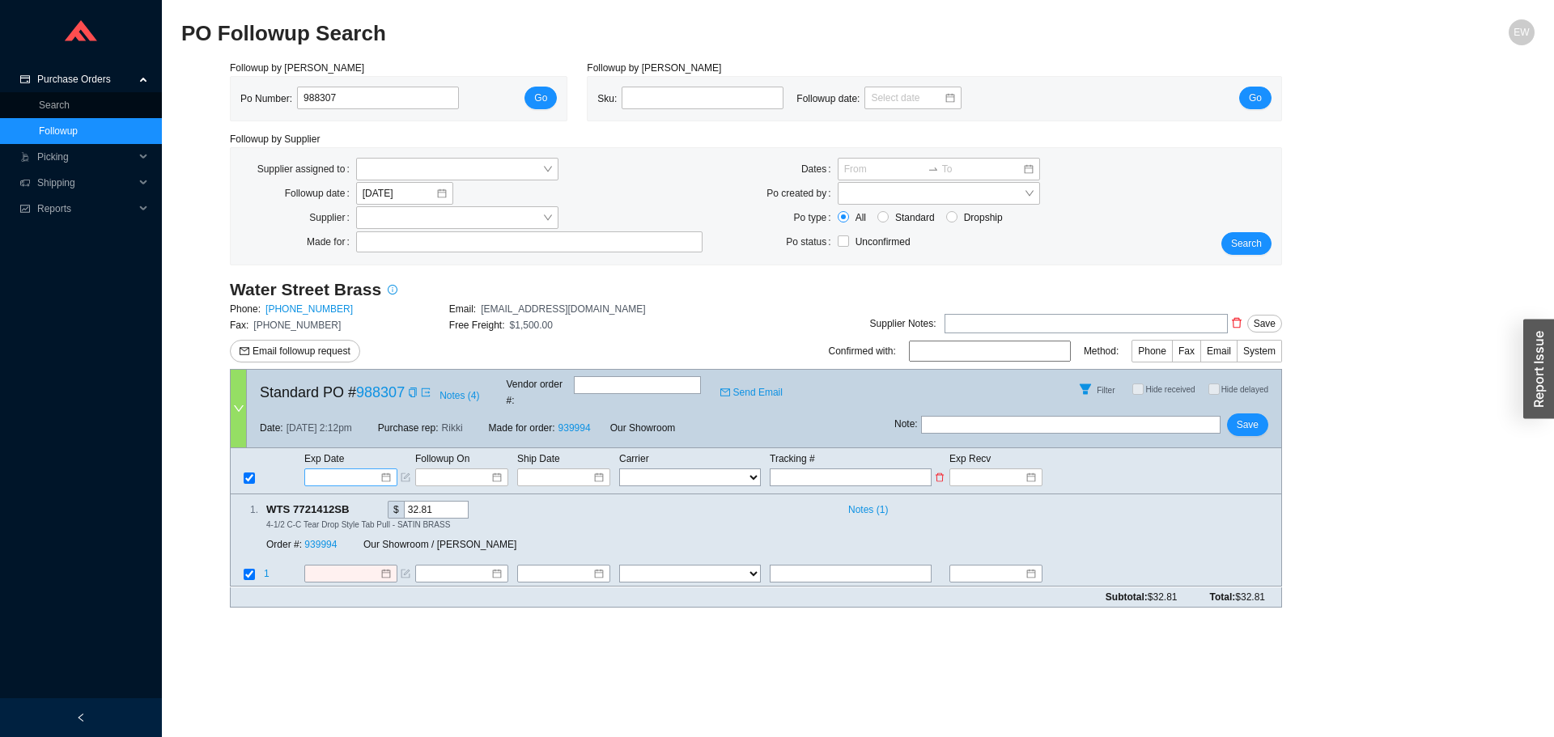
click at [375, 470] on input at bounding box center [345, 478] width 69 height 16
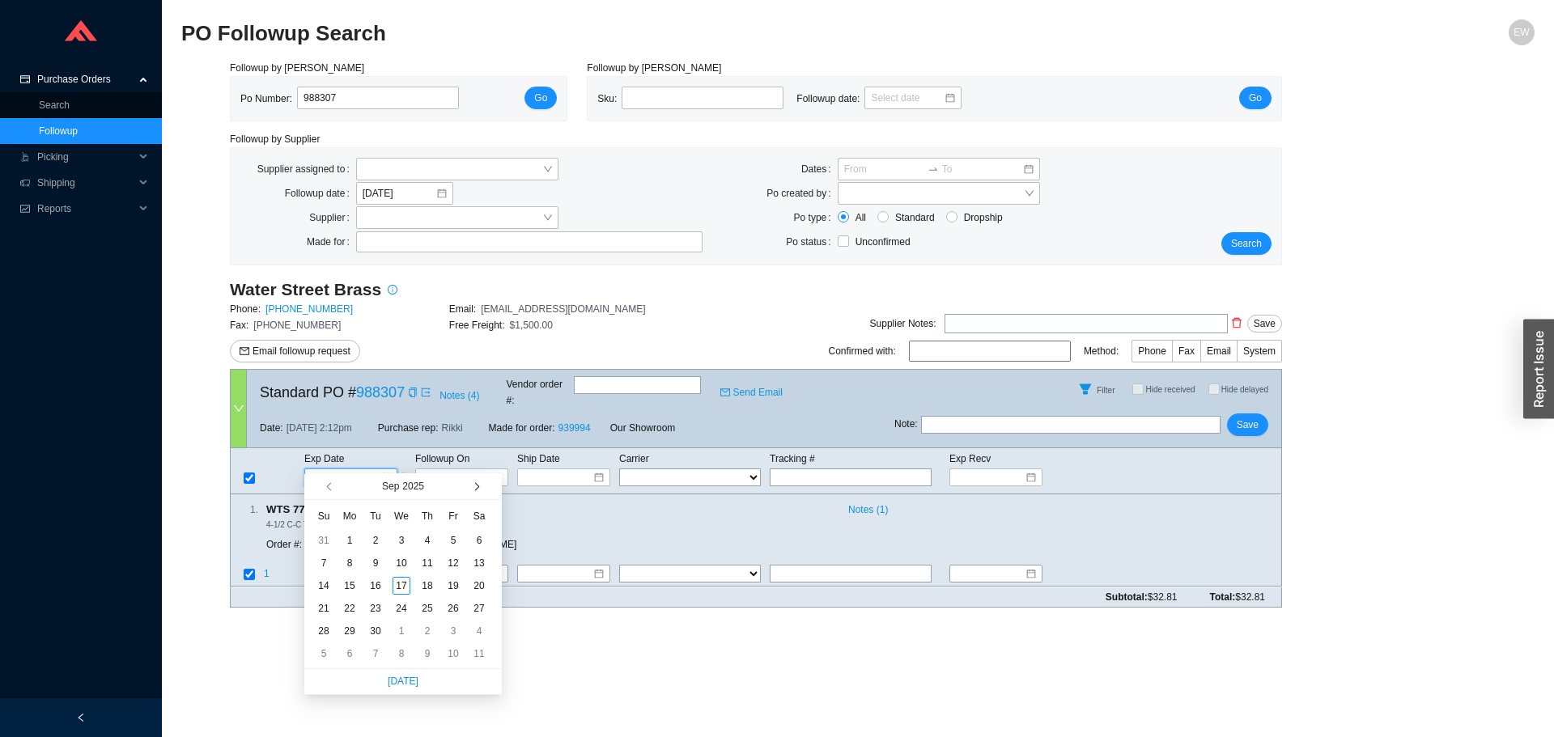
click at [474, 489] on span "button" at bounding box center [475, 487] width 8 height 8
click at [474, 484] on span "button" at bounding box center [475, 487] width 8 height 8
type input "11/24/2025"
click at [347, 631] on div "24" at bounding box center [350, 632] width 18 height 18
type input "11/24/2025"
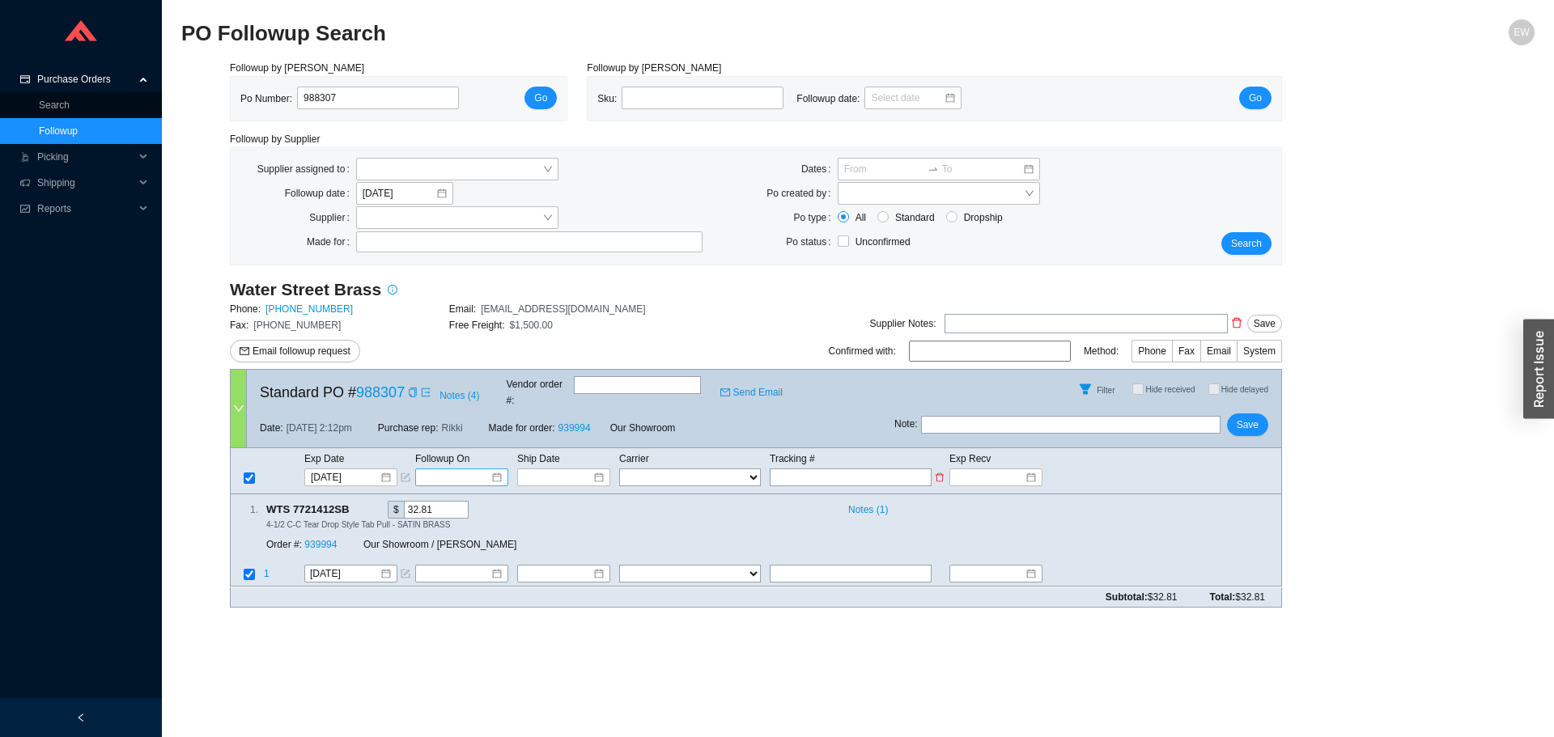
click at [496, 470] on div at bounding box center [462, 478] width 80 height 16
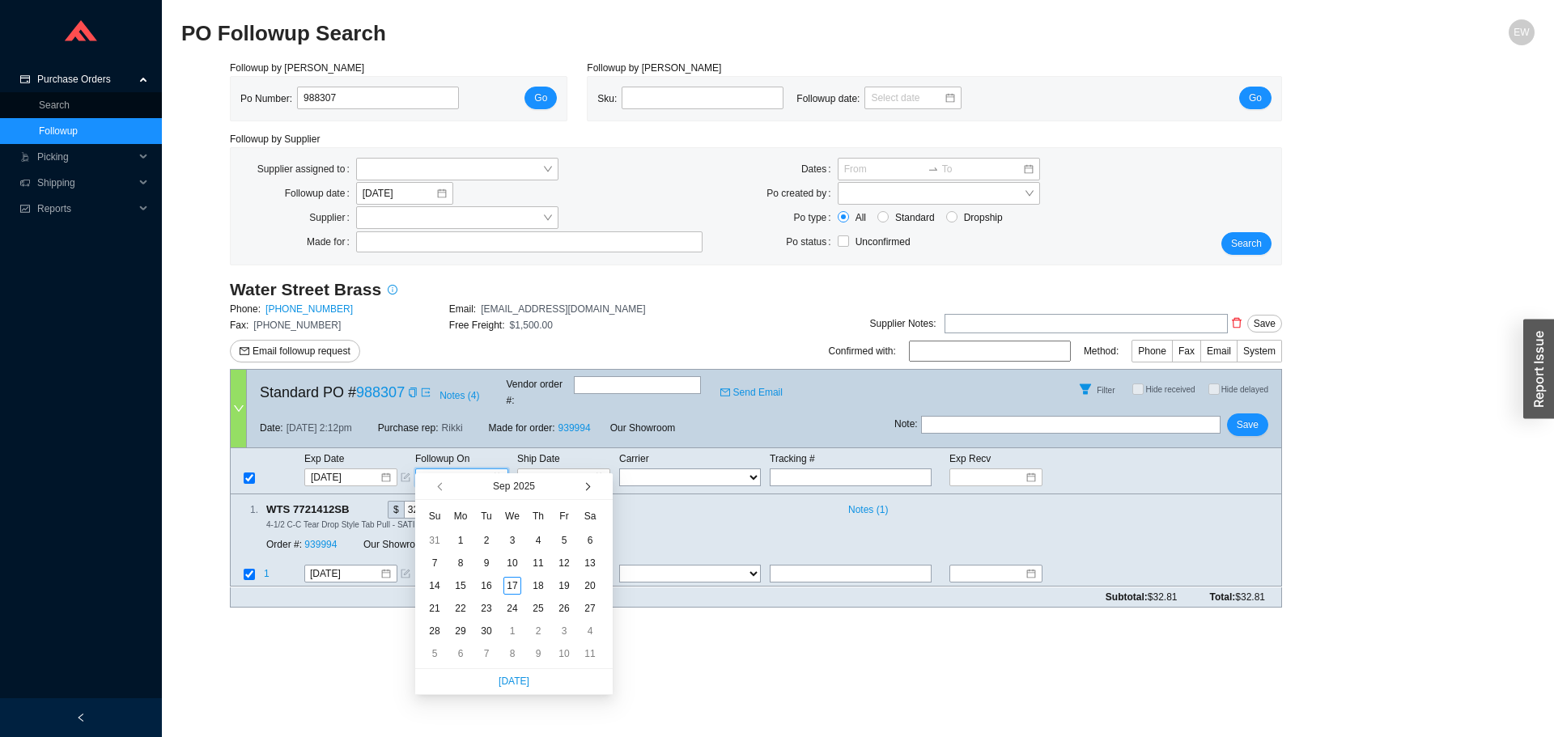
click at [581, 488] on button "button" at bounding box center [586, 487] width 15 height 26
type input "11/17/2025"
click at [453, 610] on div "17" at bounding box center [461, 609] width 18 height 18
type input "11/17/2025"
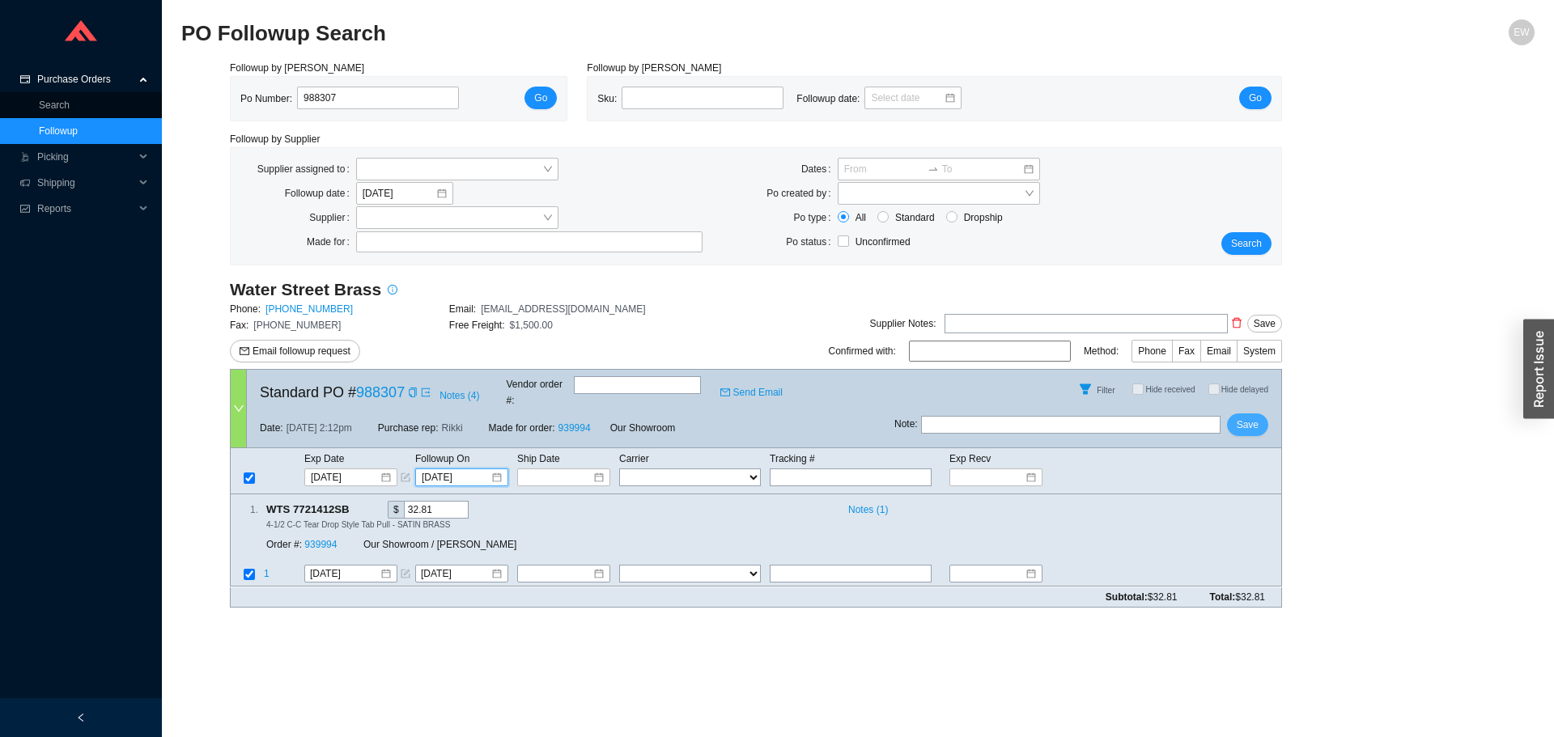
click at [1253, 421] on span "Save" at bounding box center [1248, 425] width 22 height 16
